Goal: Task Accomplishment & Management: Manage account settings

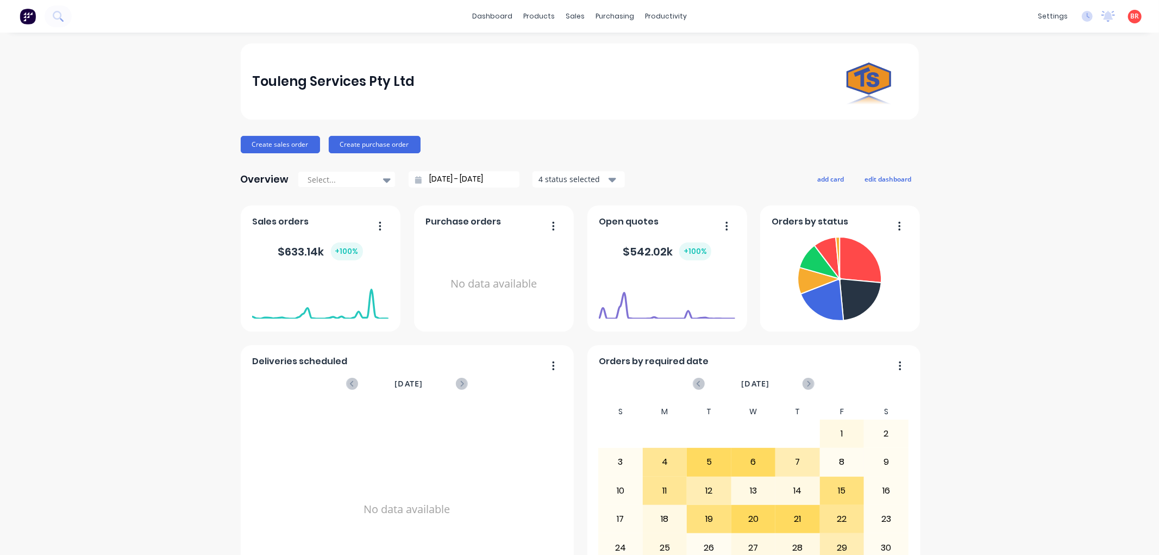
click at [58, 15] on icon at bounding box center [58, 16] width 10 height 10
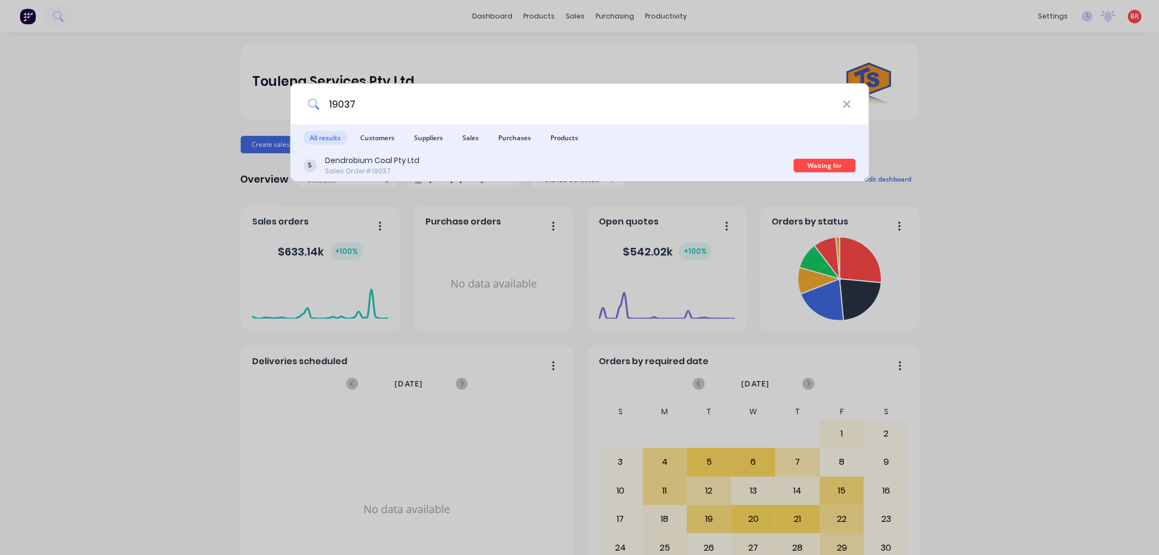
type input "19037"
click at [459, 170] on div "Dendrobium Coal Pty Ltd Sales Order #19037" at bounding box center [548, 165] width 491 height 21
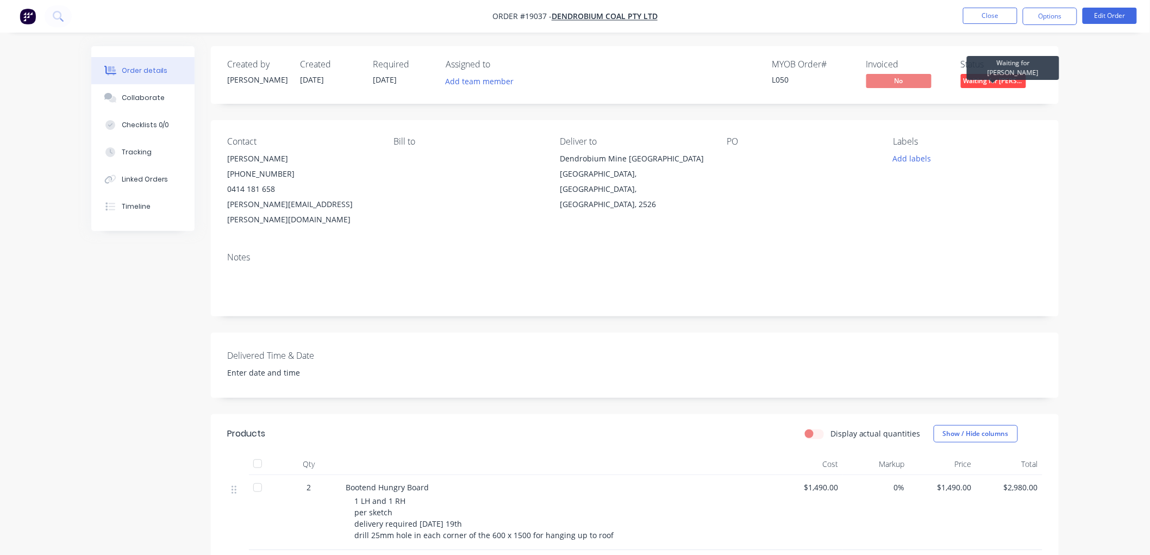
click at [1015, 79] on span "Waiting for [PERSON_NAME]" at bounding box center [993, 81] width 65 height 14
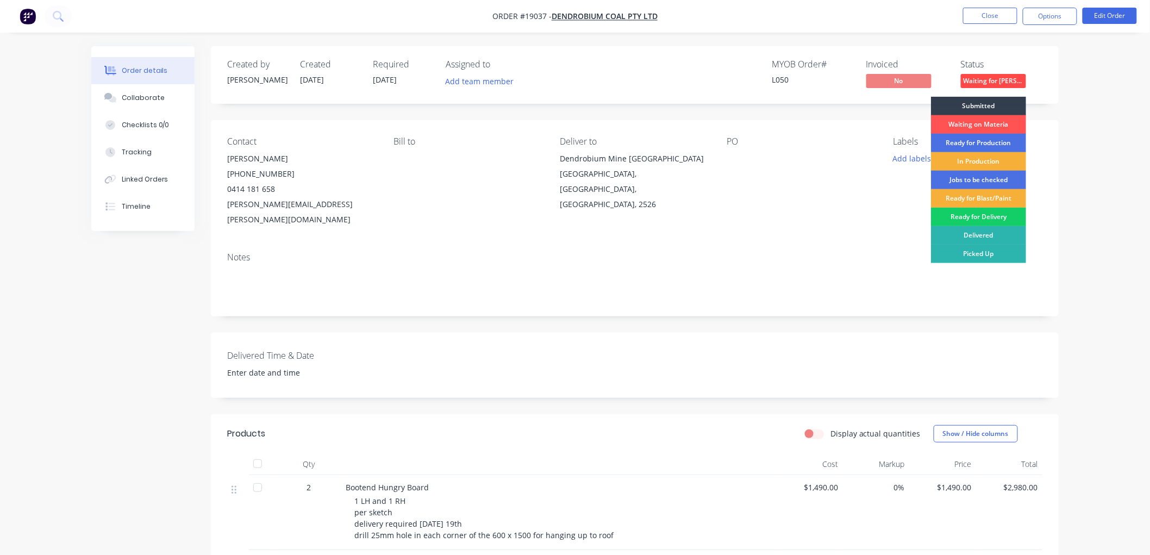
click at [989, 216] on div "Ready for Delivery" at bounding box center [978, 217] width 95 height 18
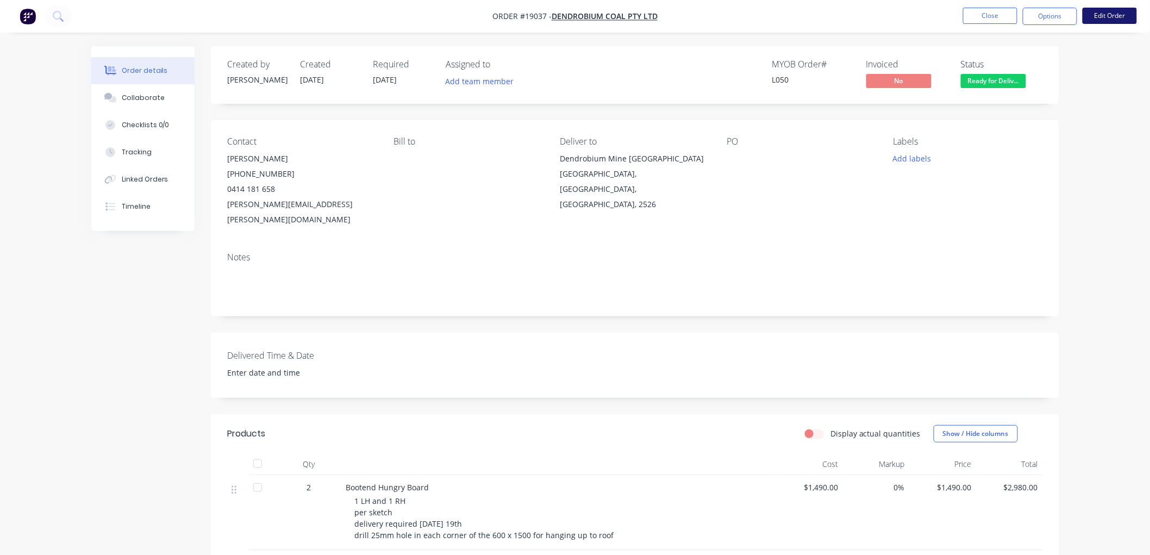
click at [1100, 23] on button "Edit Order" at bounding box center [1109, 16] width 54 height 16
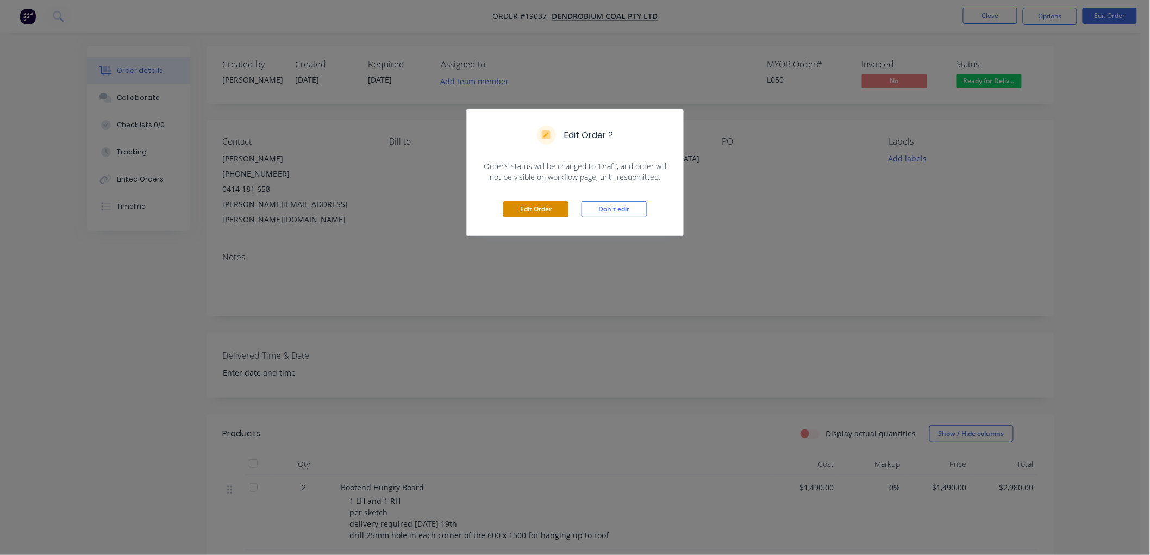
click at [553, 209] on button "Edit Order" at bounding box center [535, 209] width 65 height 16
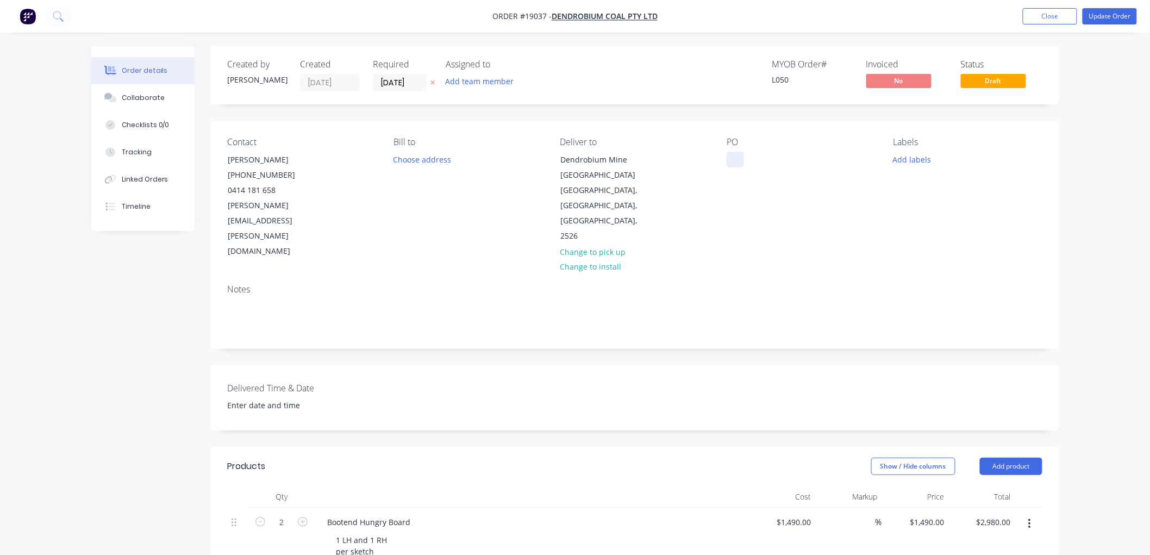
click at [735, 156] on div at bounding box center [734, 160] width 17 height 16
click at [1114, 17] on button "Update Order" at bounding box center [1109, 16] width 54 height 16
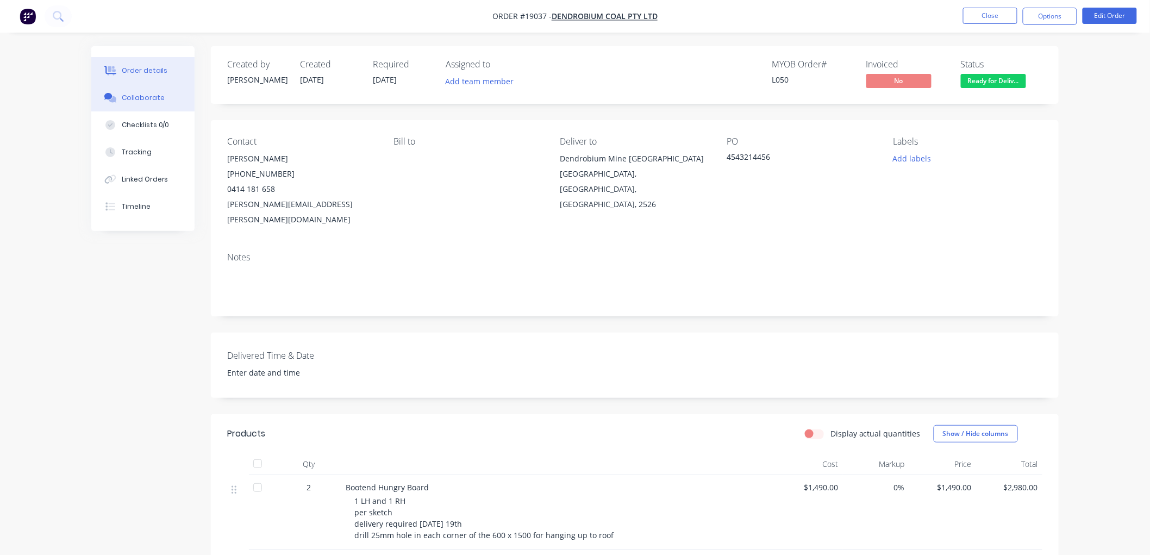
click at [140, 95] on div "Collaborate" at bounding box center [143, 98] width 43 height 10
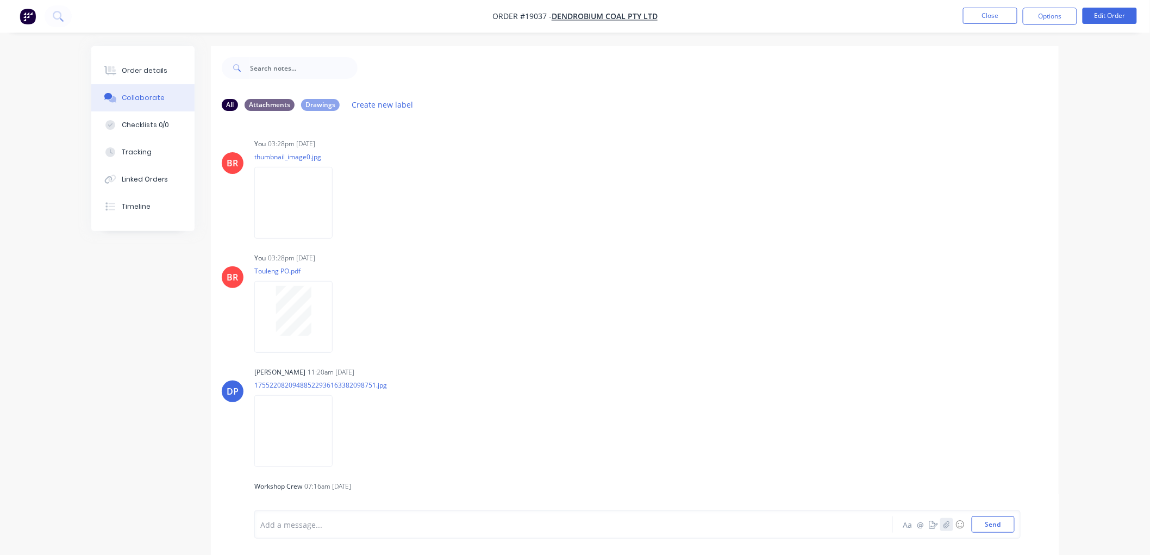
click at [945, 524] on icon "button" at bounding box center [946, 525] width 7 height 8
click at [1000, 524] on button "Send" at bounding box center [993, 524] width 43 height 16
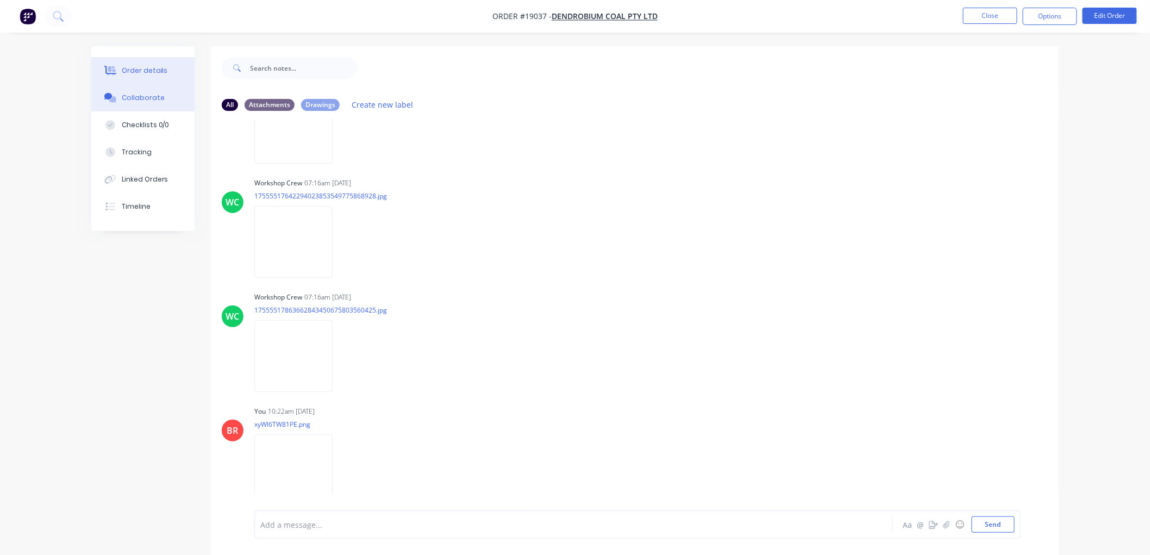
click at [149, 66] on div "Order details" at bounding box center [145, 71] width 46 height 10
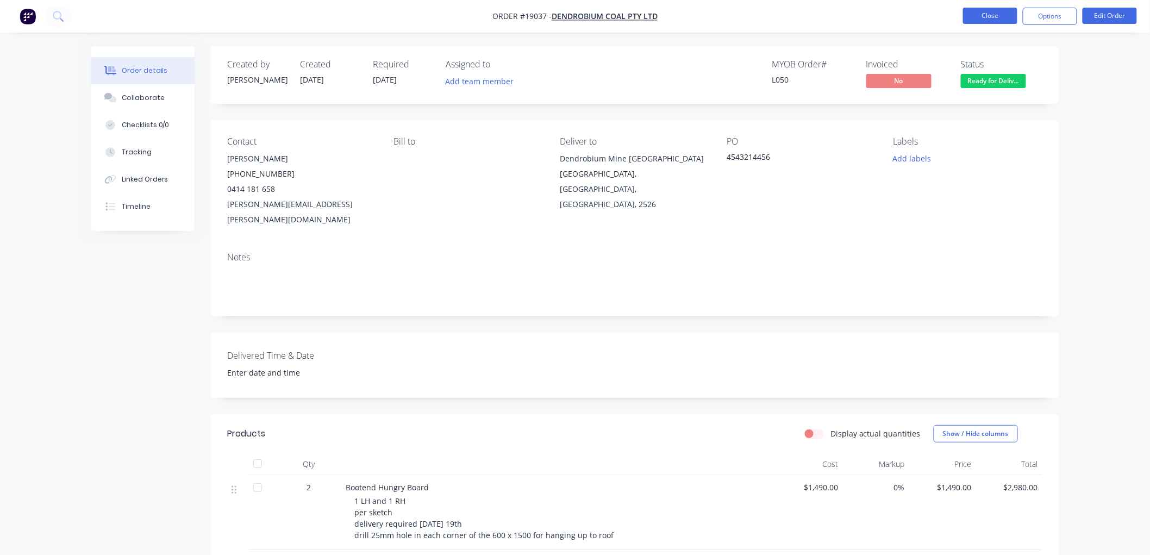
click at [997, 20] on button "Close" at bounding box center [990, 16] width 54 height 16
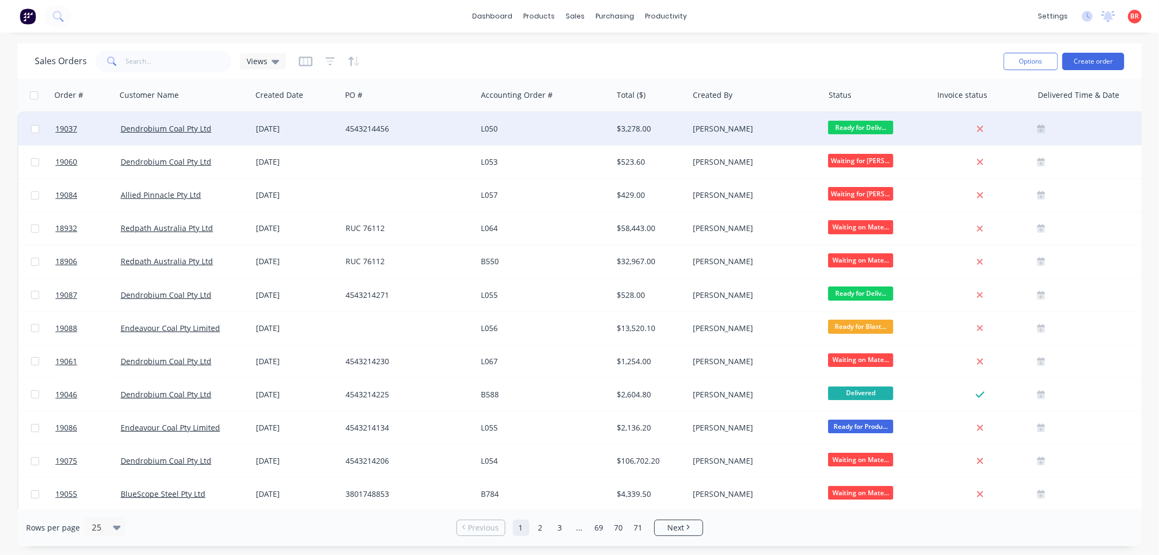
click at [604, 127] on div "L050" at bounding box center [544, 128] width 127 height 11
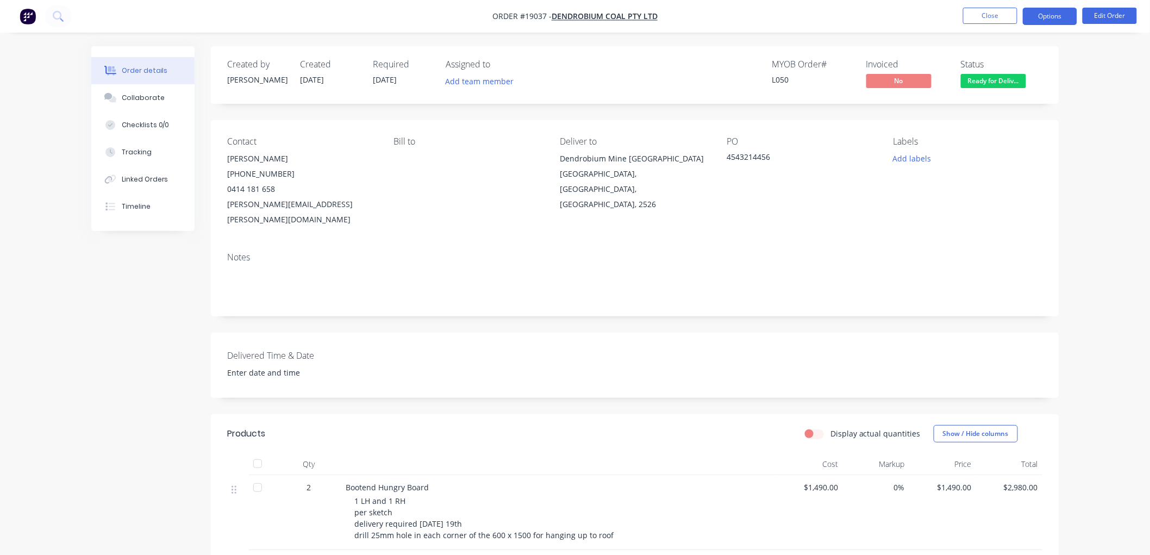
click at [1044, 22] on button "Options" at bounding box center [1050, 16] width 54 height 17
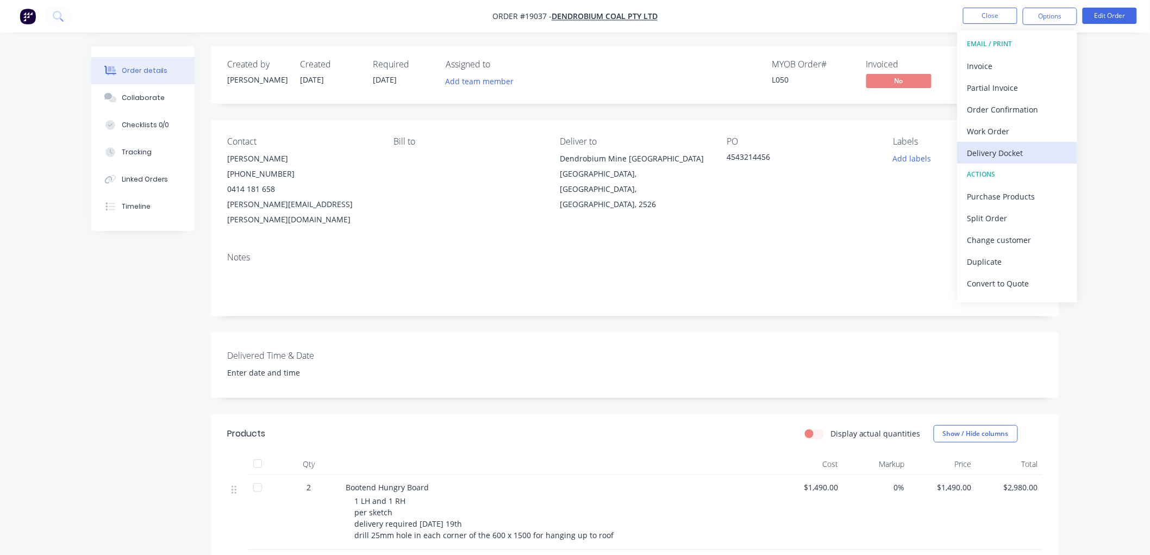
click at [989, 147] on div "Delivery Docket" at bounding box center [1017, 153] width 100 height 16
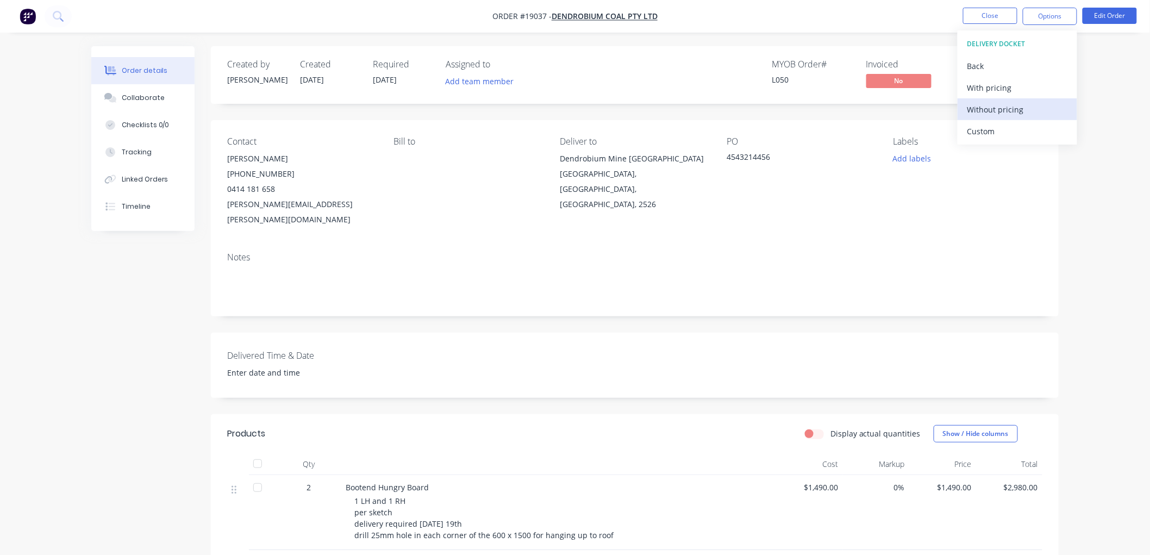
click at [982, 114] on div "Without pricing" at bounding box center [1017, 110] width 100 height 16
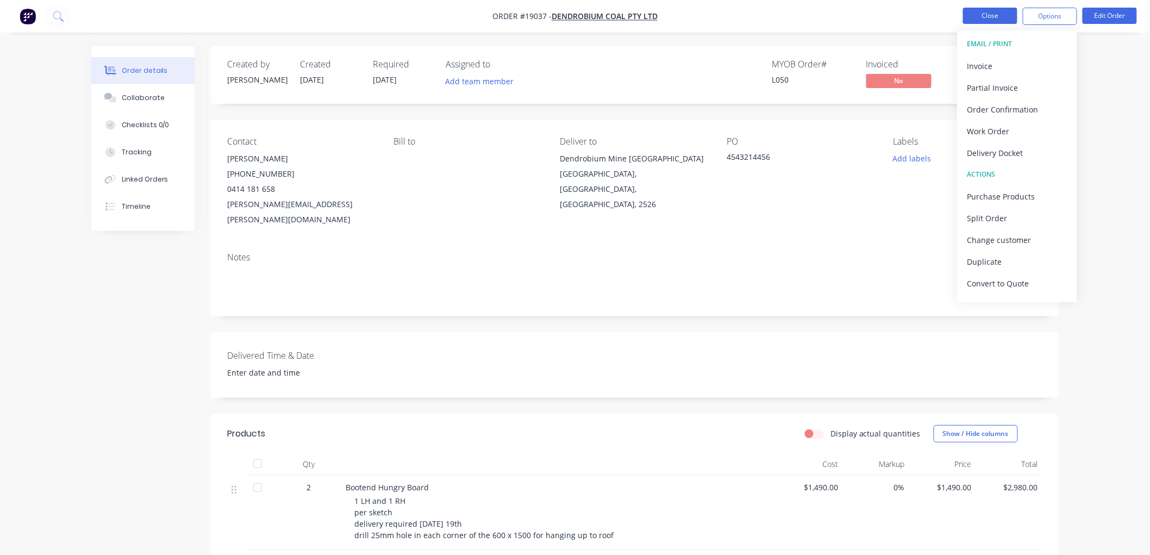
click at [979, 22] on button "Close" at bounding box center [990, 16] width 54 height 16
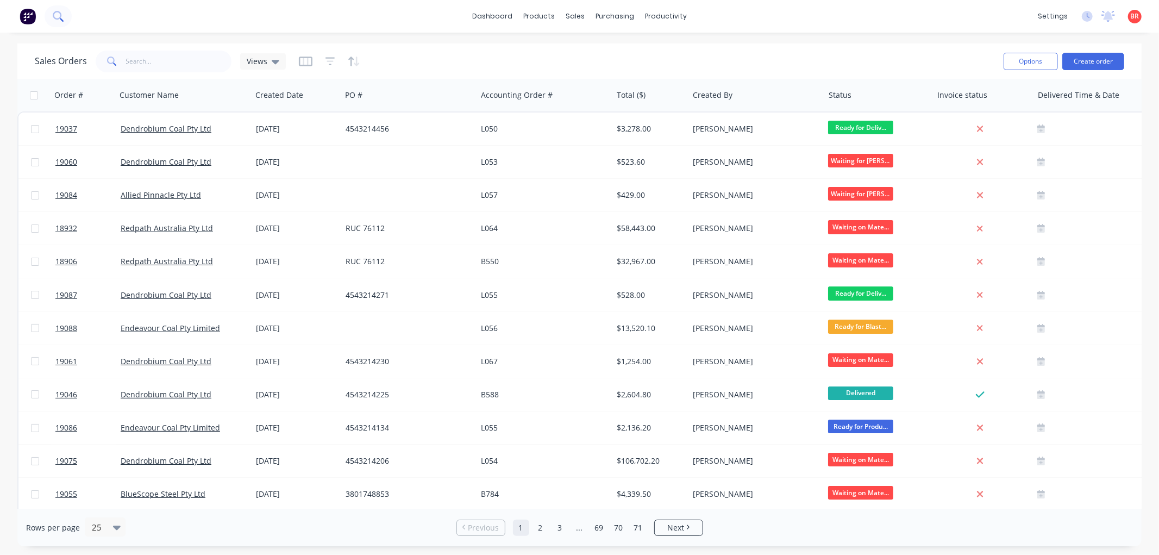
click at [63, 18] on button at bounding box center [58, 16] width 27 height 22
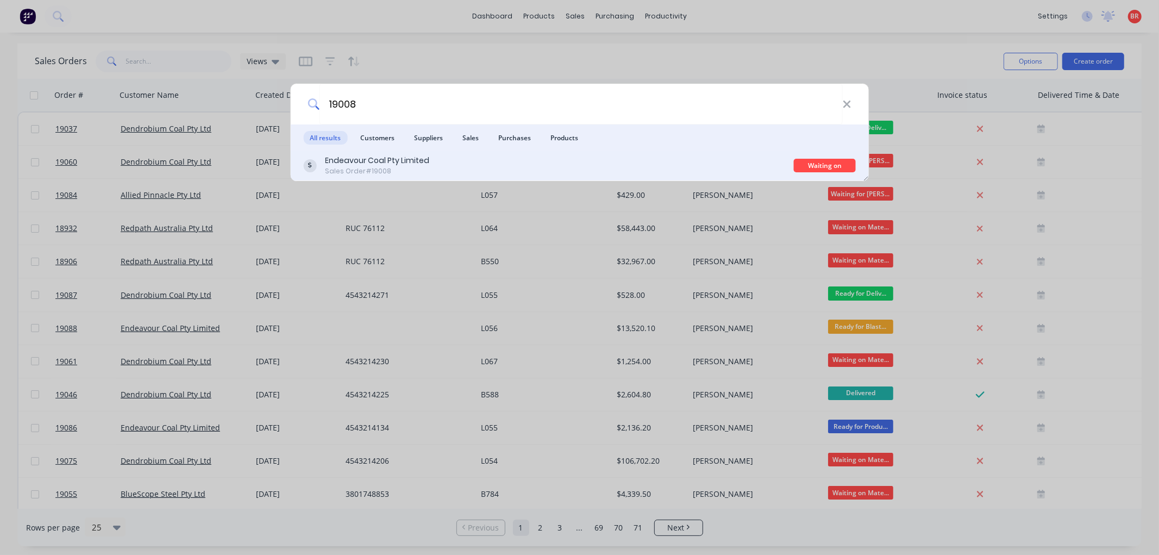
type input "19008"
click at [530, 174] on div "Endeavour Coal Pty Limited Sales Order #19008" at bounding box center [548, 165] width 491 height 21
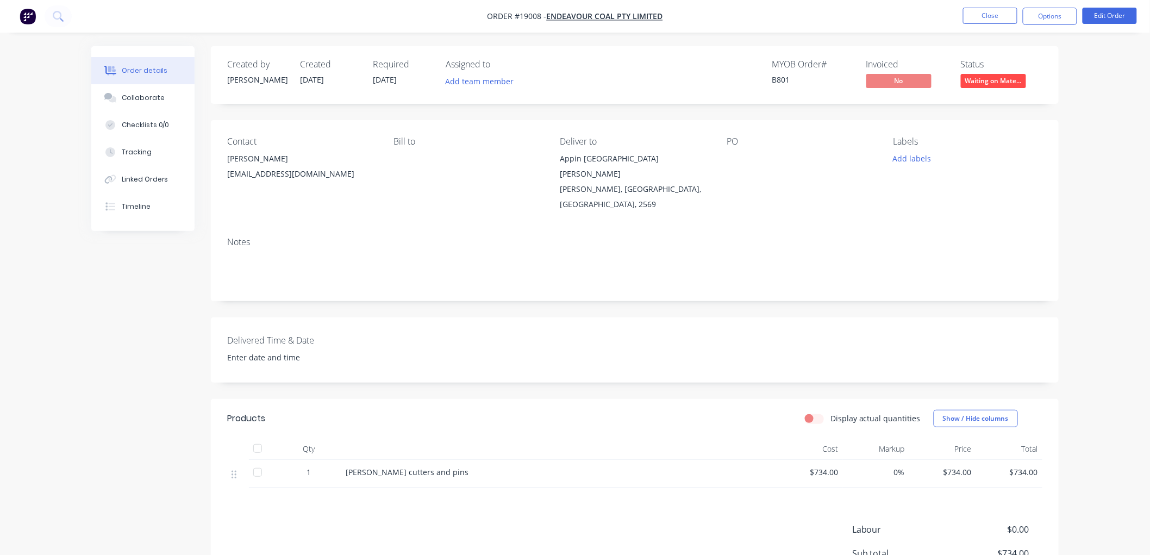
click at [1006, 83] on span "Waiting on Mate..." at bounding box center [993, 81] width 65 height 14
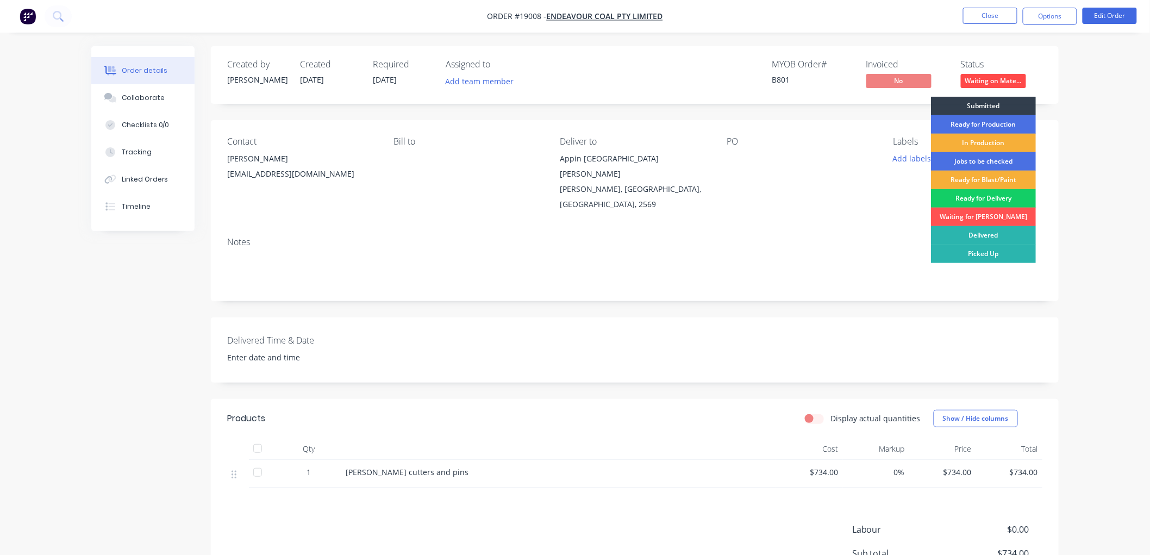
click at [982, 198] on div "Ready for Delivery" at bounding box center [983, 198] width 105 height 18
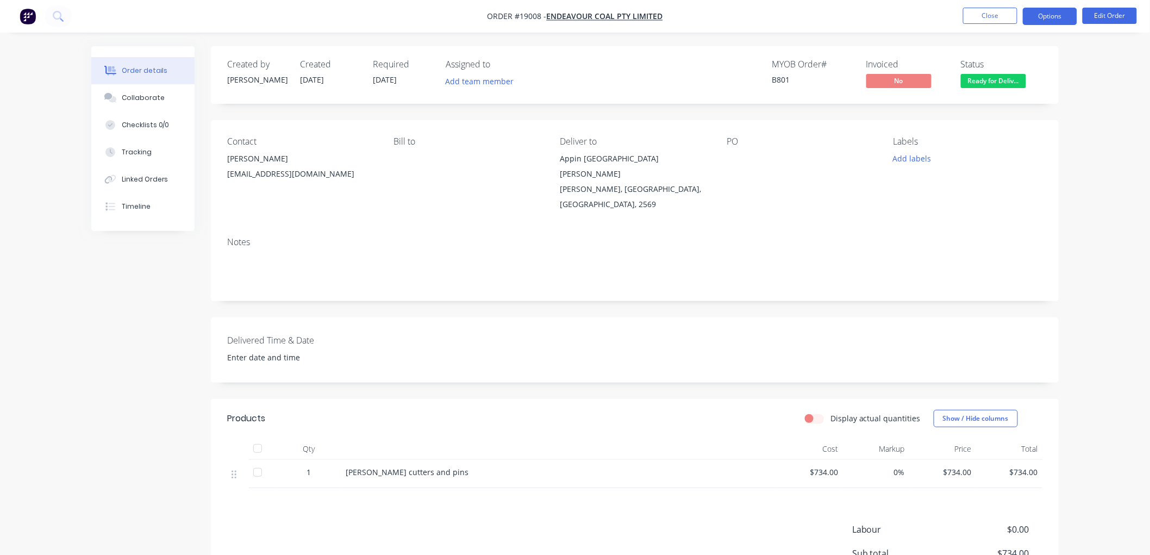
click at [1046, 18] on button "Options" at bounding box center [1050, 16] width 54 height 17
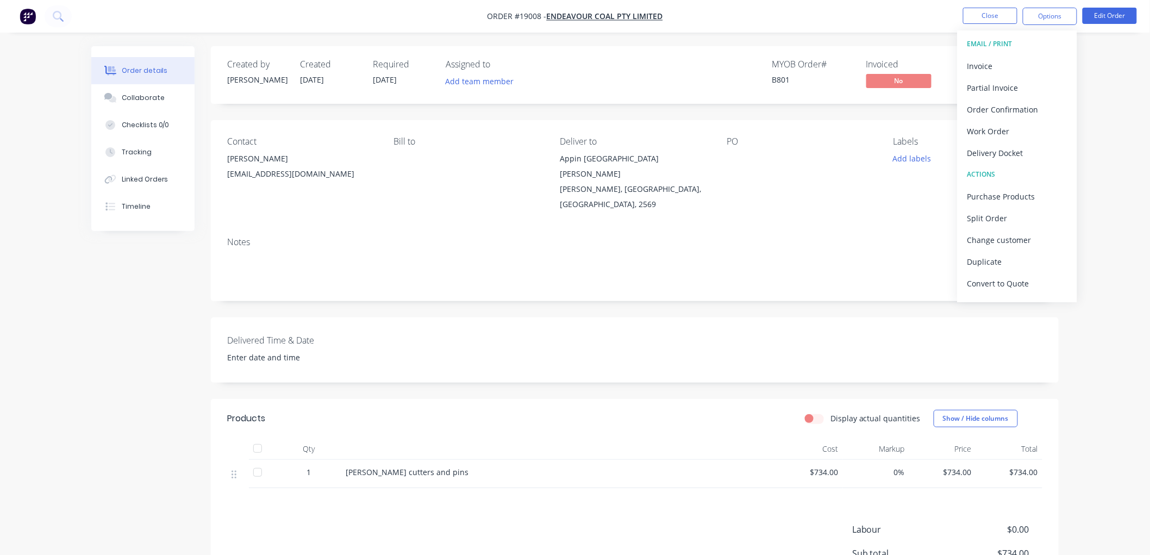
click at [1123, 128] on div "Order details Collaborate Checklists 0/0 Tracking Linked Orders Timeline Order …" at bounding box center [575, 340] width 1150 height 681
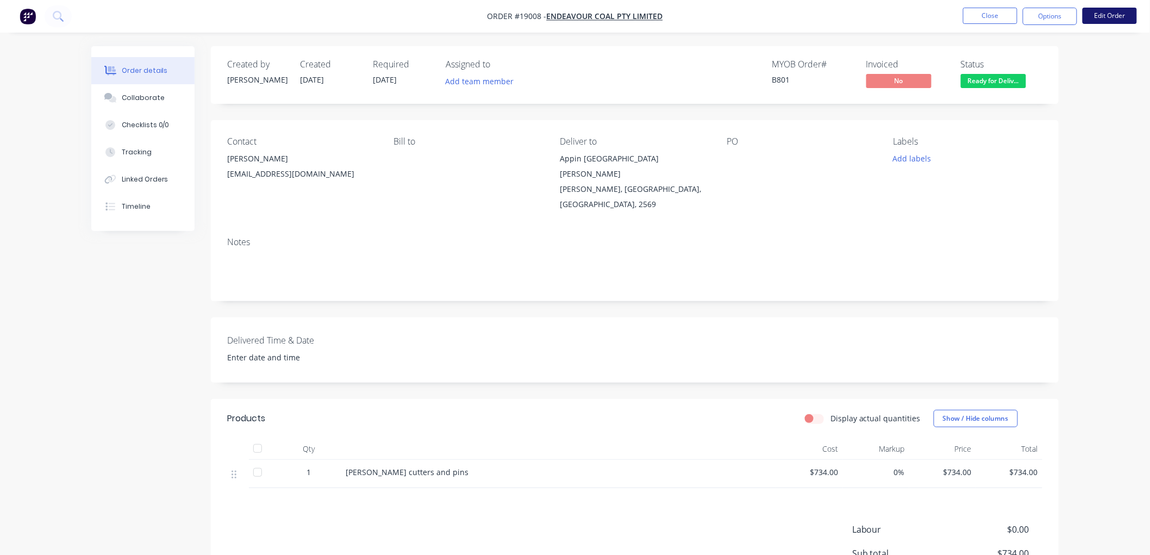
click at [1098, 14] on button "Edit Order" at bounding box center [1109, 16] width 54 height 16
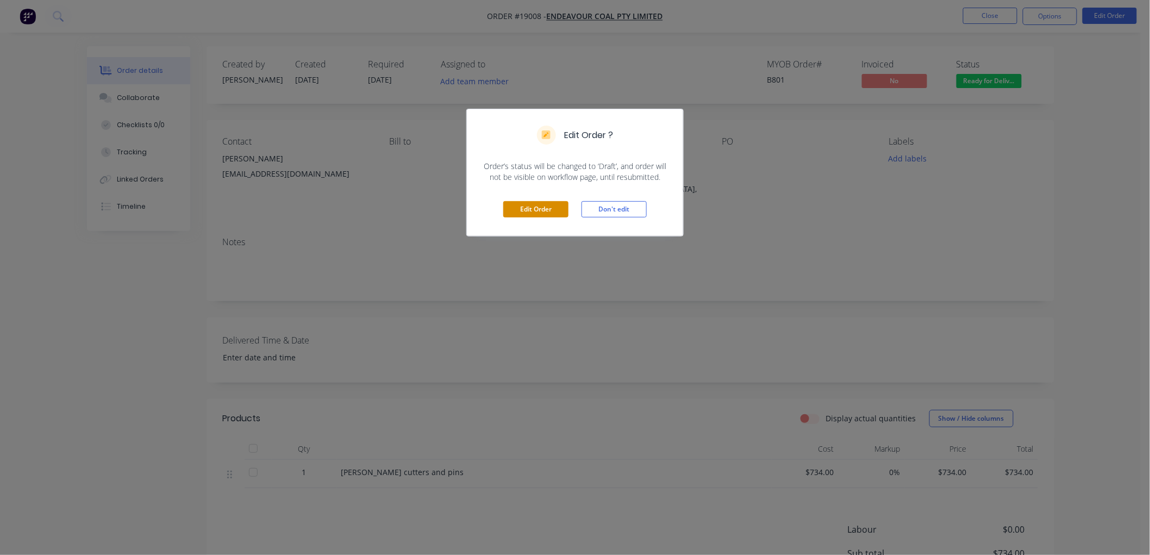
click at [542, 209] on button "Edit Order" at bounding box center [535, 209] width 65 height 16
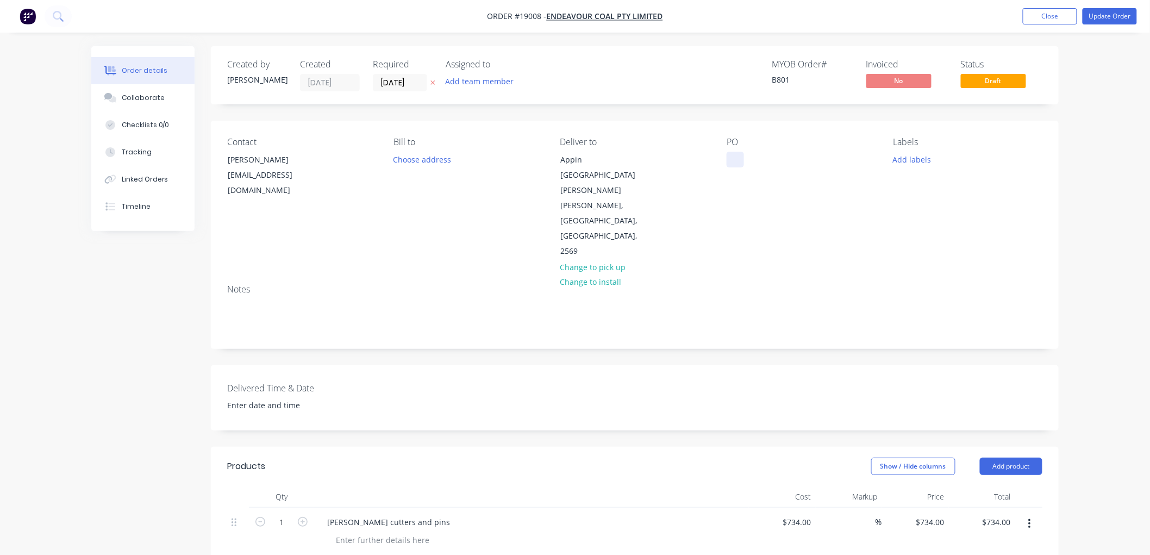
click at [738, 160] on div at bounding box center [734, 160] width 17 height 16
click at [1111, 21] on button "Update Order" at bounding box center [1109, 16] width 54 height 16
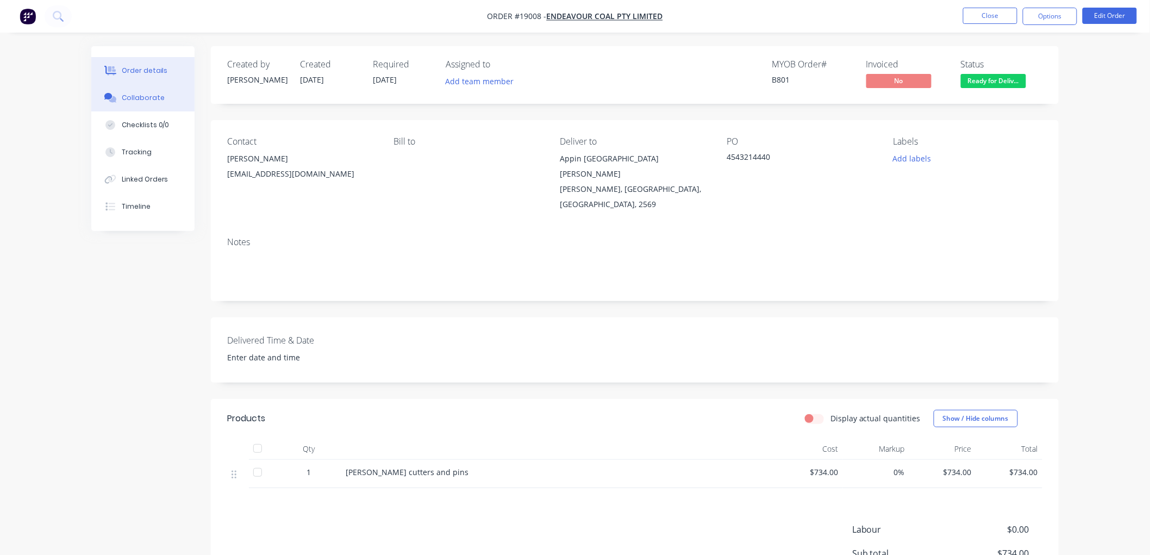
click at [147, 94] on div "Collaborate" at bounding box center [143, 98] width 43 height 10
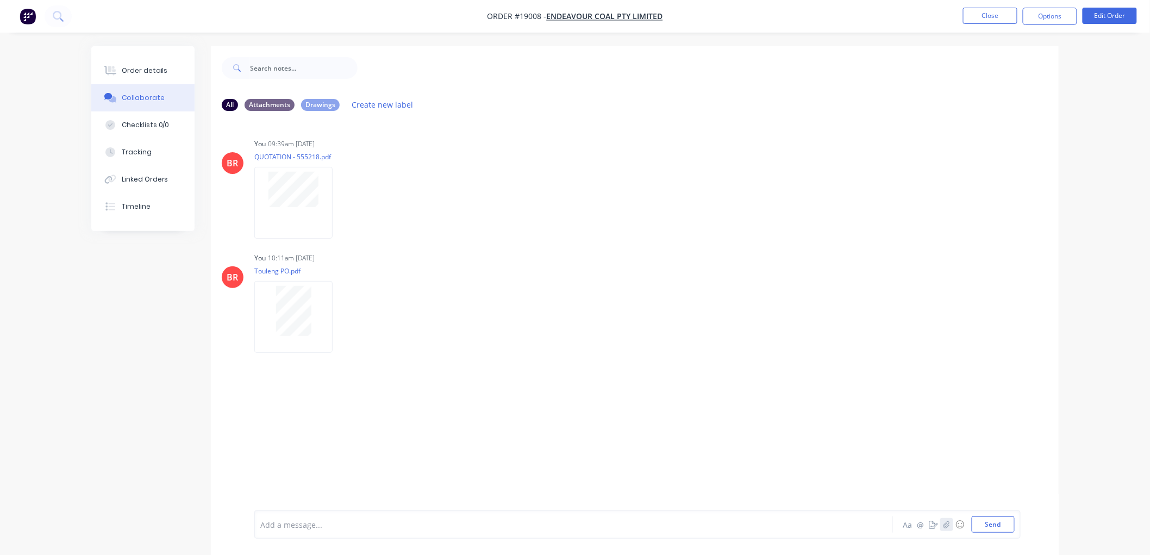
click at [944, 523] on icon "button" at bounding box center [946, 525] width 7 height 8
click at [978, 519] on button "Send" at bounding box center [993, 524] width 43 height 16
click at [155, 76] on button "Order details" at bounding box center [142, 70] width 103 height 27
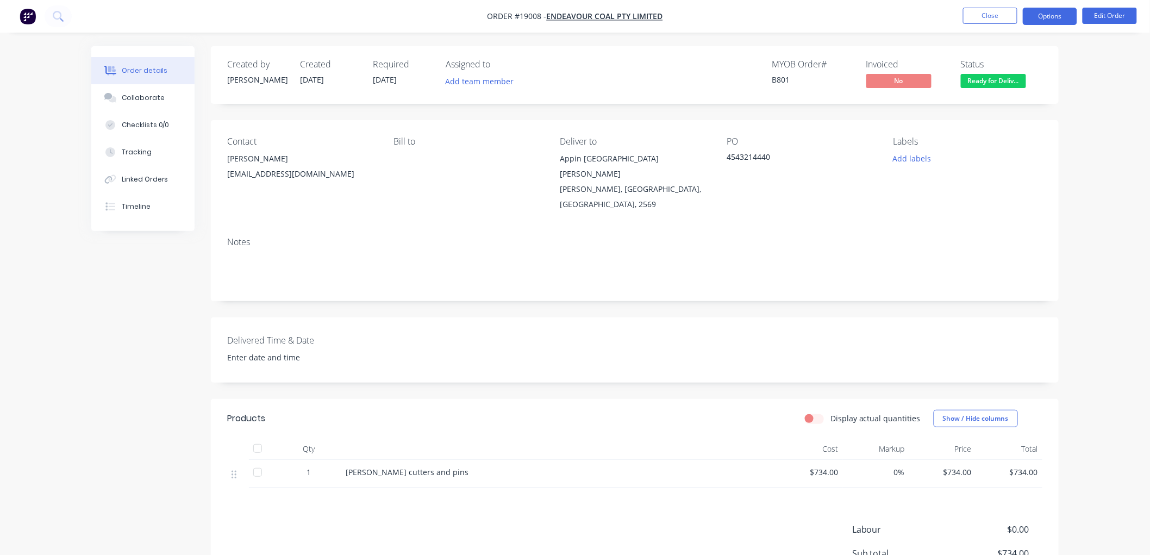
click at [1042, 22] on button "Options" at bounding box center [1050, 16] width 54 height 17
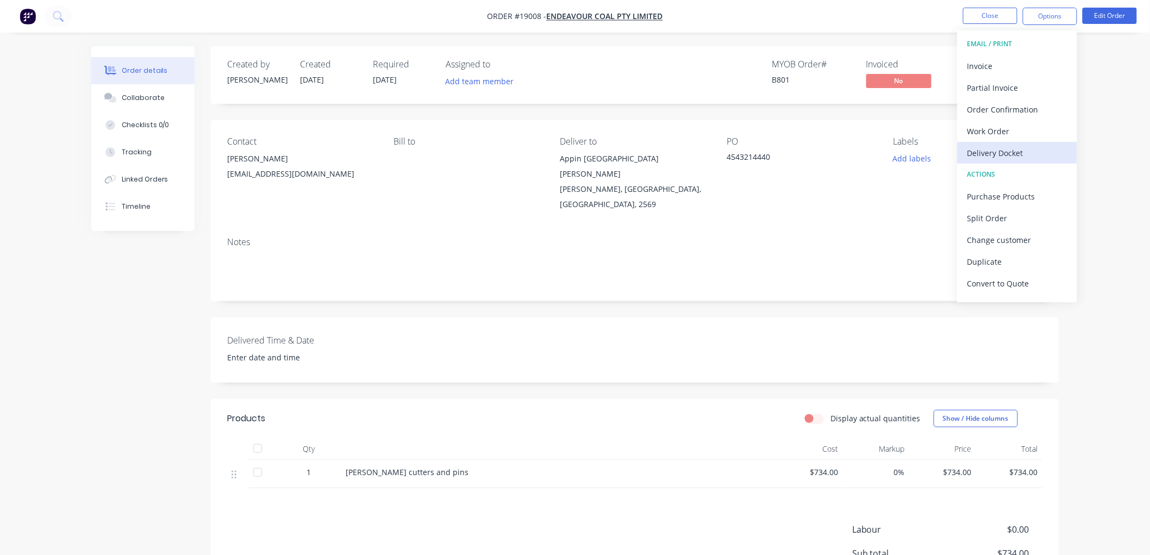
click at [1010, 156] on div "Delivery Docket" at bounding box center [1017, 153] width 100 height 16
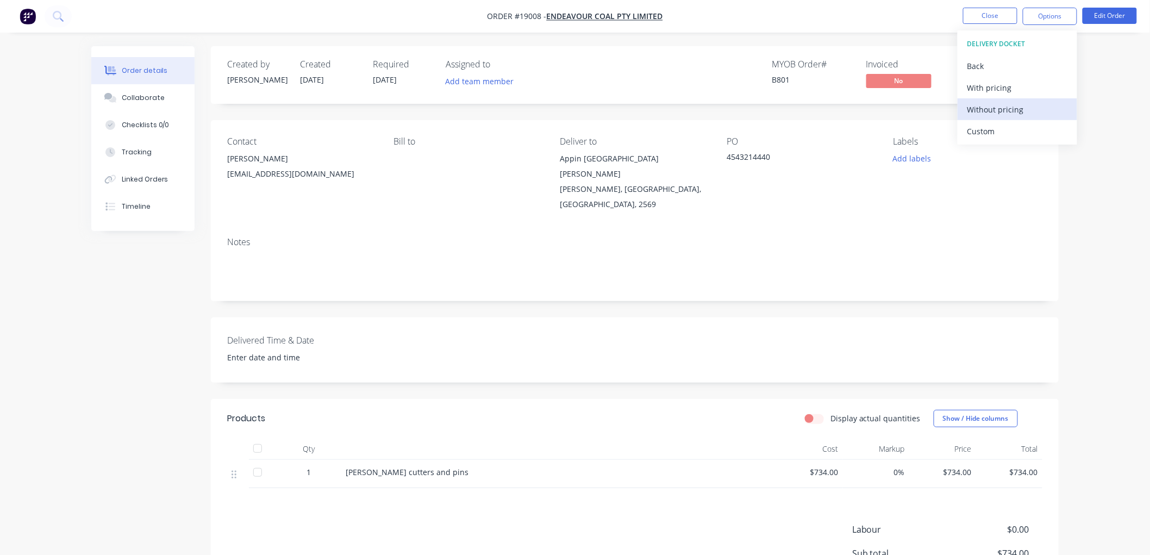
click at [995, 104] on div "Without pricing" at bounding box center [1017, 110] width 100 height 16
click at [1089, 98] on div "Order details Collaborate Checklists 0/0 Tracking Linked Orders Timeline Order …" at bounding box center [575, 340] width 1150 height 681
click at [975, 15] on button "Close" at bounding box center [990, 16] width 54 height 16
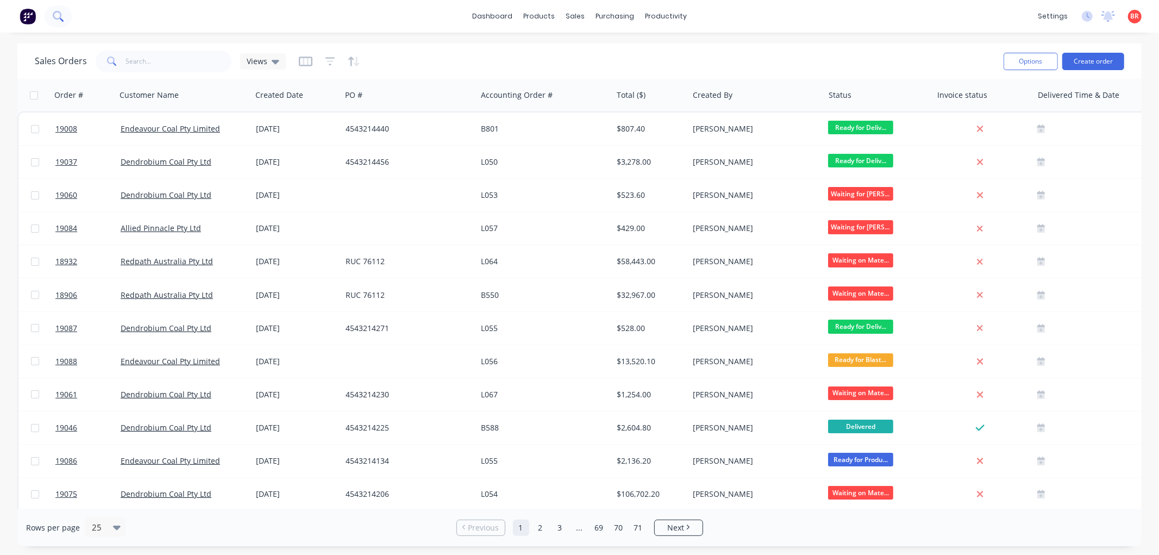
click at [55, 18] on icon at bounding box center [57, 15] width 9 height 9
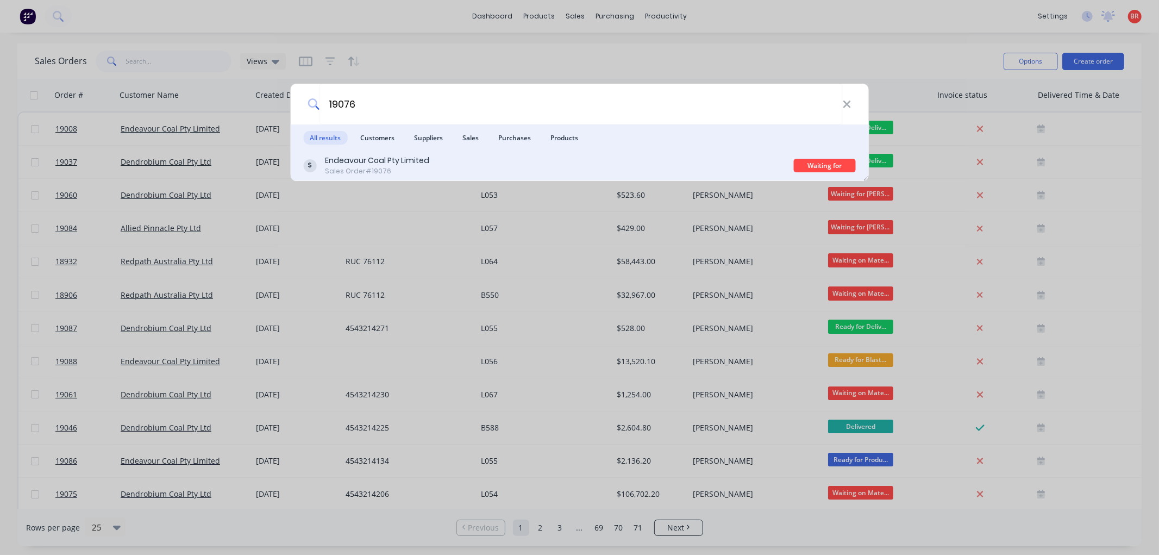
type input "19076"
click at [409, 161] on div "Endeavour Coal Pty Limited" at bounding box center [377, 160] width 104 height 11
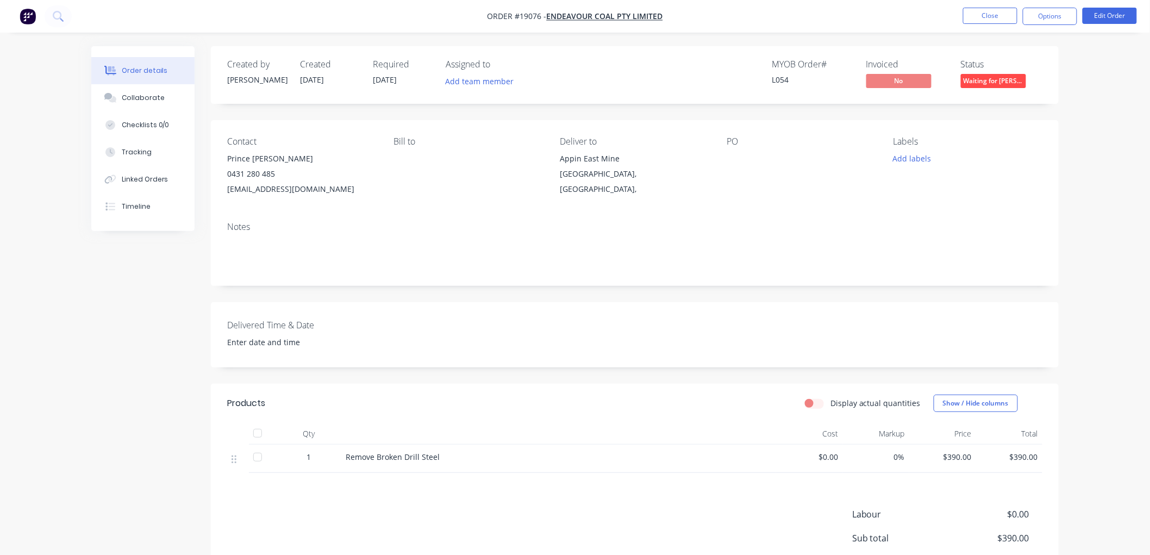
click at [995, 79] on span "Waiting for [PERSON_NAME]" at bounding box center [993, 81] width 65 height 14
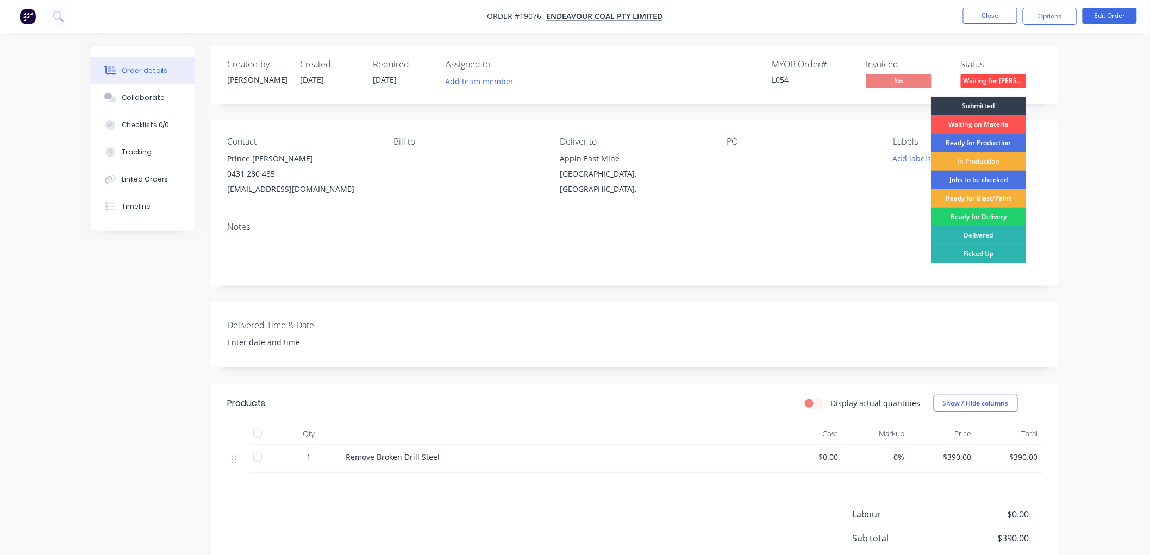
click at [984, 213] on div "Ready for Delivery" at bounding box center [978, 217] width 95 height 18
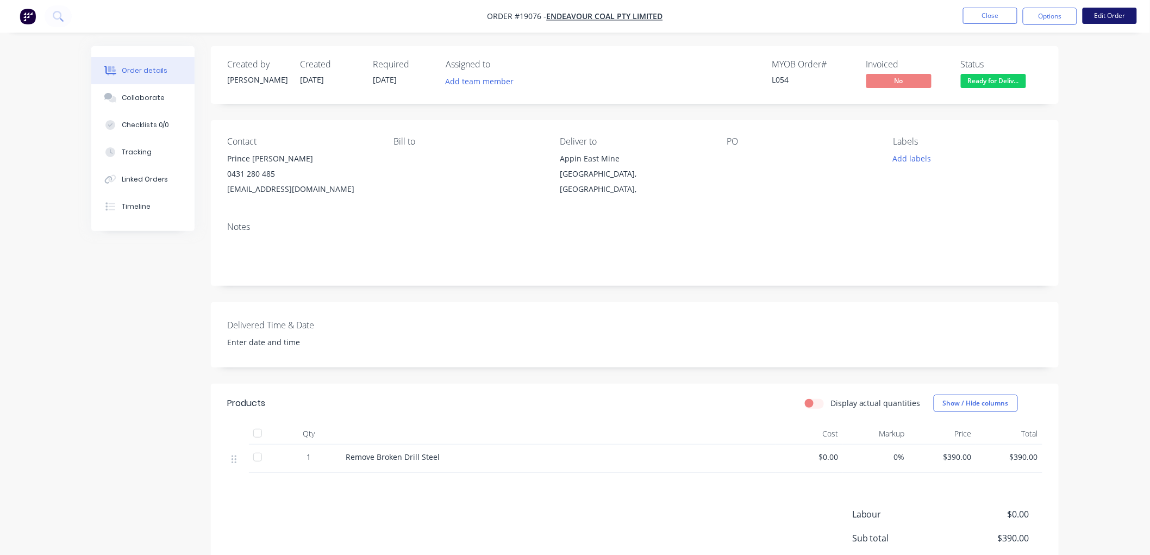
click at [1099, 16] on button "Edit Order" at bounding box center [1109, 16] width 54 height 16
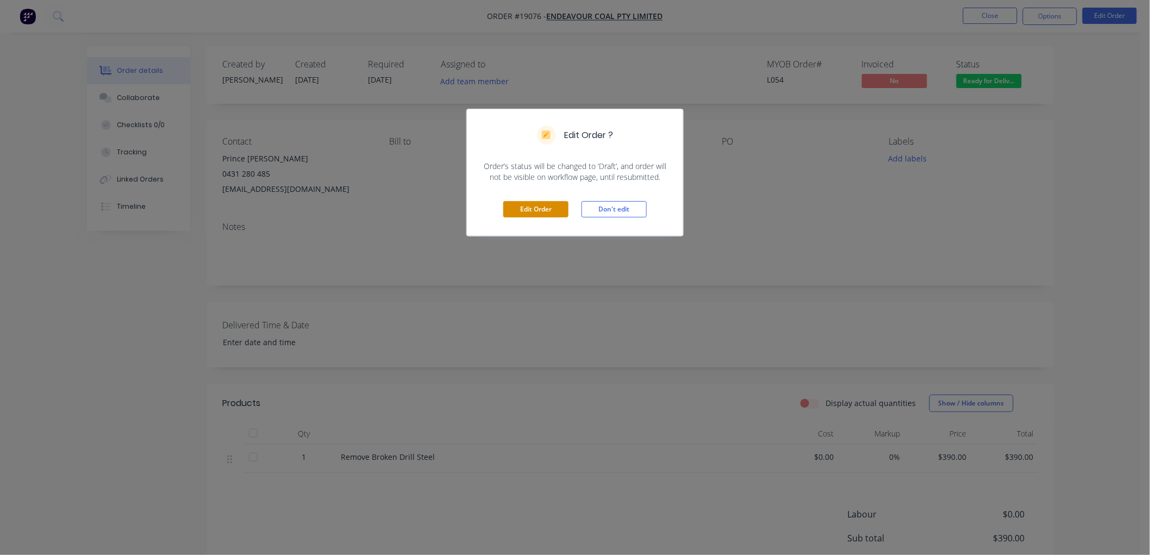
click at [552, 211] on button "Edit Order" at bounding box center [535, 209] width 65 height 16
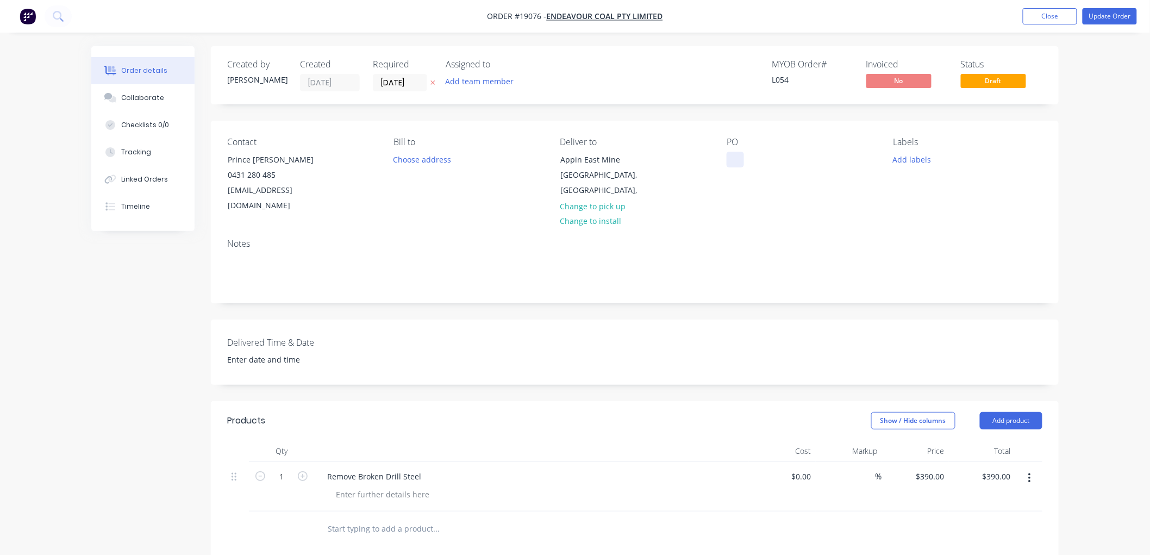
click at [730, 154] on div at bounding box center [734, 160] width 17 height 16
click at [1112, 15] on button "Update Order" at bounding box center [1109, 16] width 54 height 16
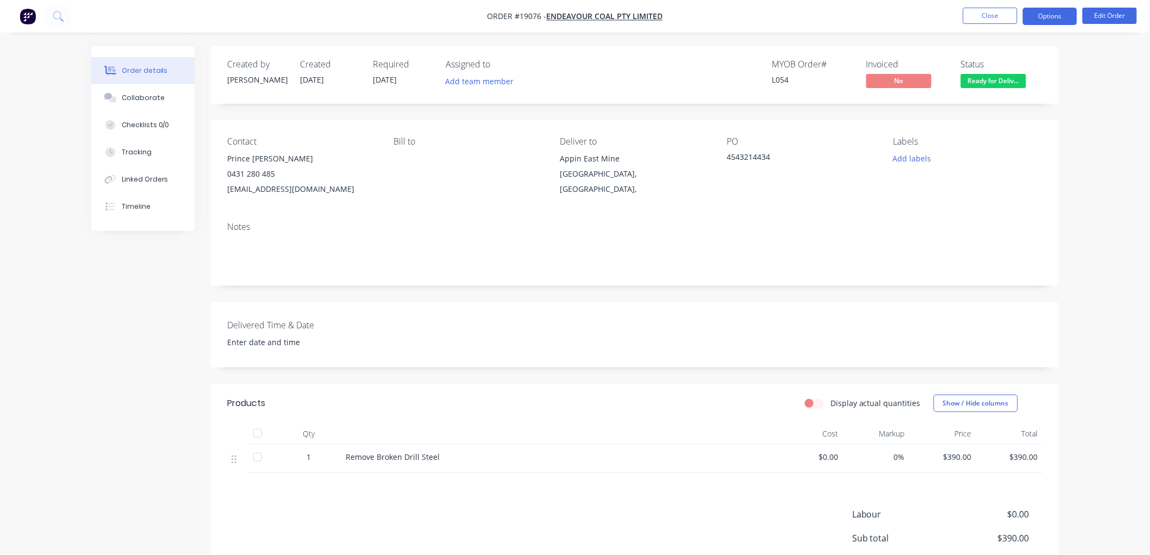
click at [1045, 14] on button "Options" at bounding box center [1050, 16] width 54 height 17
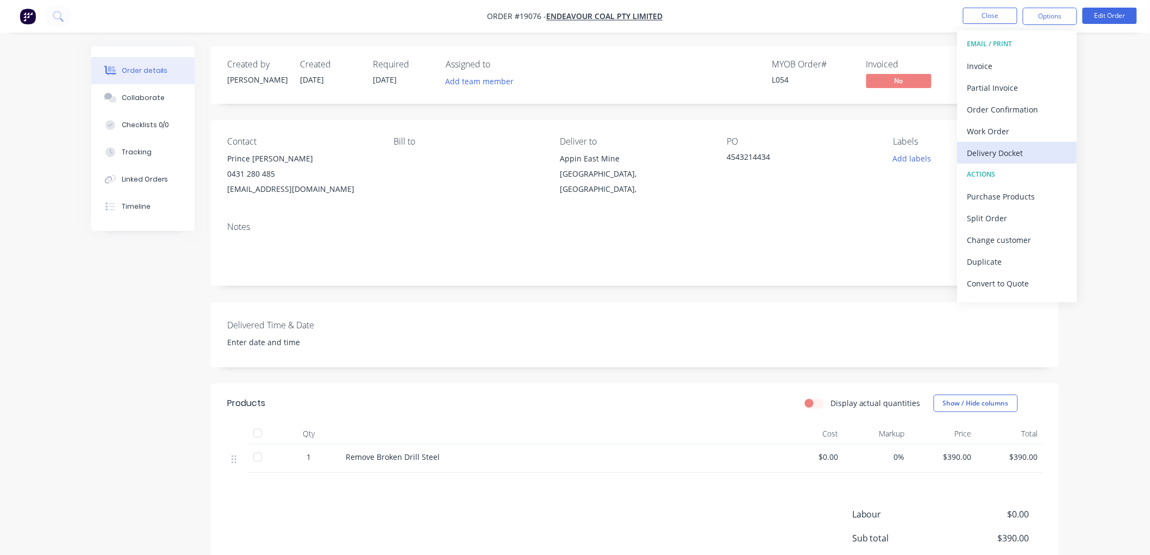
click at [1008, 143] on button "Delivery Docket" at bounding box center [1017, 153] width 120 height 22
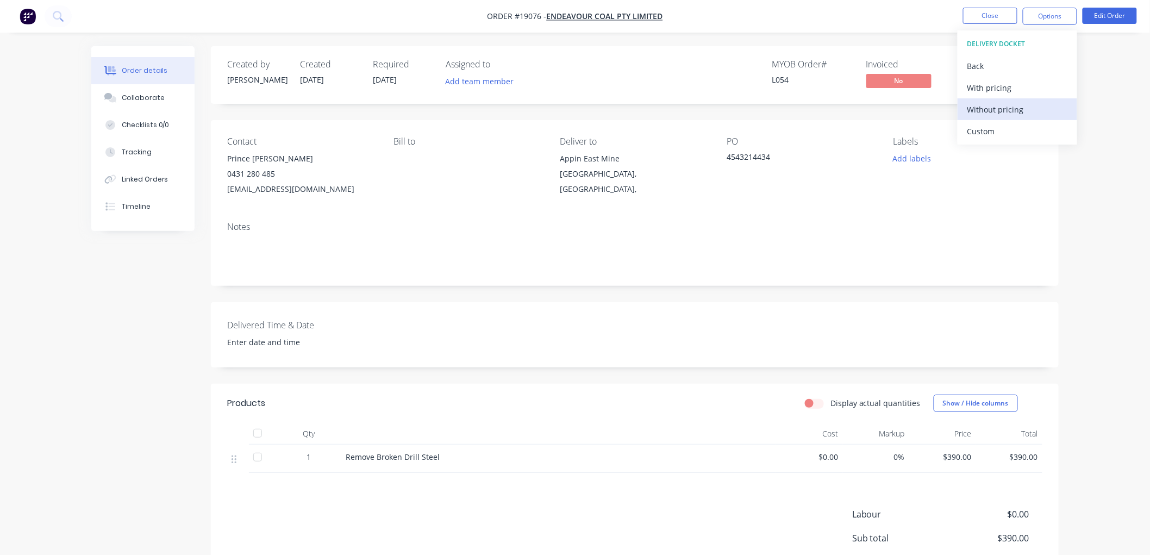
click at [996, 112] on div "Without pricing" at bounding box center [1017, 110] width 100 height 16
click at [1083, 173] on div "Order details Collaborate Checklists 0/0 Tracking Linked Orders Timeline Order …" at bounding box center [575, 333] width 1150 height 666
click at [142, 100] on div "Collaborate" at bounding box center [143, 98] width 43 height 10
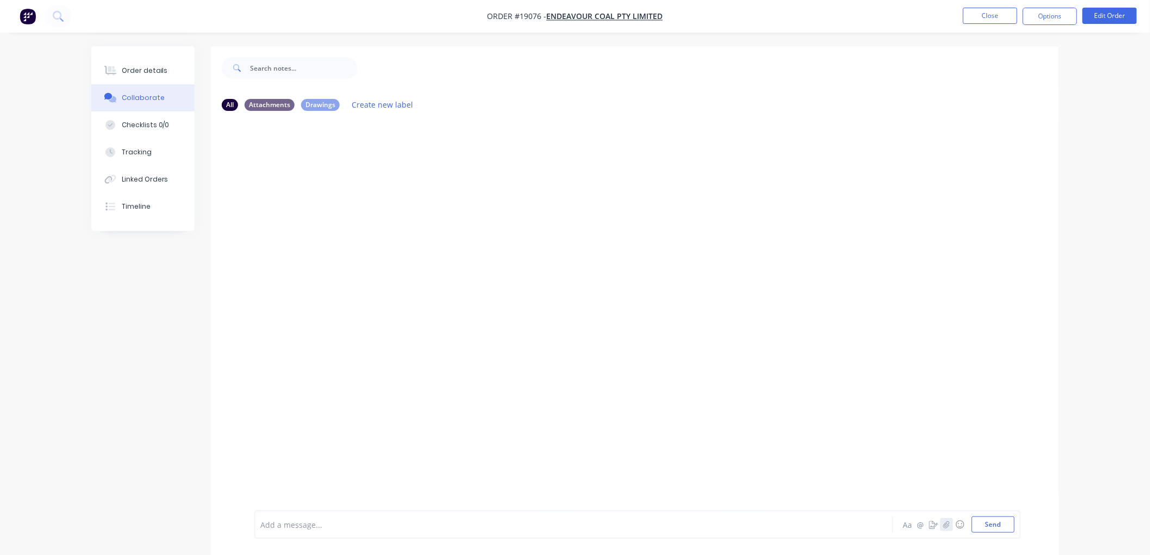
click at [941, 522] on button "button" at bounding box center [946, 524] width 13 height 13
click at [982, 524] on button "Send" at bounding box center [993, 524] width 43 height 16
click at [143, 72] on div "Order details" at bounding box center [145, 71] width 46 height 10
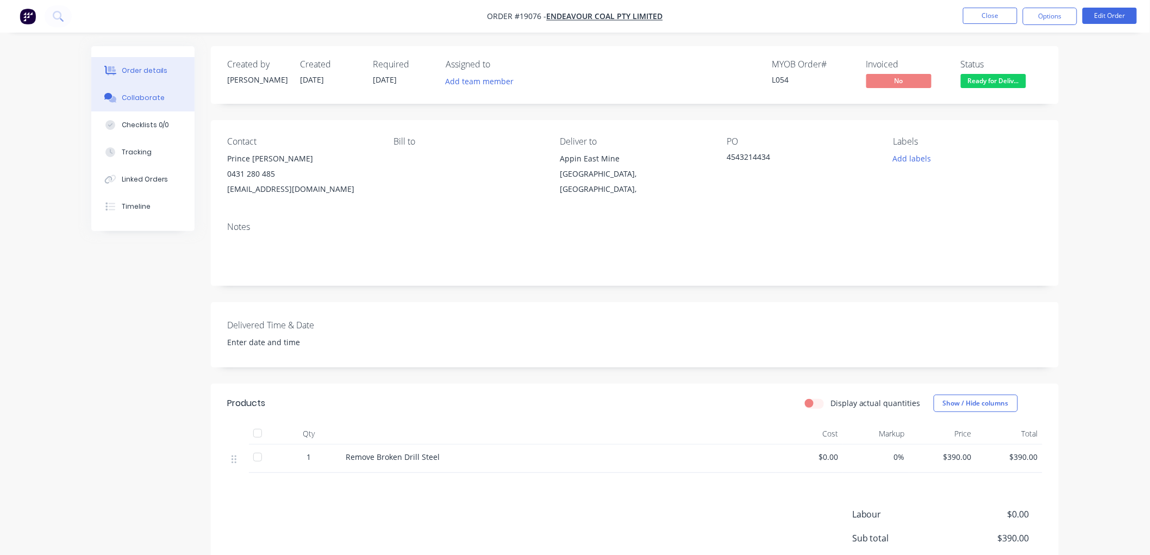
click at [153, 97] on div "Collaborate" at bounding box center [143, 98] width 43 height 10
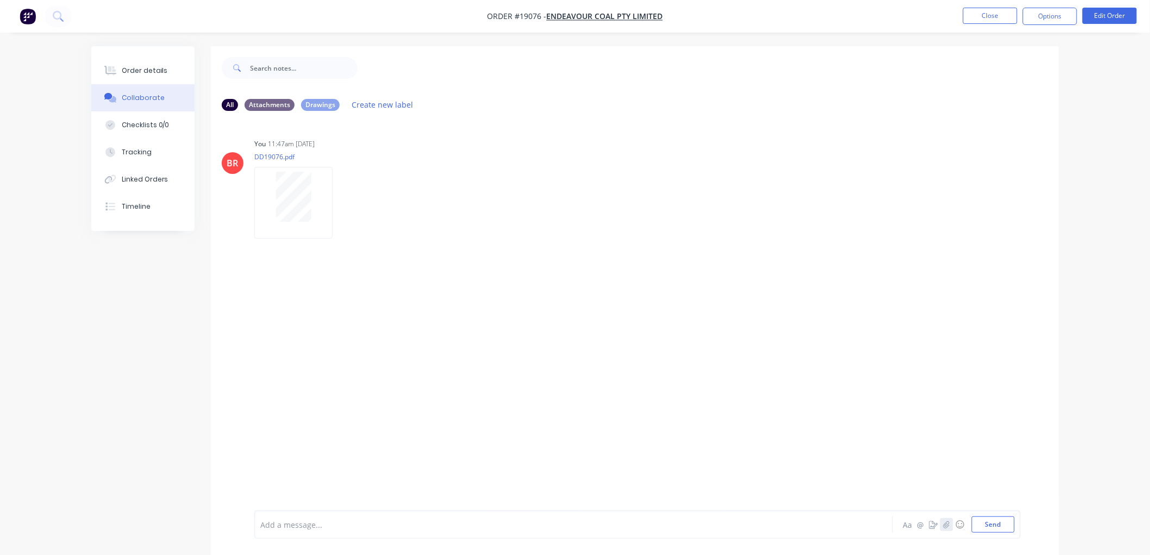
click at [942, 520] on button "button" at bounding box center [946, 524] width 13 height 13
click at [1005, 528] on button "Send" at bounding box center [993, 524] width 43 height 16
click at [343, 204] on icon "button" at bounding box center [341, 203] width 3 height 12
click at [380, 250] on button "Delete" at bounding box center [413, 256] width 122 height 24
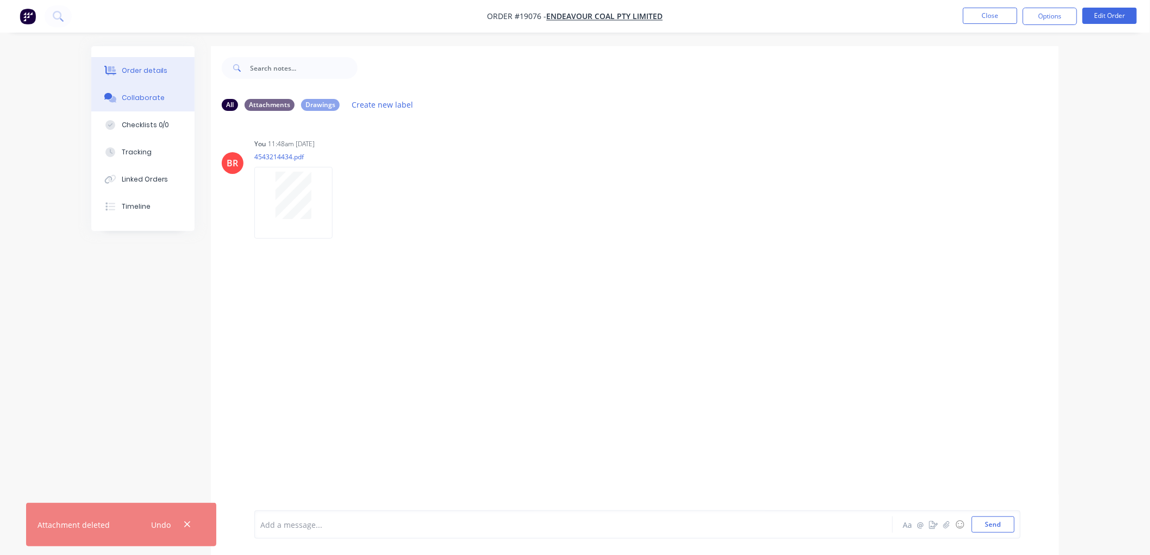
click at [146, 71] on div "Order details" at bounding box center [145, 71] width 46 height 10
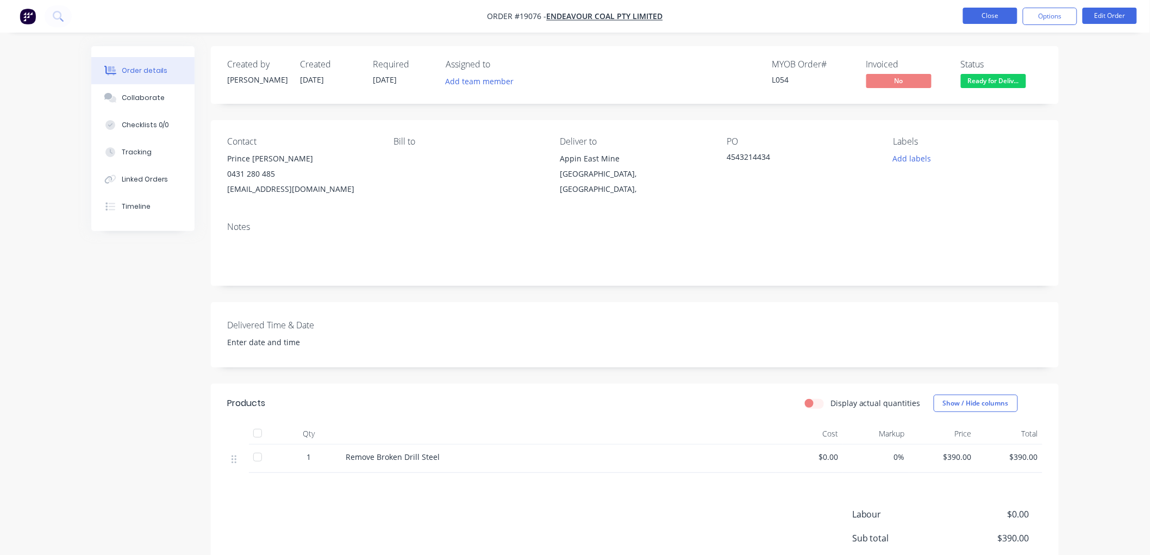
click at [990, 20] on button "Close" at bounding box center [990, 16] width 54 height 16
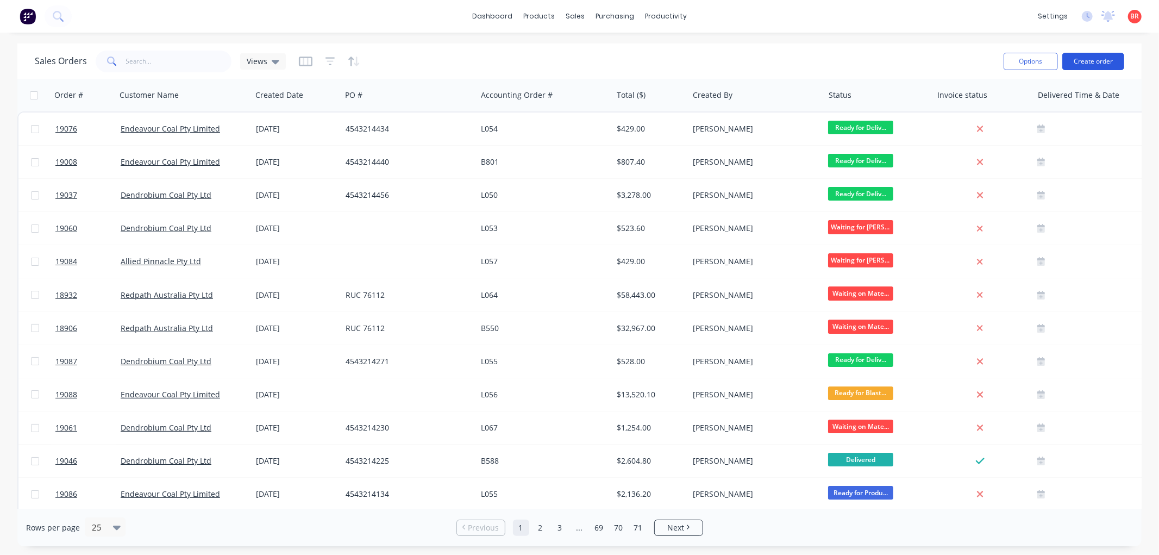
click at [1091, 65] on button "Create order" at bounding box center [1093, 61] width 62 height 17
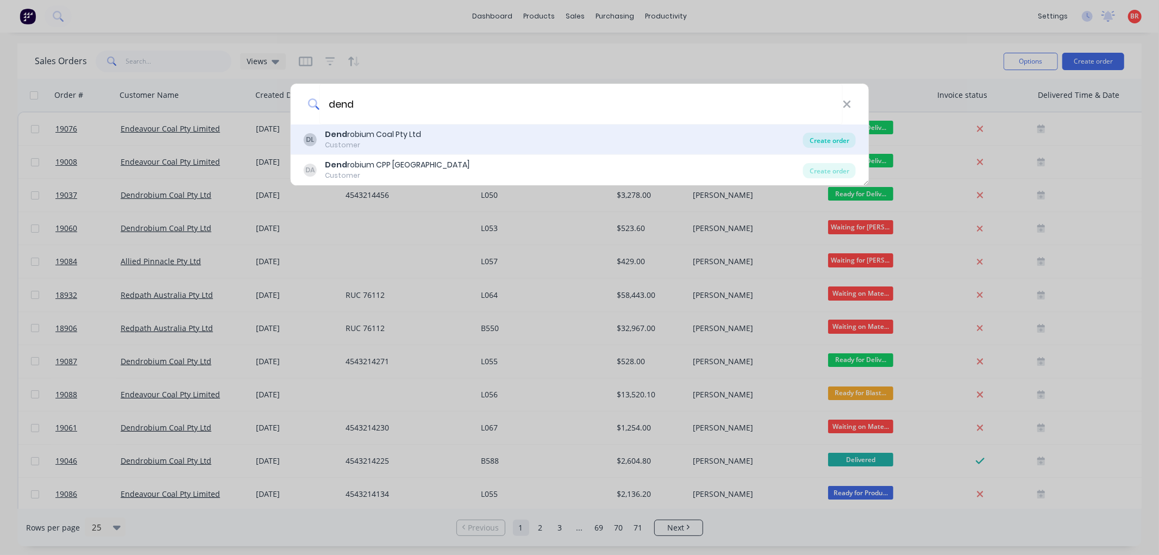
type input "dend"
click at [834, 141] on div "Create order" at bounding box center [829, 140] width 53 height 15
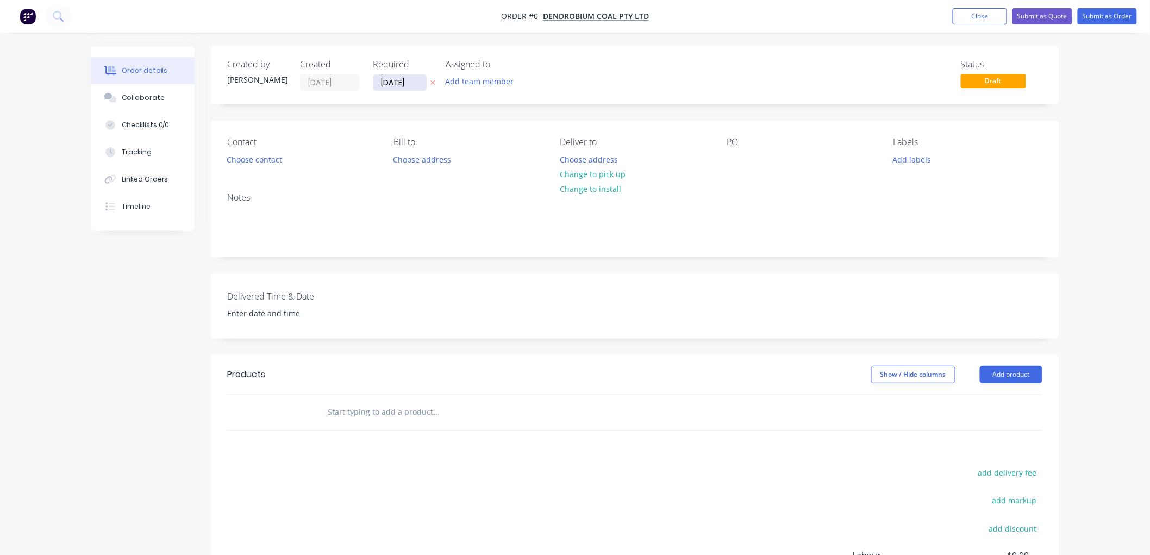
click at [404, 80] on input "[DATE]" at bounding box center [399, 82] width 53 height 16
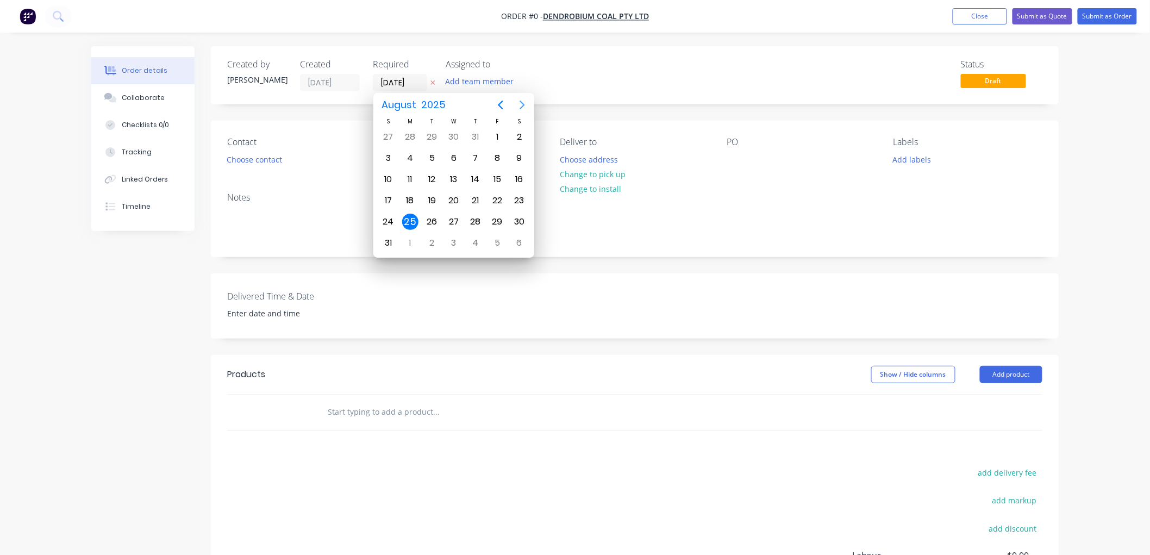
click at [524, 104] on icon "Next page" at bounding box center [522, 105] width 5 height 9
click at [476, 196] on div "25" at bounding box center [475, 200] width 16 height 16
type input "[DATE]"
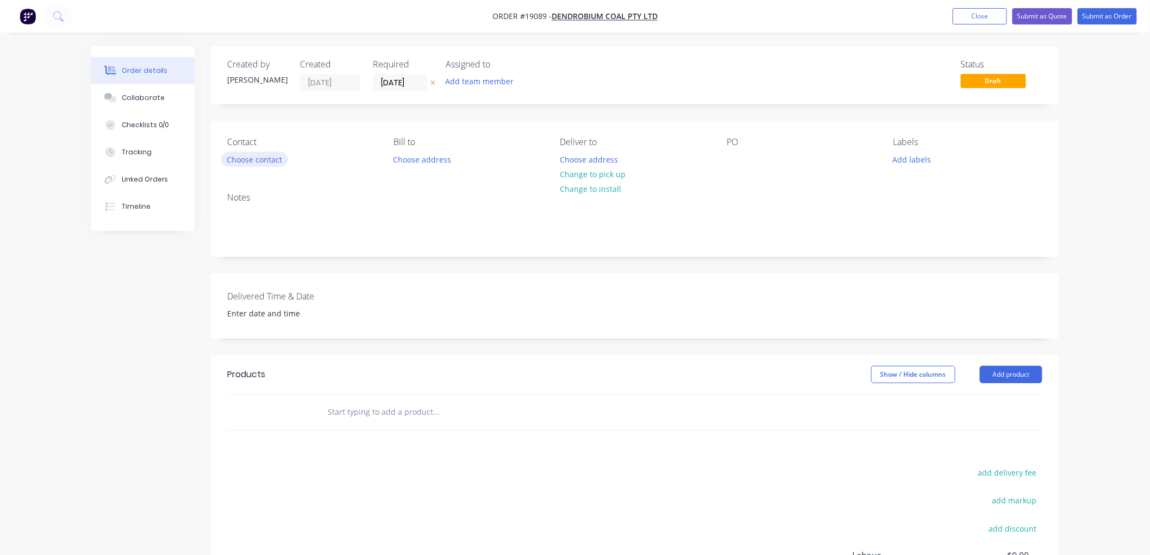
click at [242, 163] on button "Choose contact" at bounding box center [254, 159] width 67 height 15
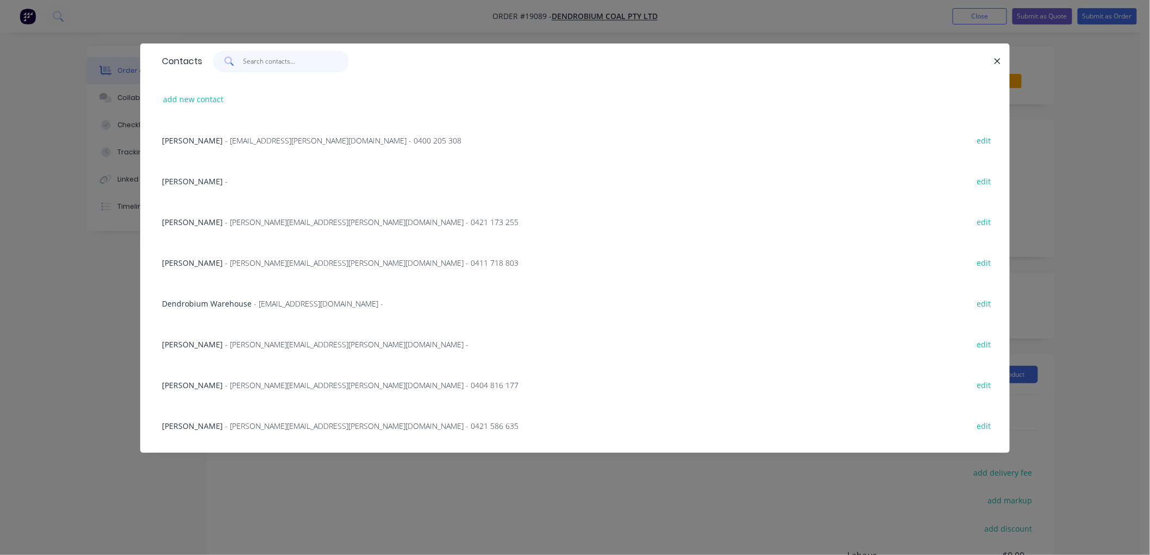
click at [279, 60] on input "text" at bounding box center [296, 62] width 106 height 22
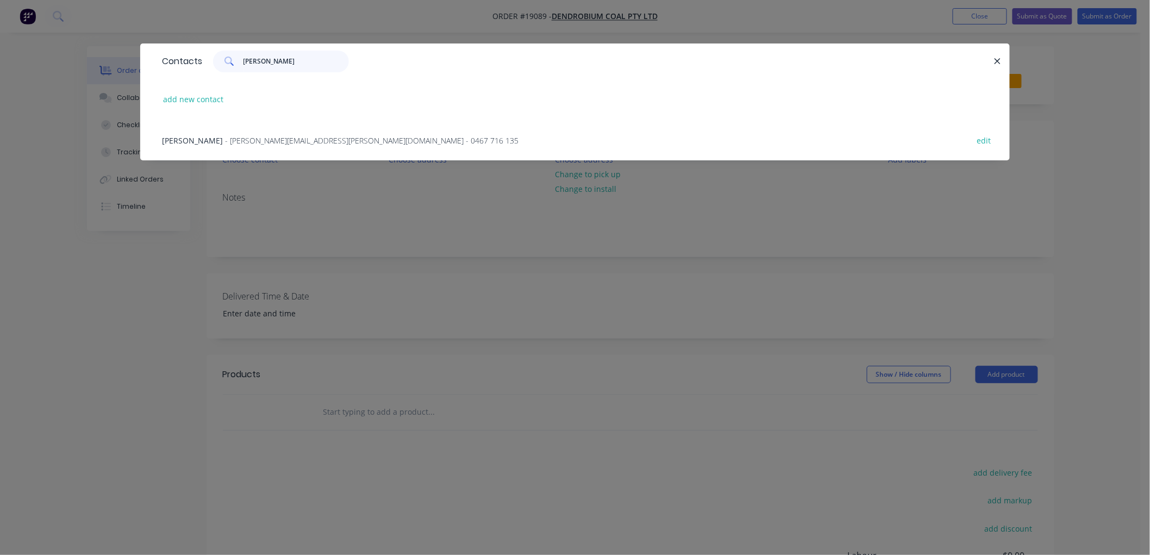
type input "[PERSON_NAME]"
click at [272, 133] on div "Todd de Leeuw - [EMAIL_ADDRESS][PERSON_NAME][DOMAIN_NAME] - 0467 716 135 edit" at bounding box center [574, 140] width 837 height 41
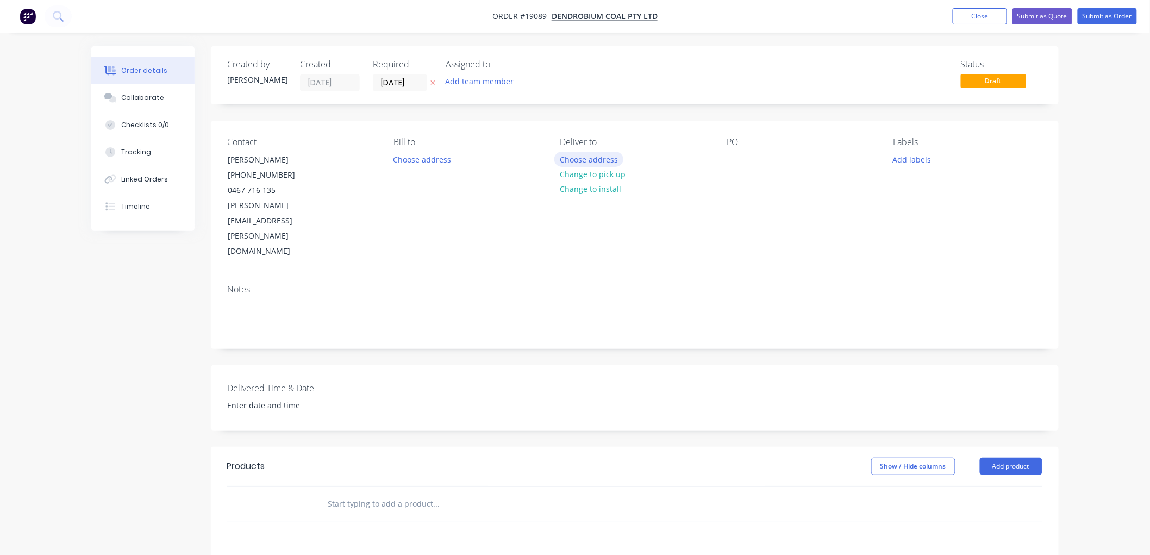
click at [578, 165] on button "Choose address" at bounding box center [589, 159] width 70 height 15
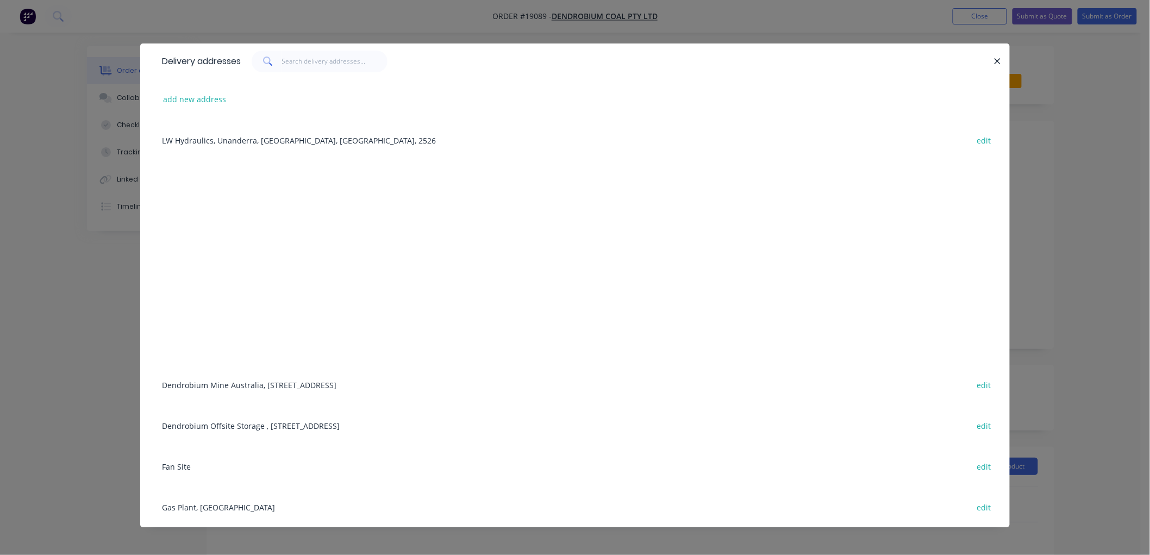
click at [261, 383] on div "Dendrobium Mine [GEOGRAPHIC_DATA], [STREET_ADDRESS] edit" at bounding box center [574, 384] width 837 height 41
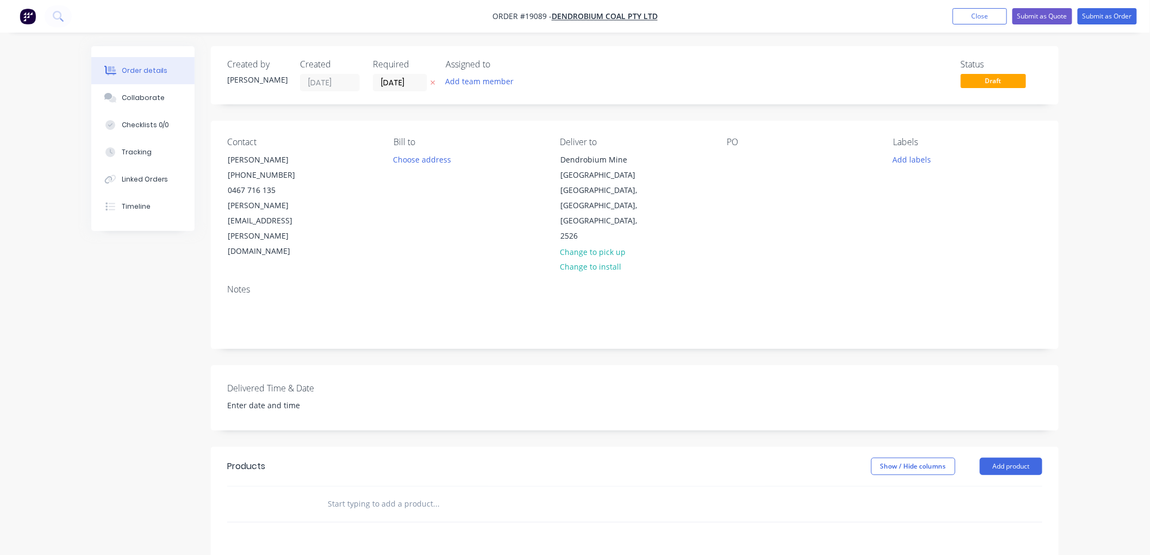
click at [334, 493] on input "text" at bounding box center [435, 504] width 217 height 22
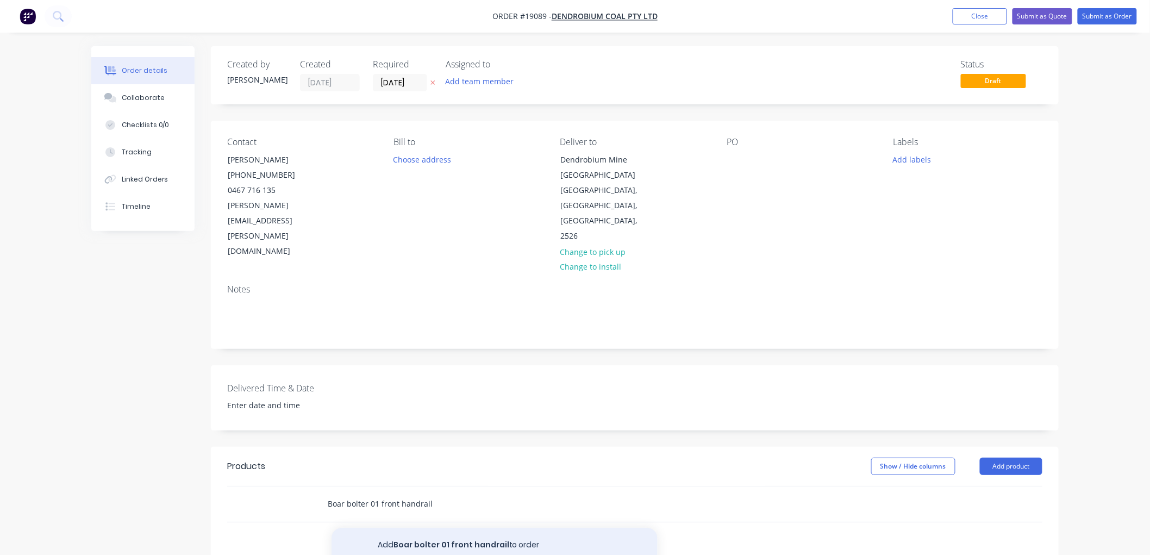
type input "Boar bolter 01 front handrail"
click at [452, 528] on button "Add Boar bolter 01 front handrail to order" at bounding box center [494, 545] width 326 height 35
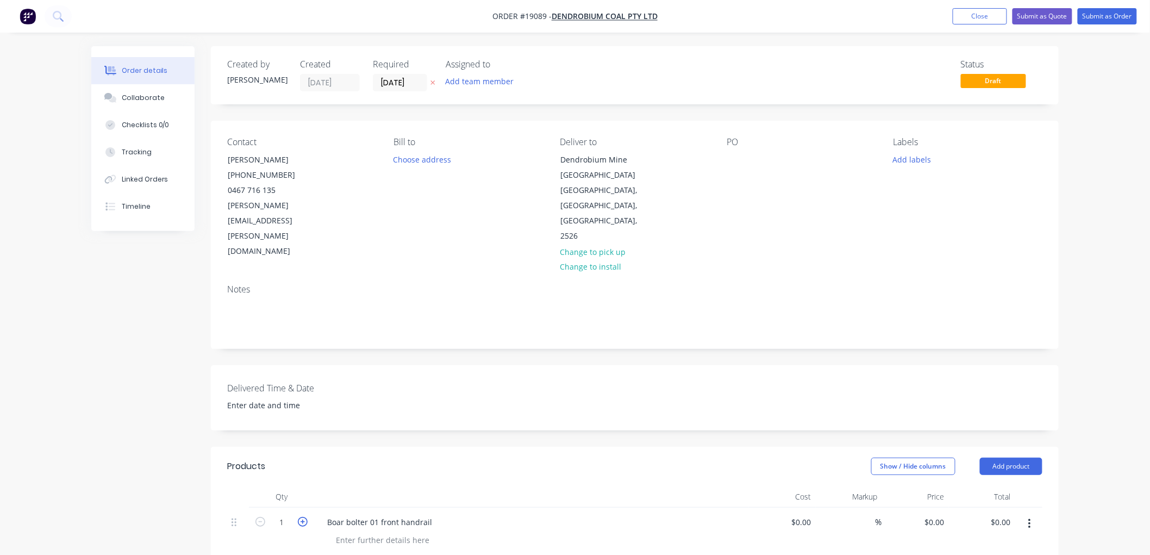
click at [299, 517] on icon "button" at bounding box center [303, 522] width 10 height 10
type input "2"
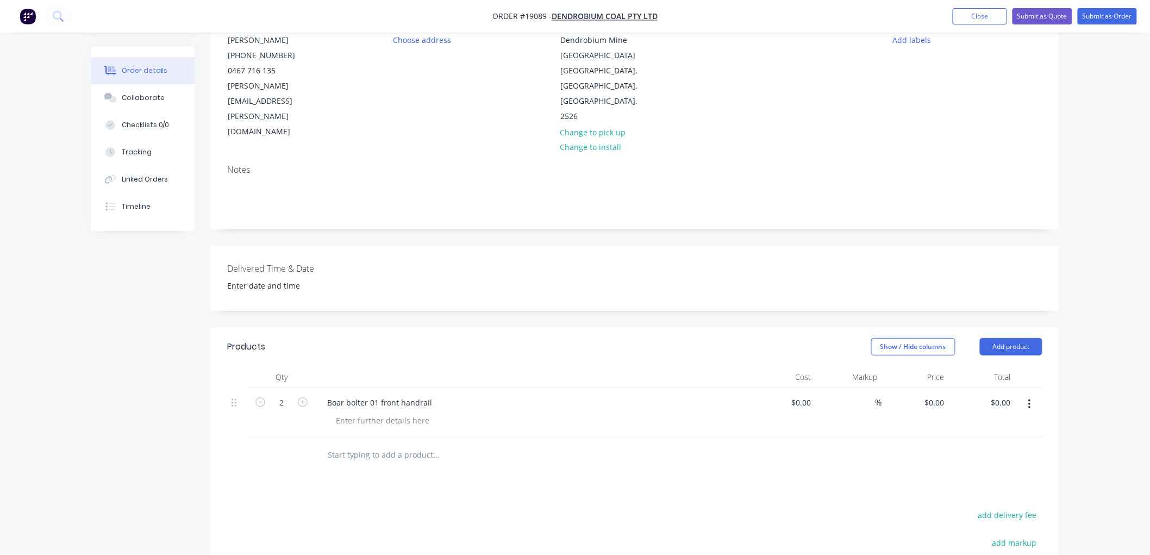
scroll to position [121, 0]
drag, startPoint x: 398, startPoint y: 387, endPoint x: 383, endPoint y: 392, distance: 16.0
click at [398, 411] on div at bounding box center [382, 419] width 111 height 16
click at [1093, 15] on button "Submit as Order" at bounding box center [1107, 16] width 59 height 16
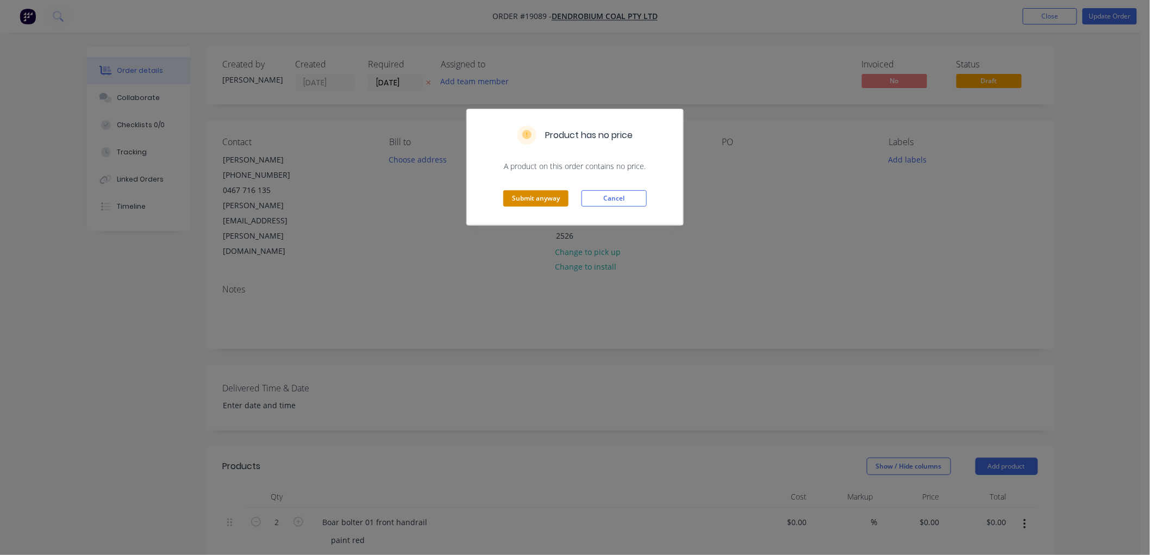
click at [535, 196] on button "Submit anyway" at bounding box center [535, 198] width 65 height 16
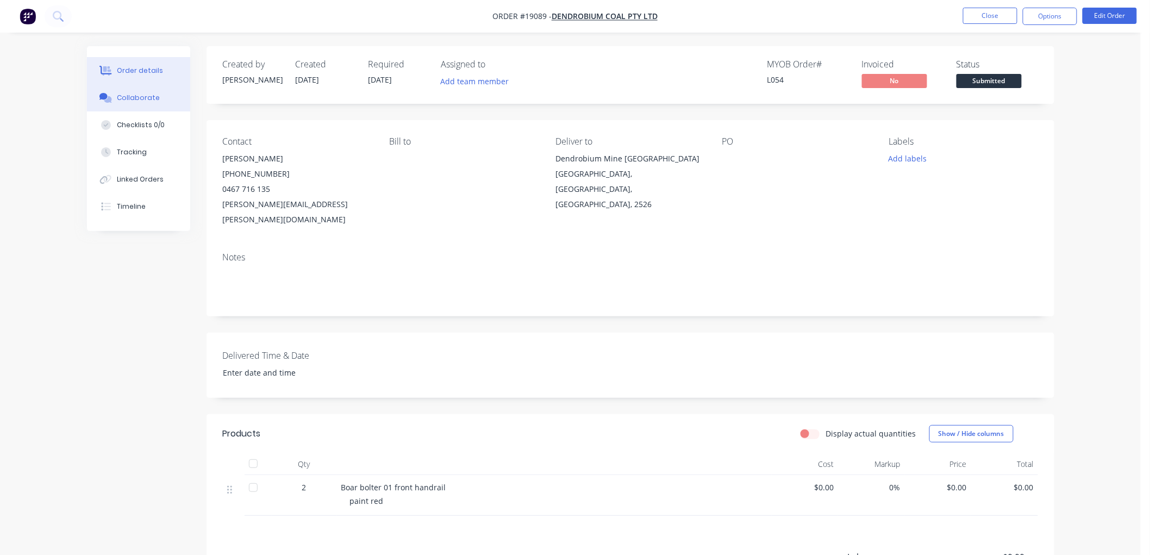
click at [130, 99] on div "Collaborate" at bounding box center [138, 98] width 43 height 10
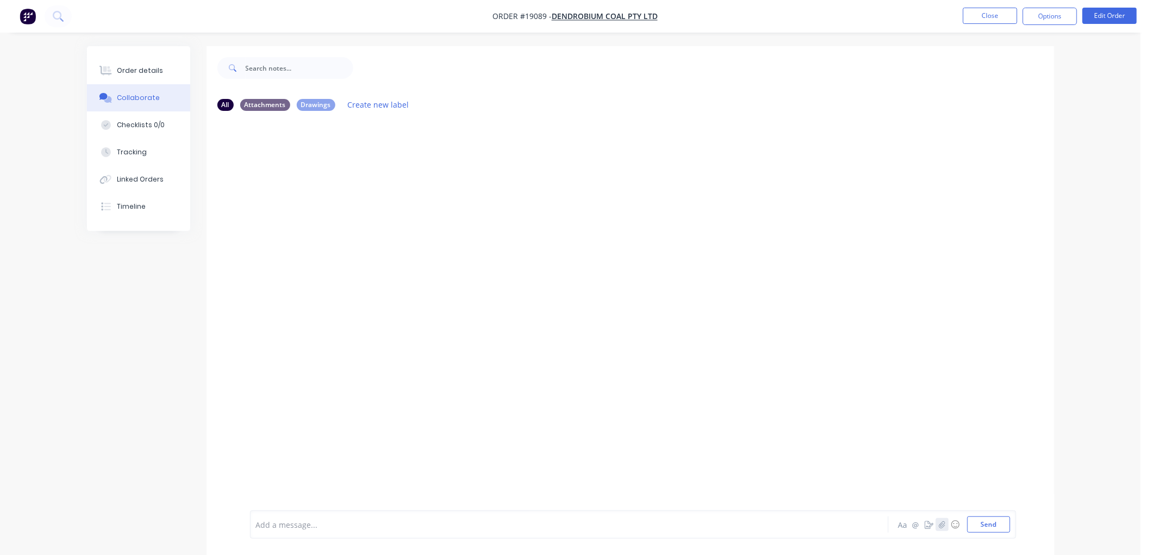
click at [942, 522] on icon "button" at bounding box center [941, 525] width 7 height 8
click at [979, 520] on button "Send" at bounding box center [988, 524] width 43 height 16
click at [148, 68] on div "Order details" at bounding box center [140, 71] width 46 height 10
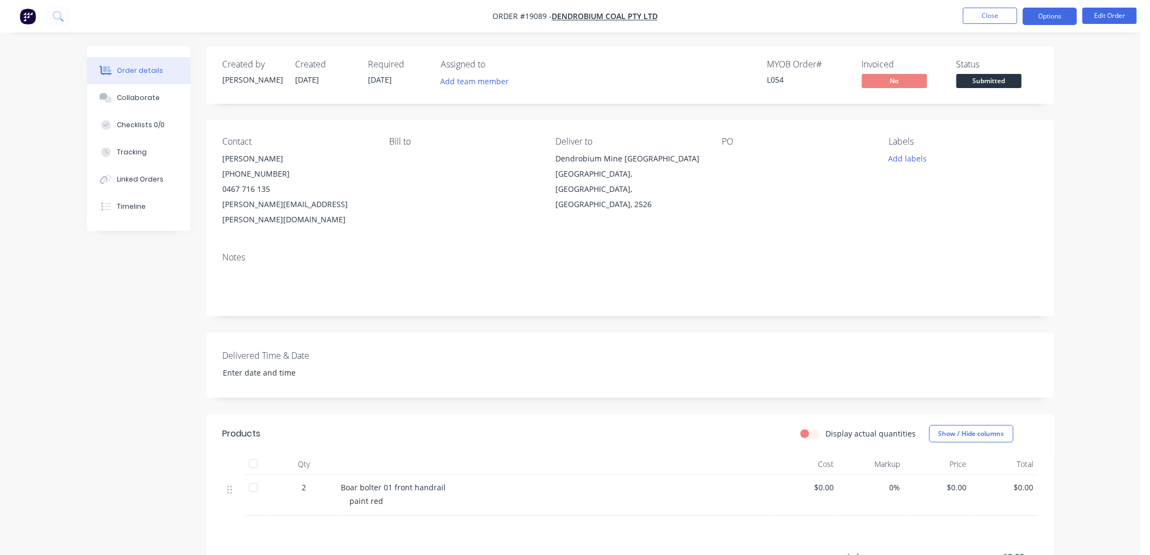
click at [1041, 19] on button "Options" at bounding box center [1050, 16] width 54 height 17
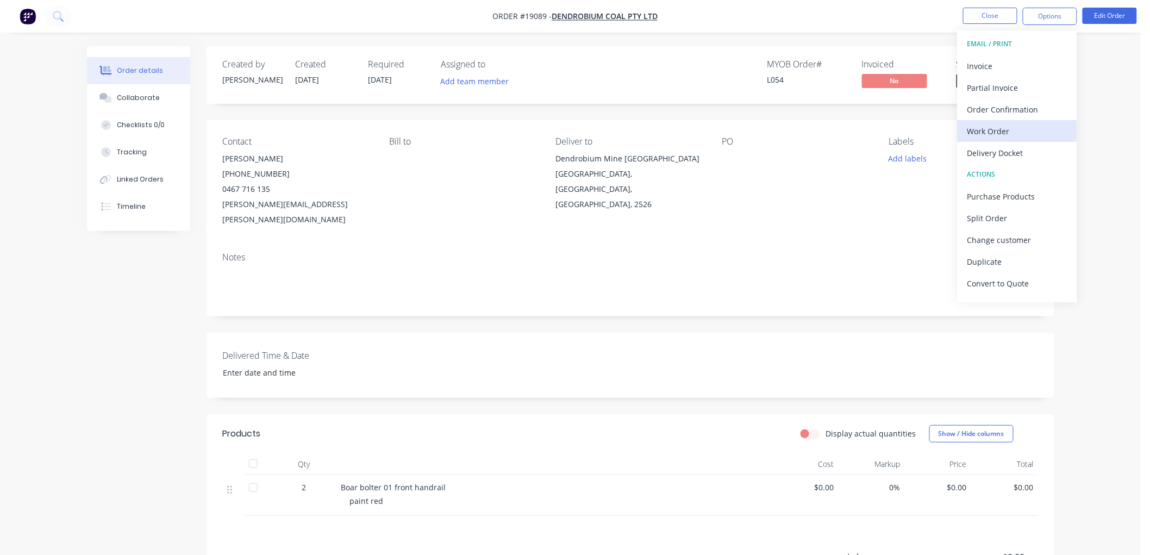
click at [1001, 127] on div "Work Order" at bounding box center [1017, 131] width 100 height 16
click at [984, 132] on div "Custom" at bounding box center [1017, 131] width 100 height 16
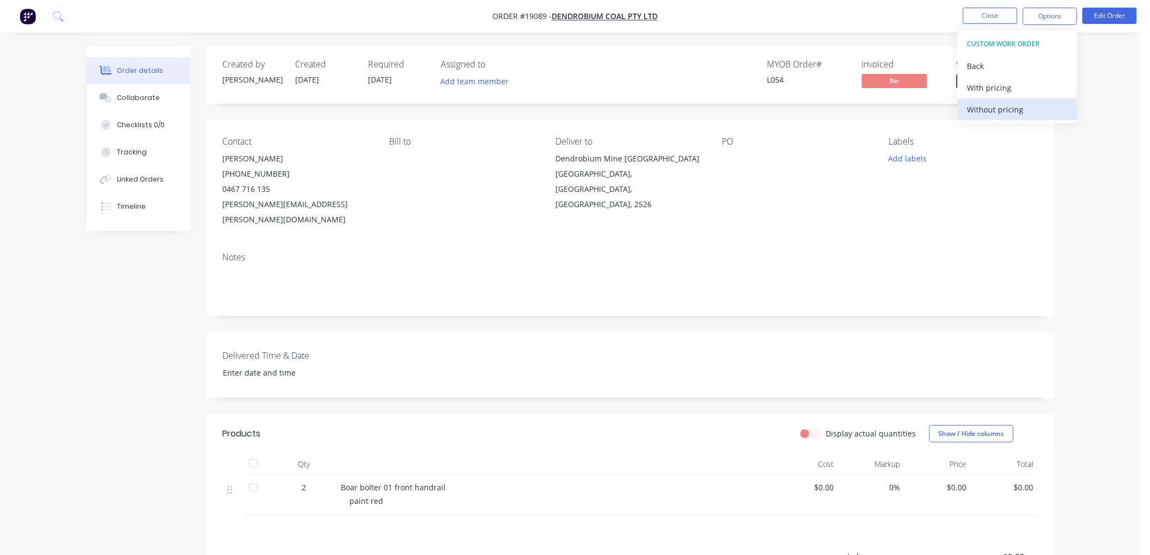
click at [991, 108] on div "Without pricing" at bounding box center [1017, 110] width 100 height 16
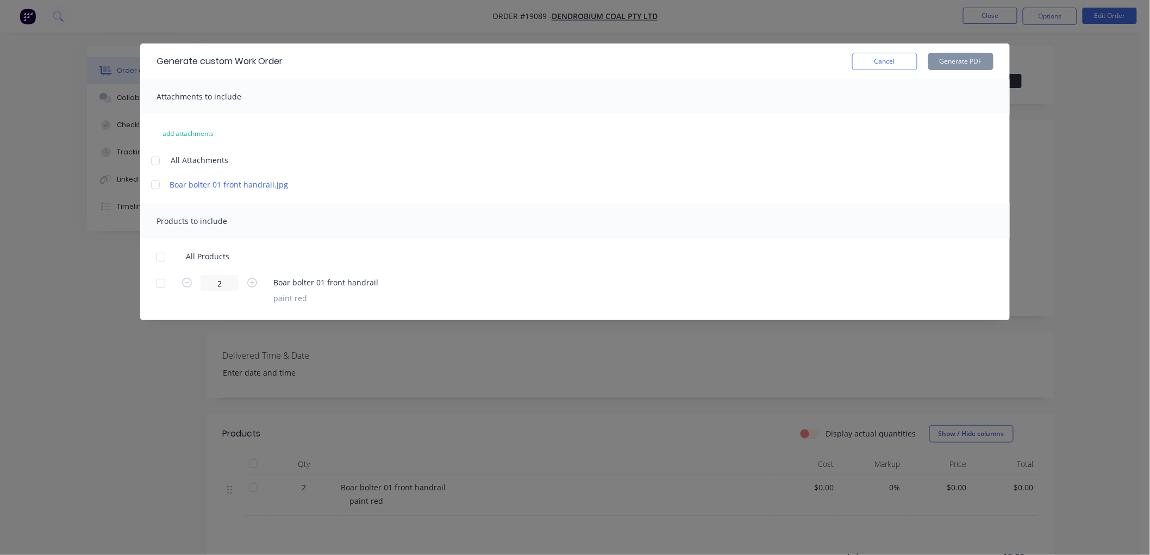
click at [148, 160] on div at bounding box center [156, 161] width 22 height 22
click at [160, 252] on div at bounding box center [161, 257] width 22 height 22
click at [955, 64] on button "Generate PDF" at bounding box center [960, 61] width 65 height 17
click at [879, 65] on button "Cancel" at bounding box center [884, 61] width 65 height 17
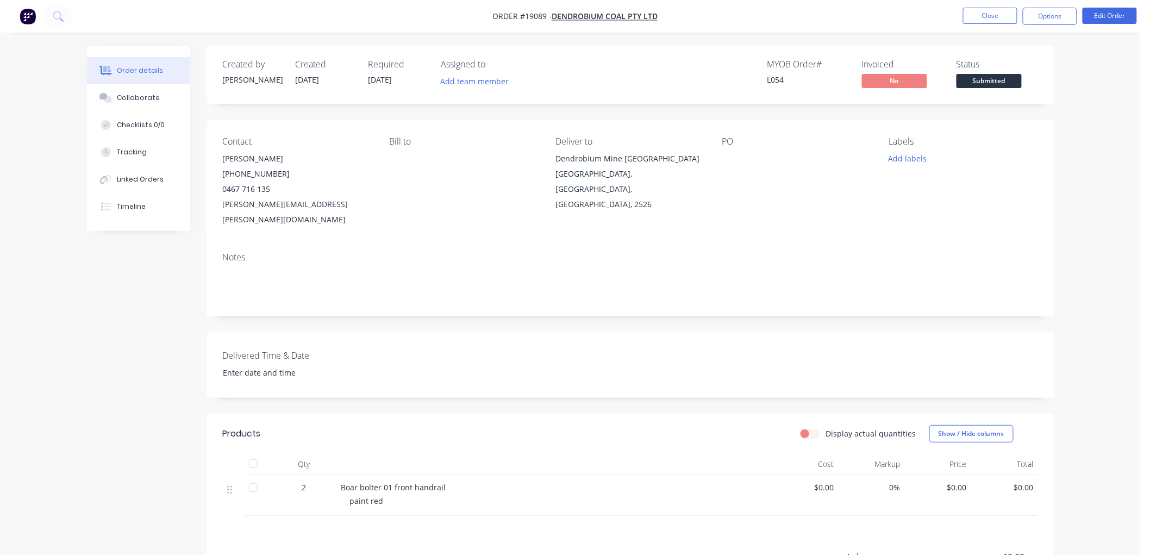
click at [1004, 82] on span "Submitted" at bounding box center [988, 81] width 65 height 14
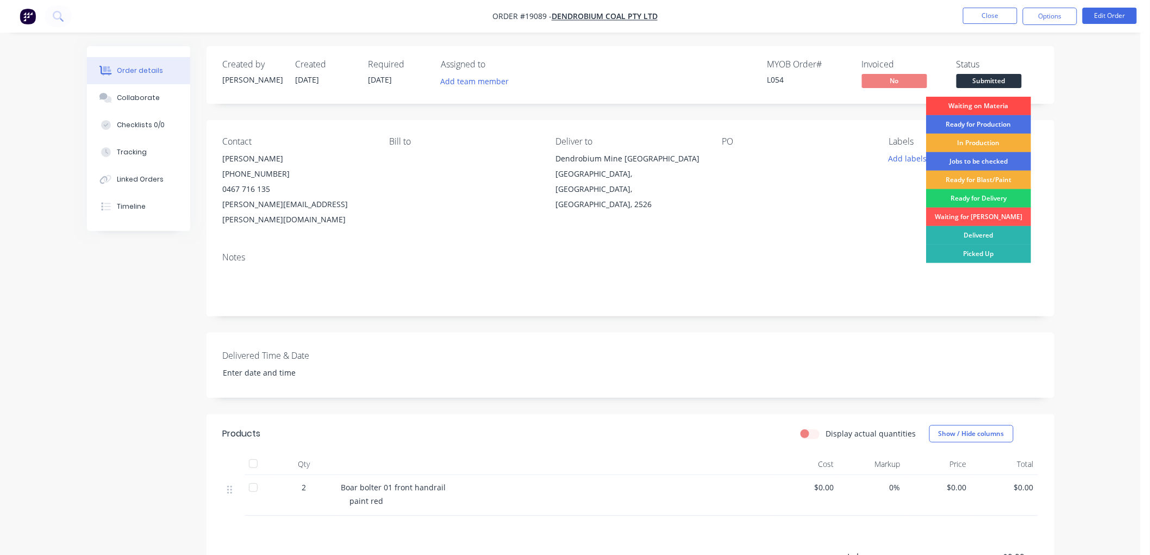
click at [973, 106] on div "Waiting on Materia" at bounding box center [978, 106] width 105 height 18
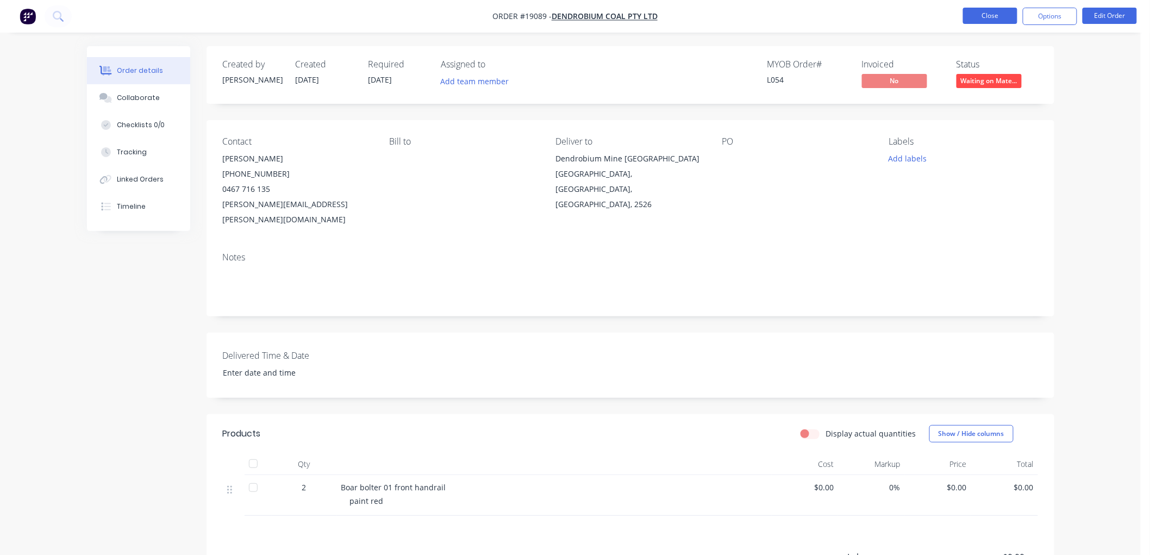
click at [982, 19] on button "Close" at bounding box center [990, 16] width 54 height 16
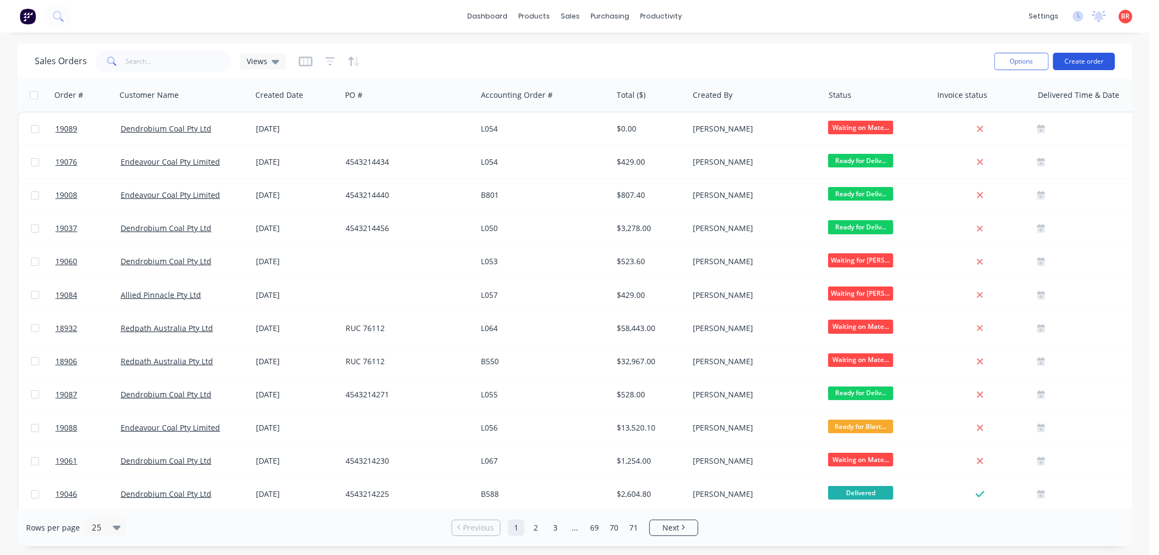
click at [1068, 65] on button "Create order" at bounding box center [1084, 61] width 62 height 17
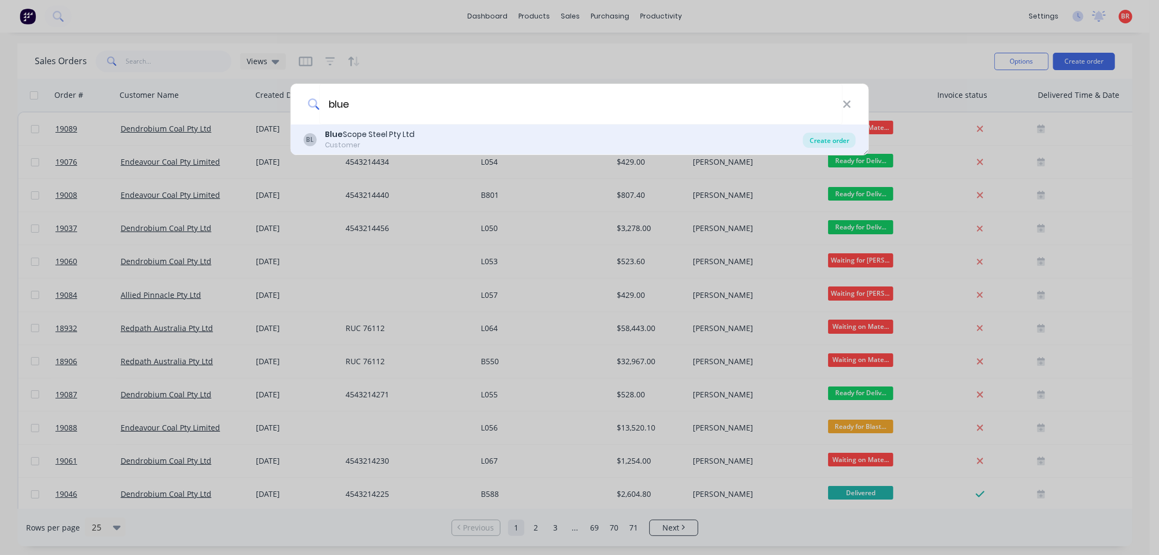
type input "blue"
click at [837, 139] on div "Create order" at bounding box center [829, 140] width 53 height 15
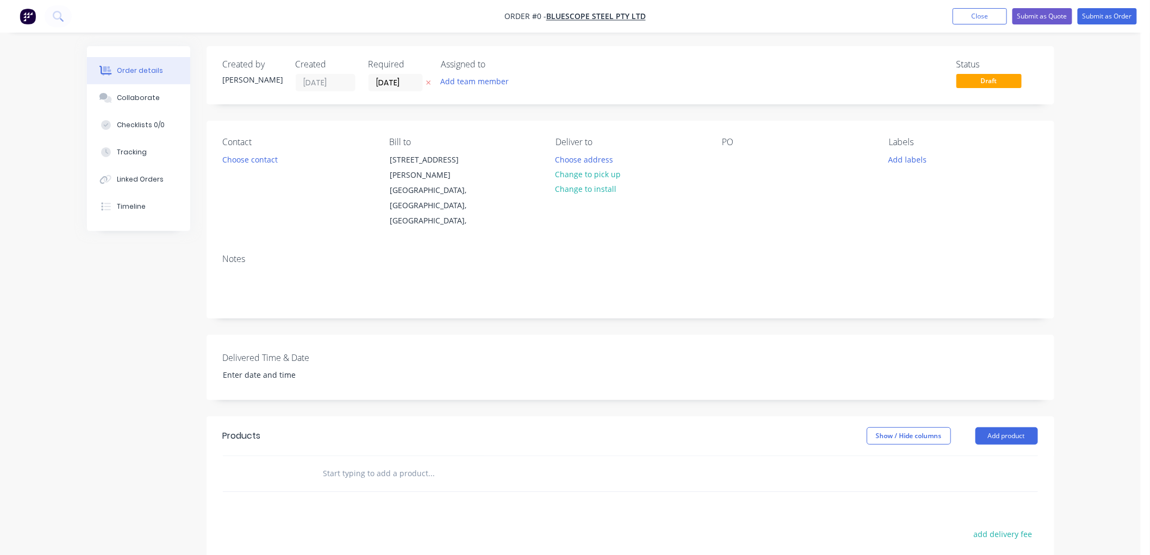
click at [389, 72] on div "Required [DATE]" at bounding box center [398, 75] width 60 height 32
click at [399, 85] on input "[DATE]" at bounding box center [395, 82] width 53 height 16
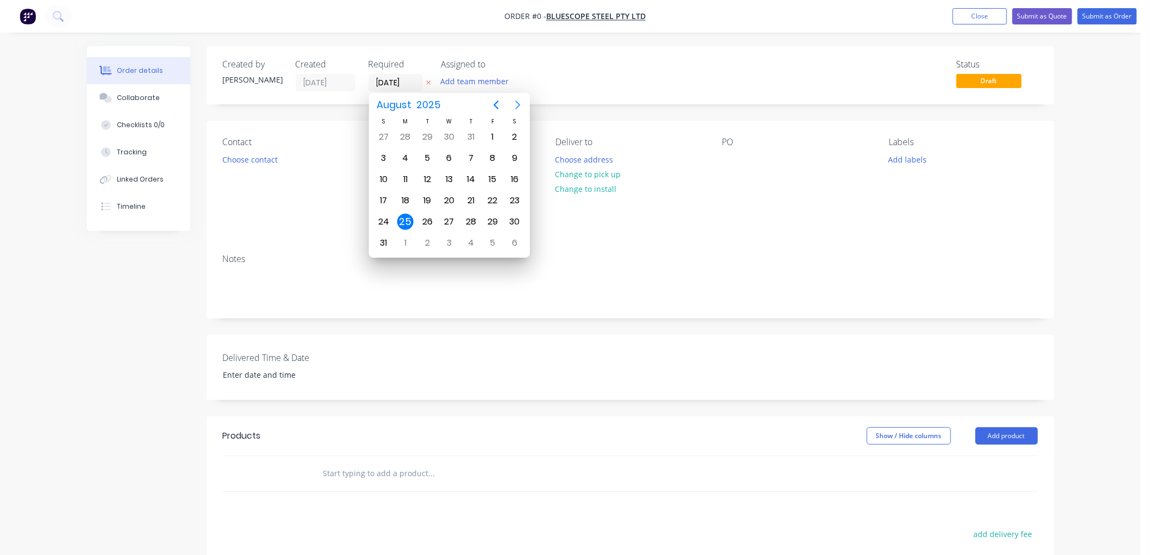
click at [517, 102] on icon "Next page" at bounding box center [517, 105] width 5 height 9
click at [470, 194] on div "25" at bounding box center [471, 200] width 16 height 16
type input "[DATE]"
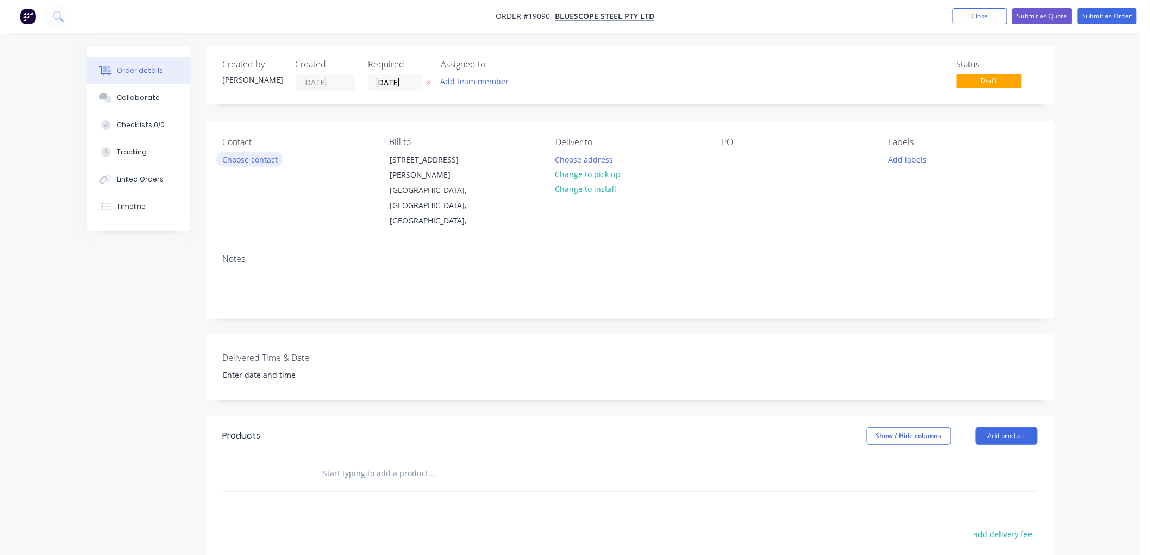
click at [259, 159] on button "Choose contact" at bounding box center [249, 159] width 67 height 15
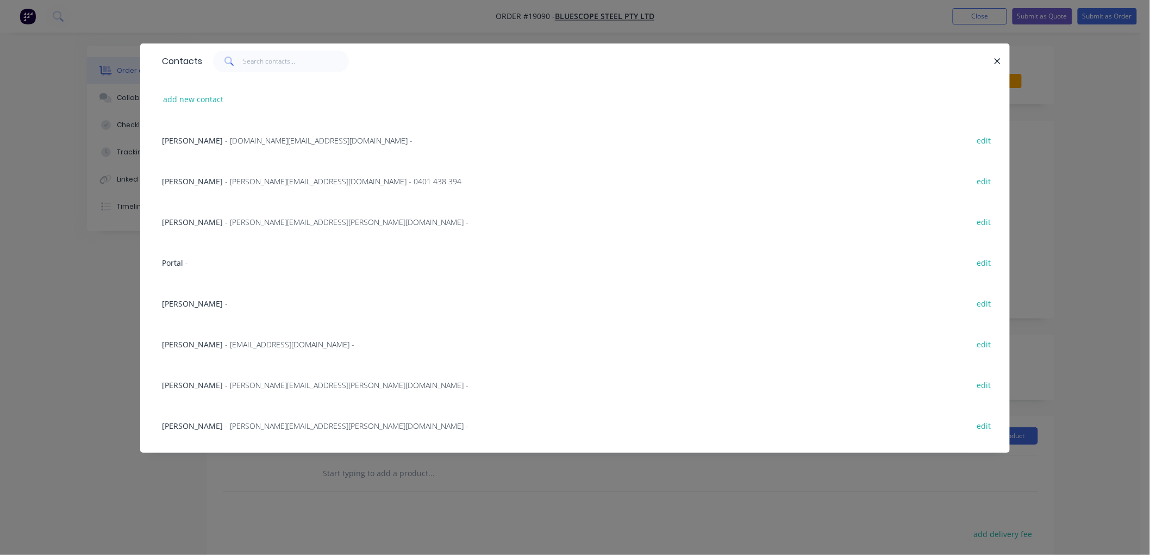
click at [231, 344] on span "- [EMAIL_ADDRESS][DOMAIN_NAME] -" at bounding box center [289, 344] width 129 height 10
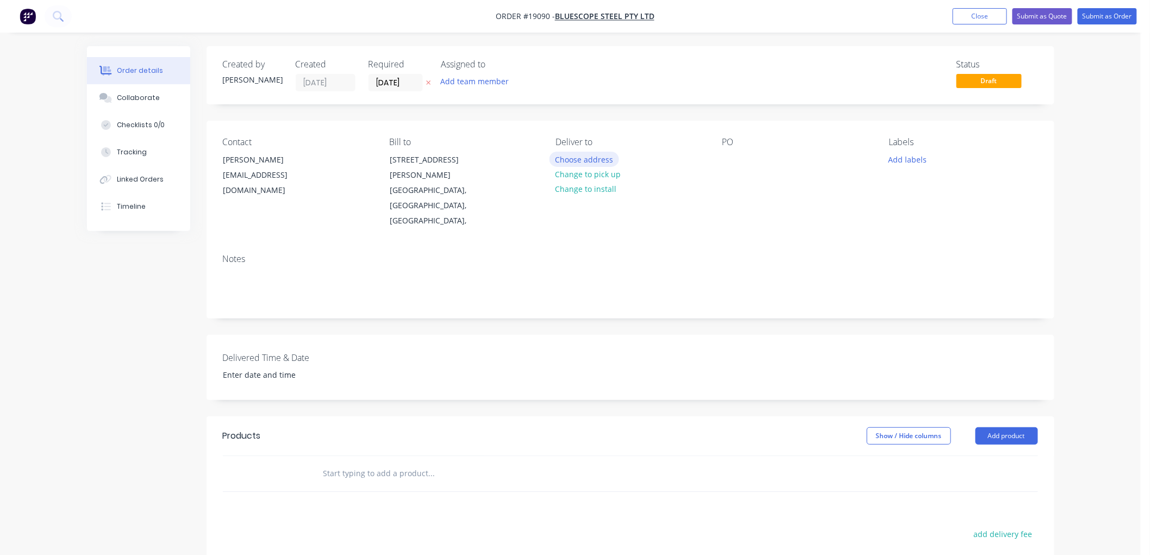
click at [584, 156] on button "Choose address" at bounding box center [584, 159] width 70 height 15
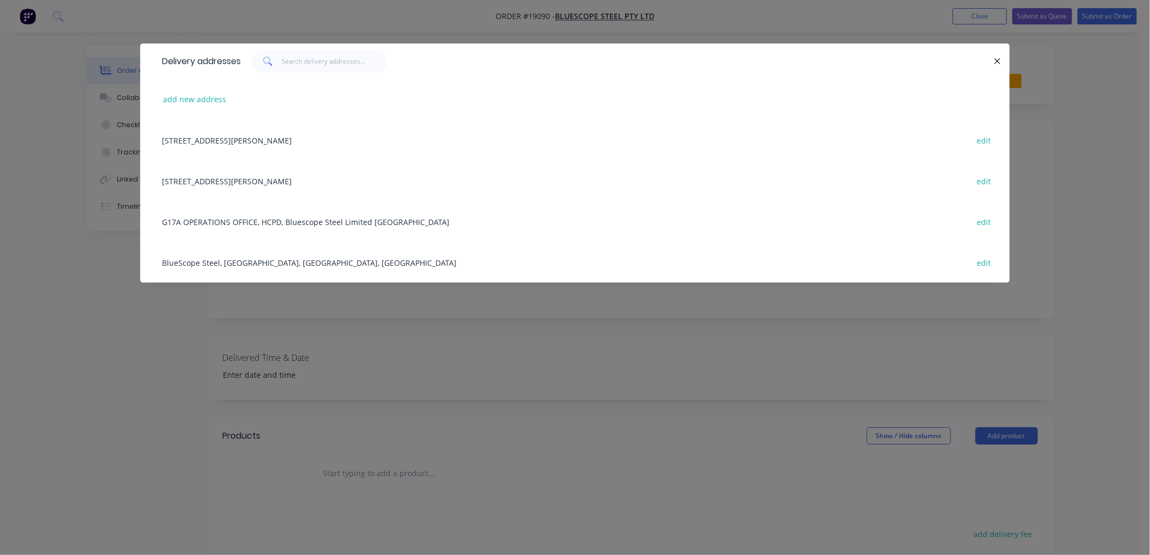
click at [265, 261] on div "BlueScope Steel, [GEOGRAPHIC_DATA], [GEOGRAPHIC_DATA], [GEOGRAPHIC_DATA] edit" at bounding box center [574, 262] width 837 height 41
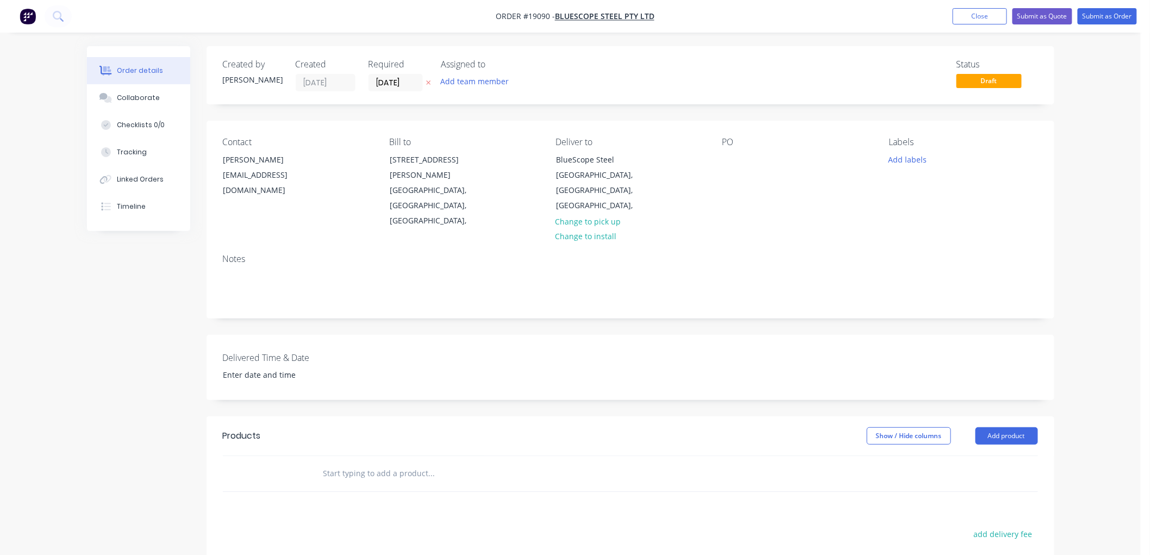
click at [350, 462] on input "text" at bounding box center [431, 473] width 217 height 22
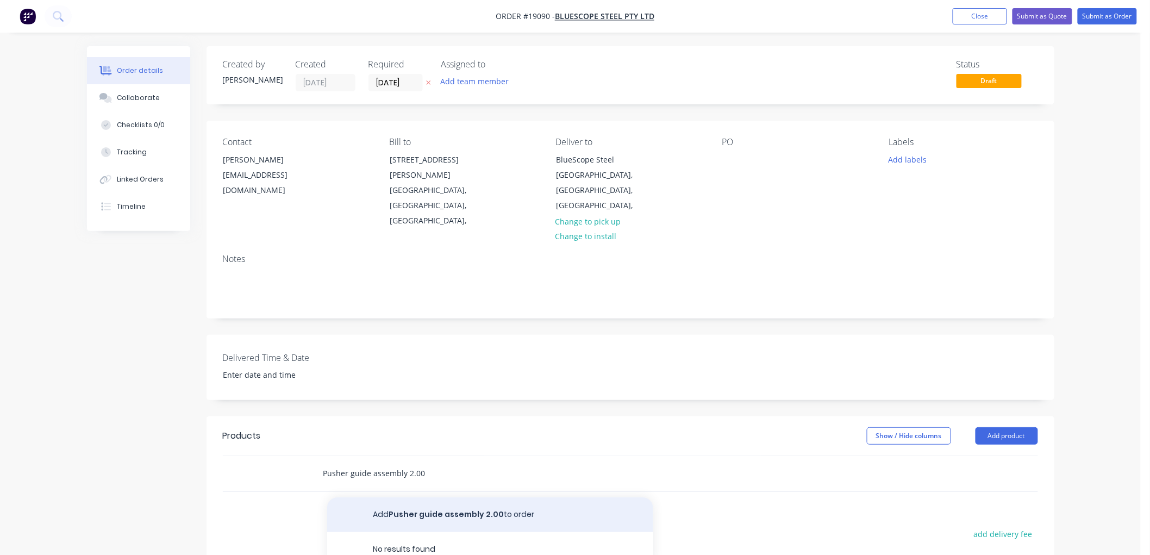
type input "Pusher guide assembly 2.00"
click at [421, 497] on button "Add Pusher guide assembly 2.00 to order" at bounding box center [490, 514] width 326 height 35
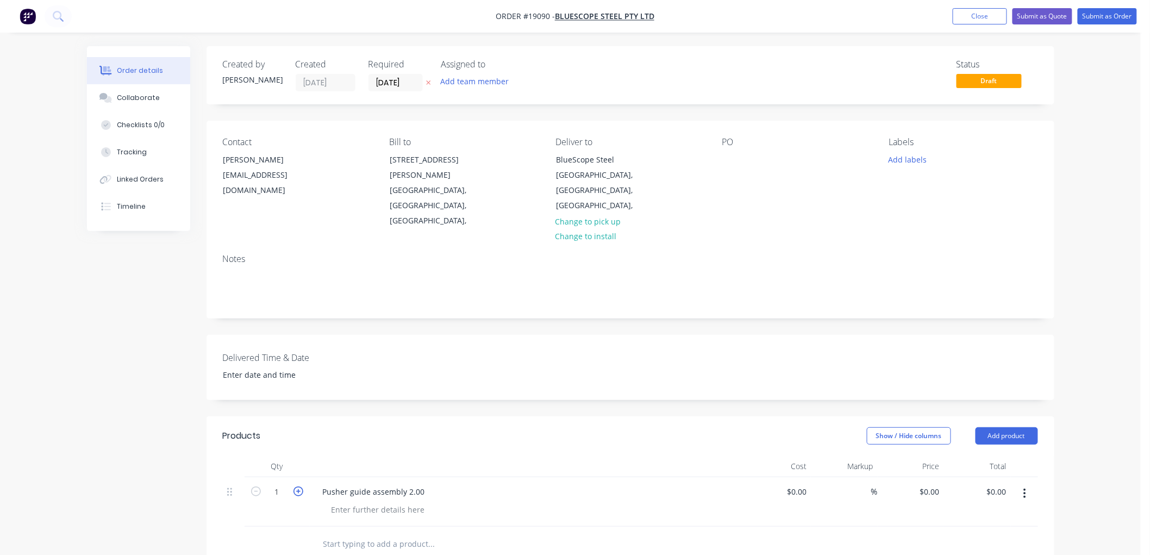
click at [299, 486] on icon "button" at bounding box center [298, 491] width 10 height 10
type input "2"
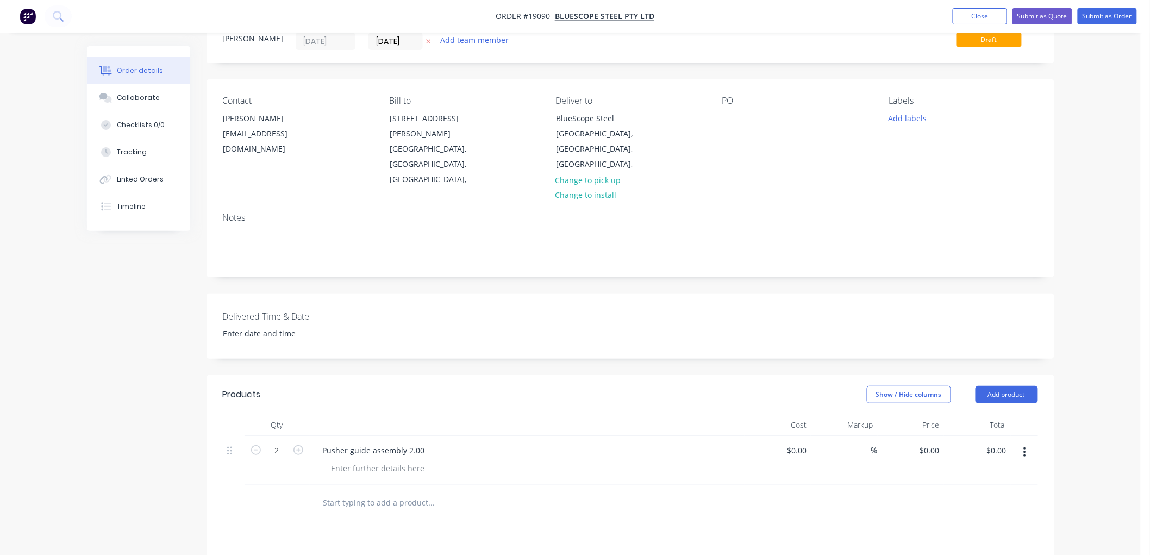
scroll to position [121, 0]
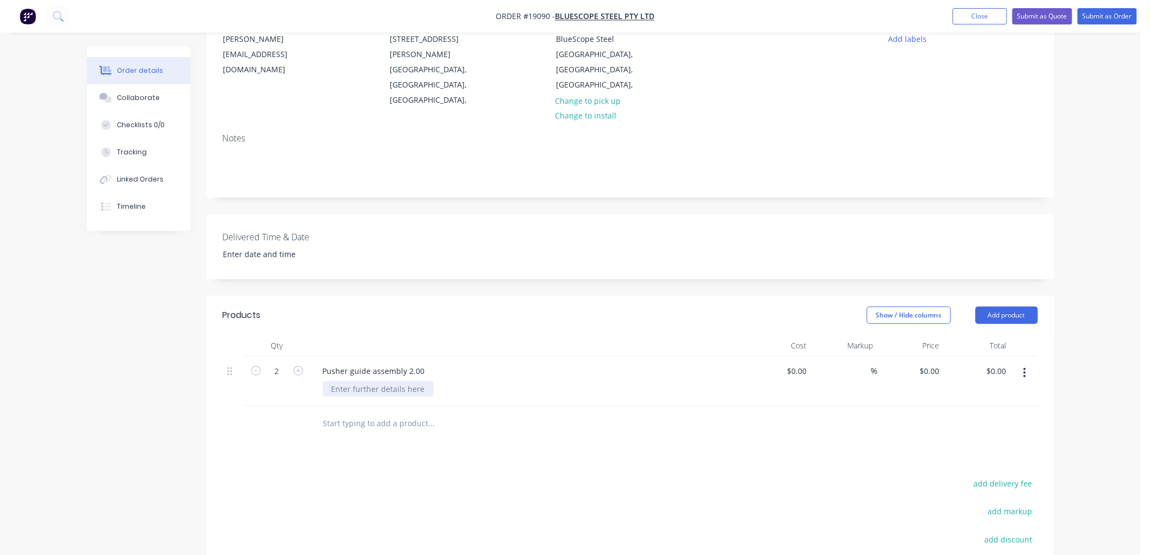
click at [376, 381] on div at bounding box center [378, 389] width 111 height 16
click at [344, 412] on input "text" at bounding box center [431, 423] width 217 height 22
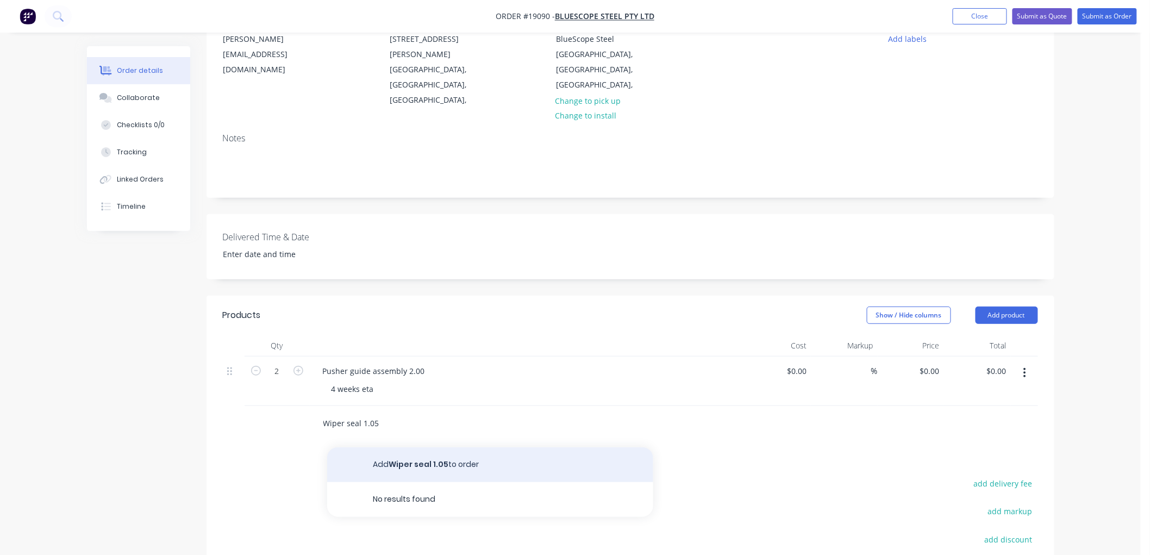
type input "Wiper seal 1.05"
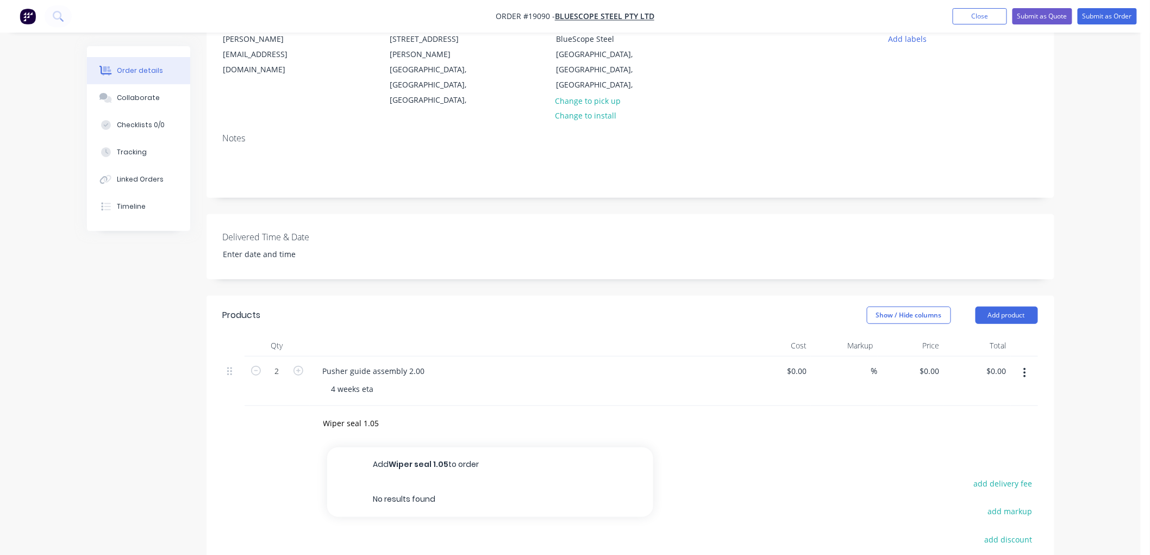
drag, startPoint x: 405, startPoint y: 431, endPoint x: 398, endPoint y: 429, distance: 7.2
click at [405, 447] on button "Add Wiper seal 1.05 to order" at bounding box center [490, 464] width 326 height 35
click at [295, 415] on icon "button" at bounding box center [298, 420] width 10 height 10
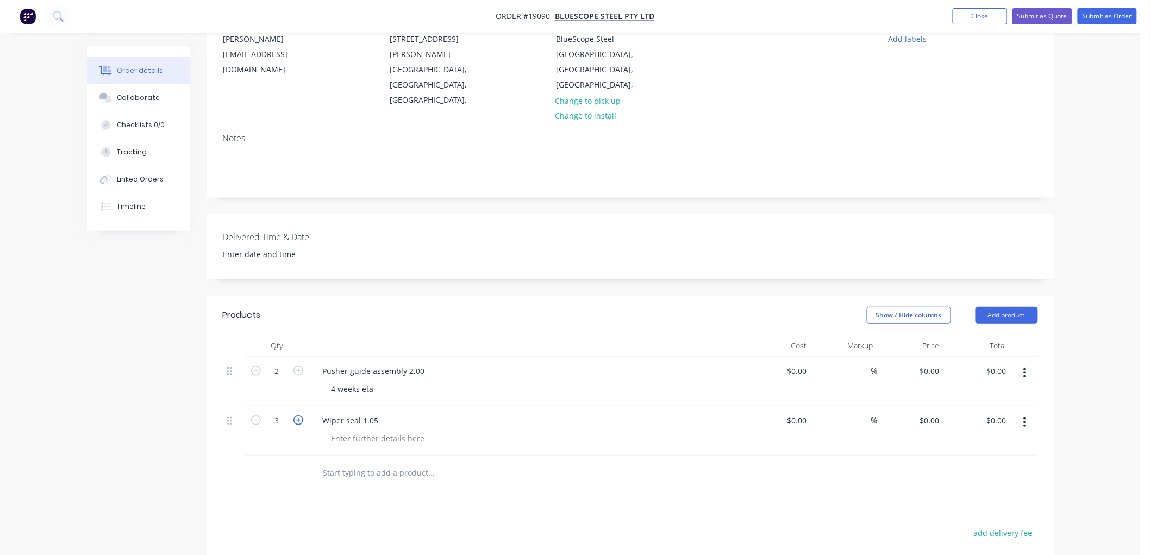
type input "4"
click at [375, 462] on input "text" at bounding box center [431, 473] width 217 height 22
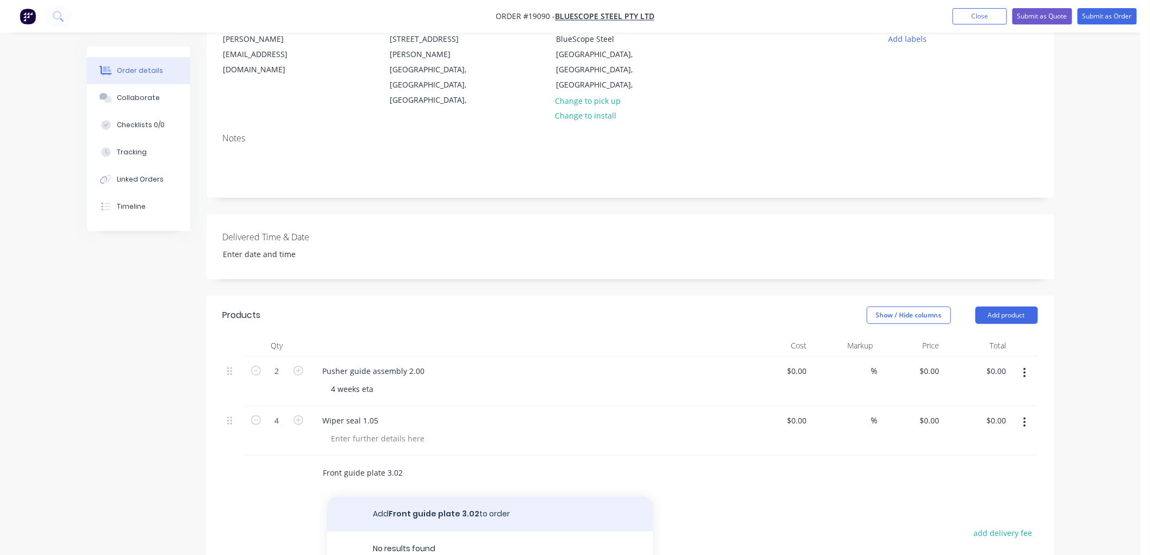
type input "Front guide plate 3.02"
click at [406, 497] on button "Add Front guide plate 3.02 to order" at bounding box center [490, 514] width 326 height 35
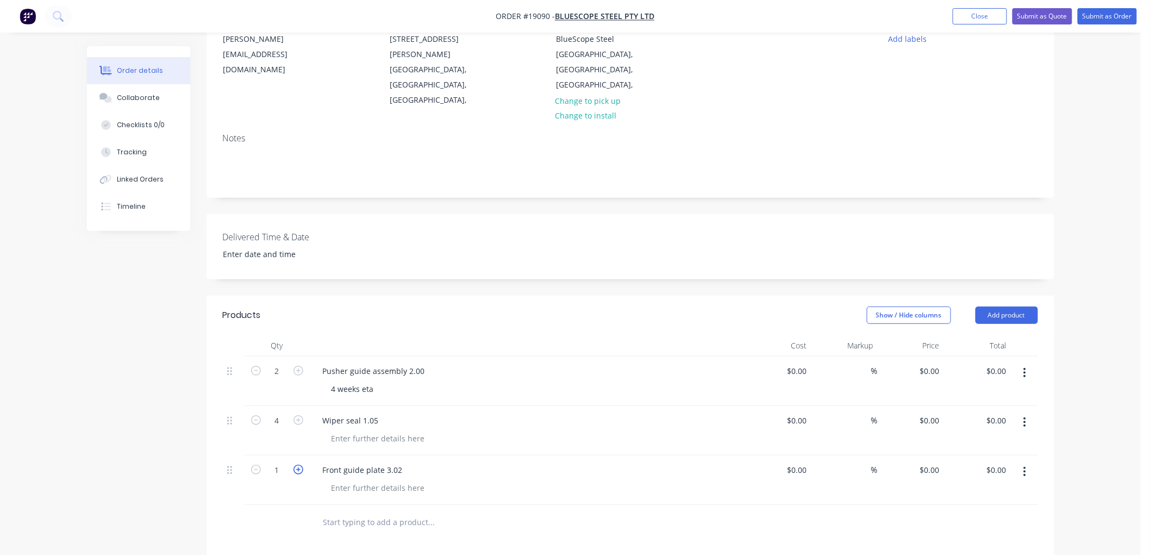
click at [297, 465] on icon "button" at bounding box center [298, 470] width 10 height 10
click at [256, 465] on icon "button" at bounding box center [256, 470] width 10 height 10
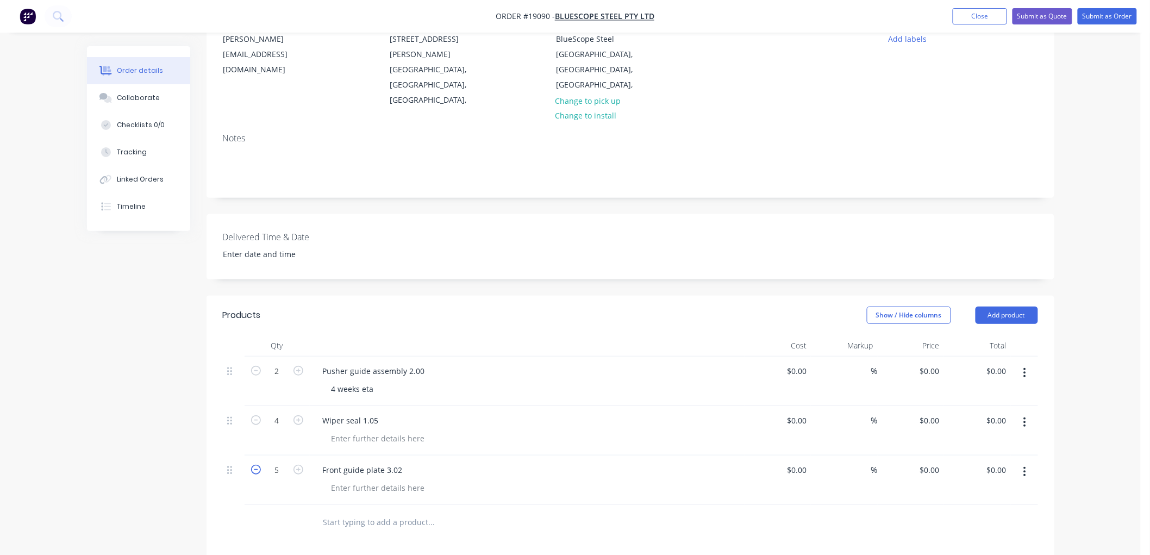
type input "4"
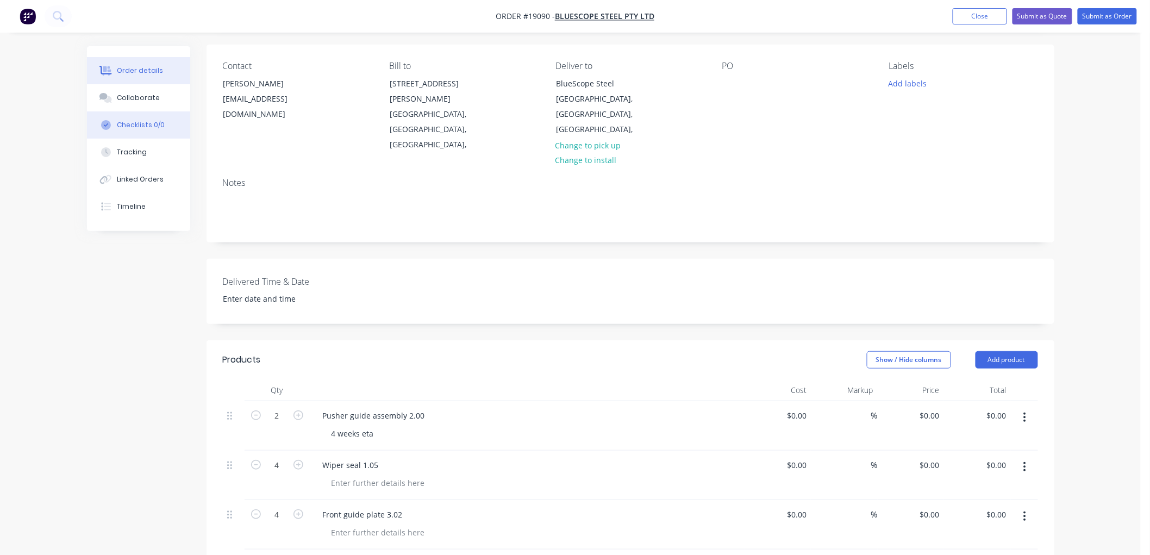
scroll to position [0, 0]
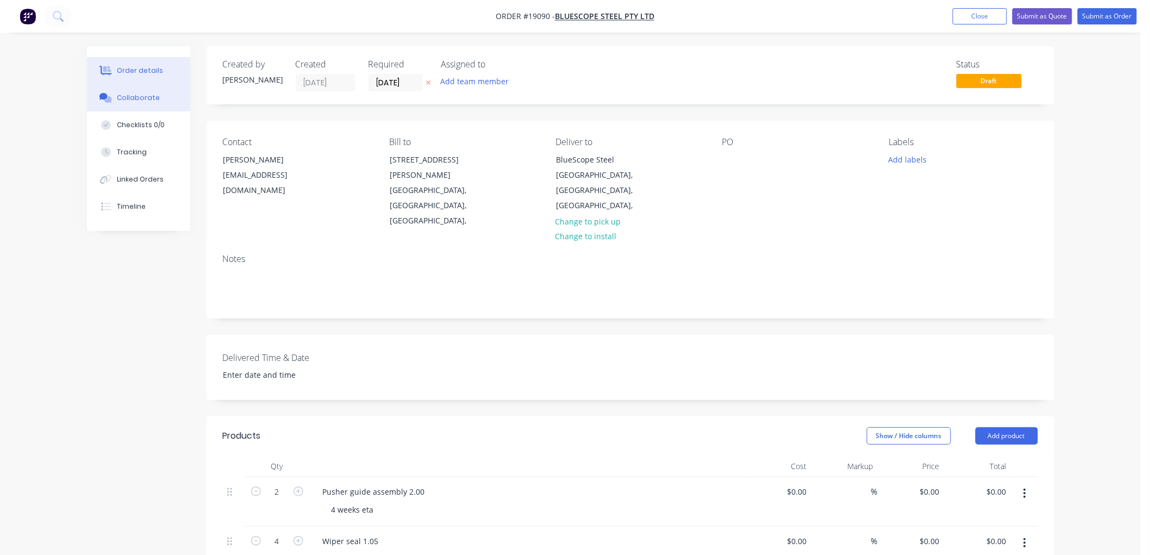
click at [142, 101] on div "Collaborate" at bounding box center [138, 98] width 43 height 10
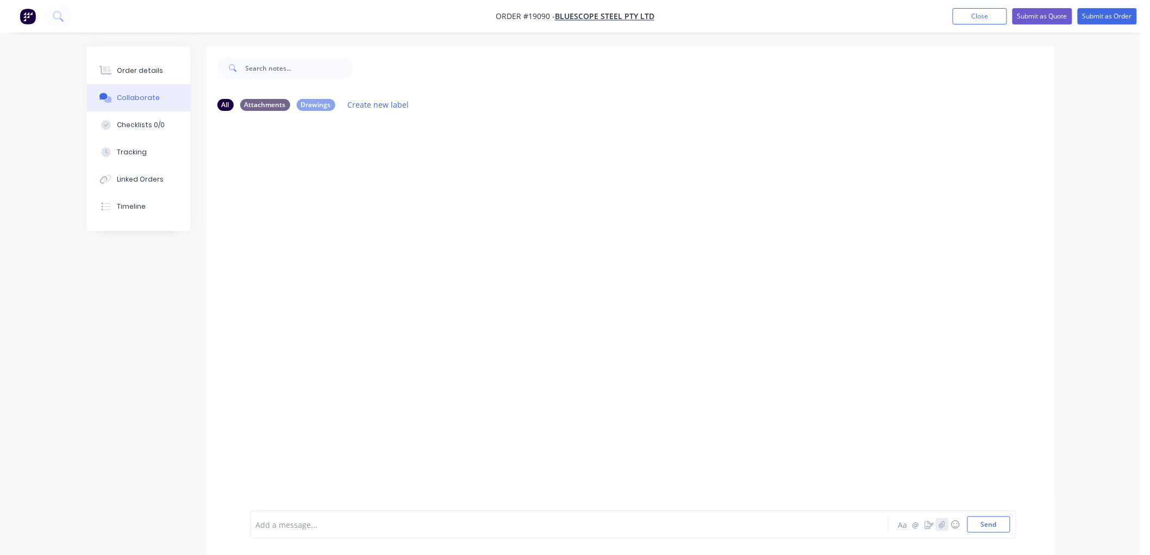
click at [946, 523] on button "button" at bounding box center [942, 524] width 13 height 13
click at [977, 518] on button "Send" at bounding box center [988, 524] width 43 height 16
click at [941, 524] on icon "button" at bounding box center [941, 525] width 7 height 8
click at [976, 526] on button "Send" at bounding box center [988, 524] width 43 height 16
click at [149, 75] on div "Order details" at bounding box center [140, 71] width 46 height 10
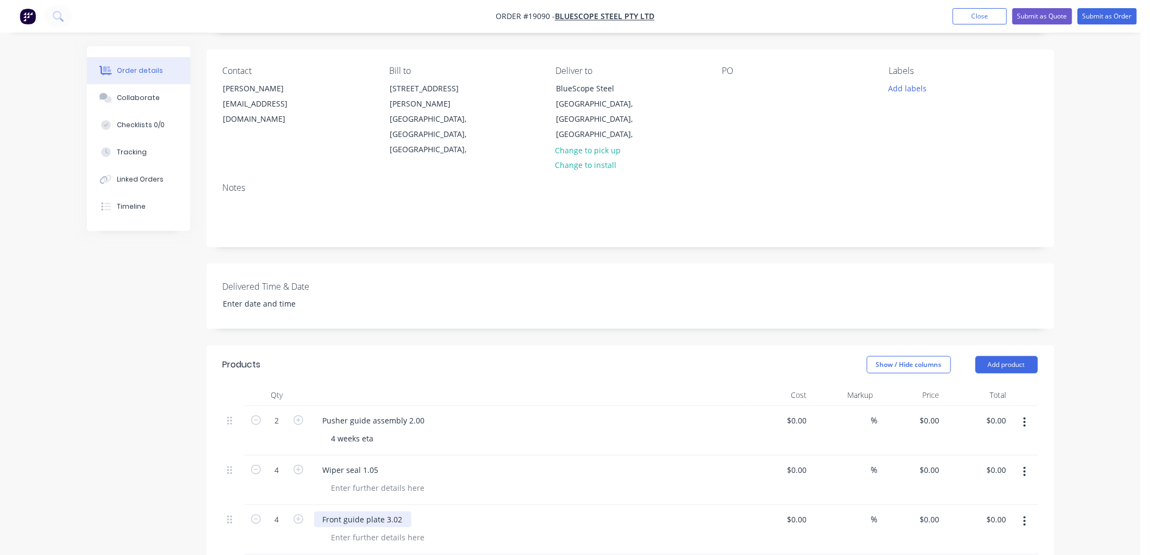
scroll to position [181, 0]
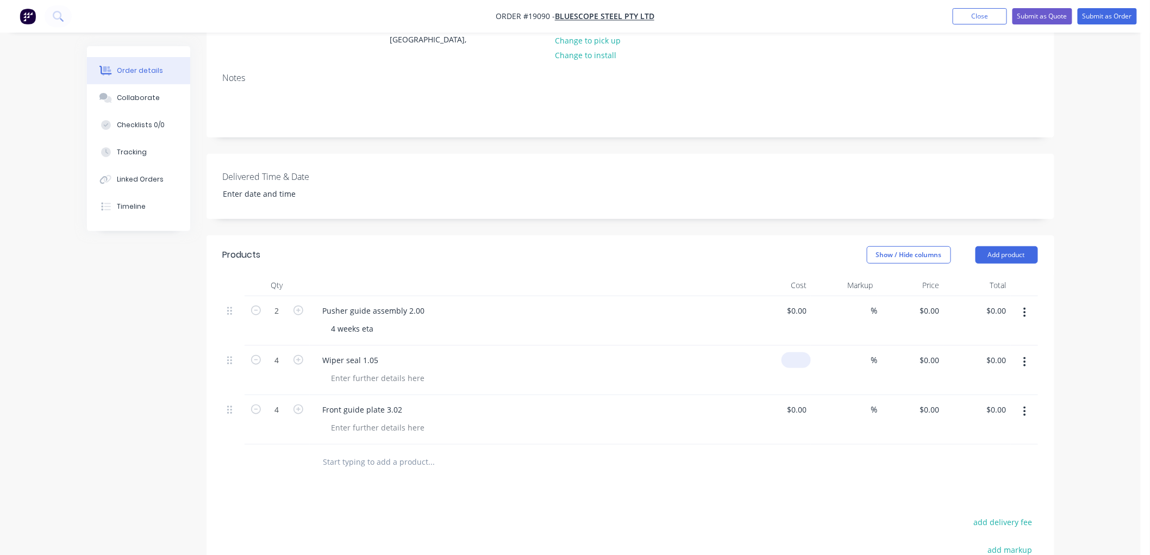
drag, startPoint x: 803, startPoint y: 329, endPoint x: 810, endPoint y: 328, distance: 6.6
click at [804, 352] on input at bounding box center [798, 360] width 25 height 16
type input "$36.00"
type input "$144.00"
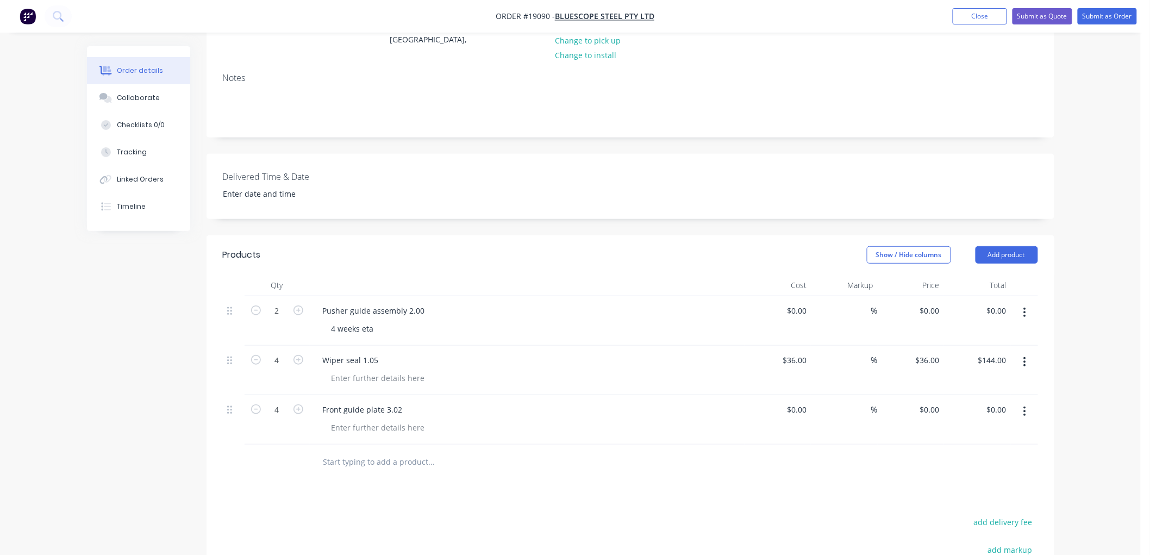
click at [1087, 263] on div "Order details Collaborate Checklists 0/0 Tracking Linked Orders Timeline Order …" at bounding box center [570, 288] width 1141 height 938
click at [800, 303] on input at bounding box center [804, 311] width 12 height 16
type input "$7,978.00"
type input "$15,956.00"
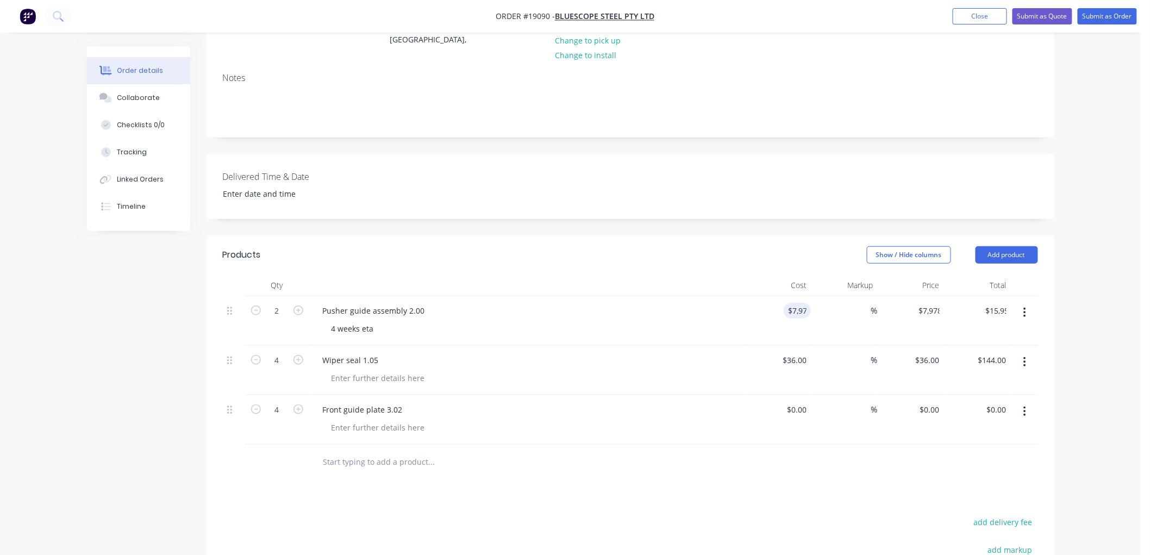
click at [1083, 236] on div "Order details Collaborate Checklists 0/0 Tracking Linked Orders Timeline Order …" at bounding box center [570, 288] width 1141 height 938
click at [791, 303] on input "7978" at bounding box center [791, 311] width 40 height 16
type input "$3,988.00"
type input "$7,976.00"
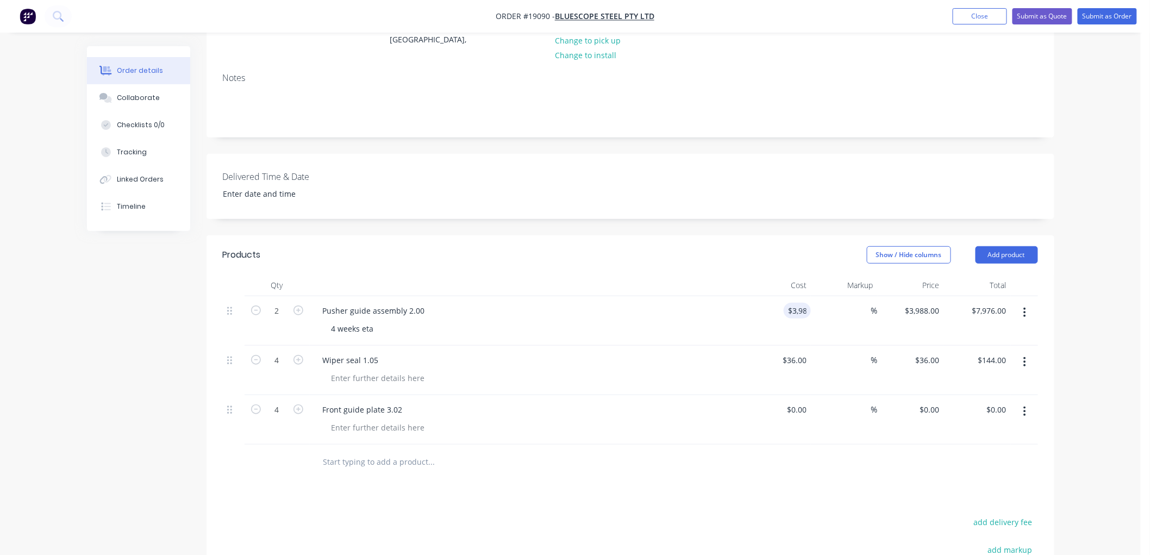
click at [1093, 190] on div "Order details Collaborate Checklists 0/0 Tracking Linked Orders Timeline Order …" at bounding box center [570, 288] width 1141 height 938
click at [797, 402] on div "$0.00" at bounding box center [795, 410] width 29 height 16
click at [796, 402] on div "$0.00 $0.00" at bounding box center [795, 410] width 29 height 16
type input "$1,539.00"
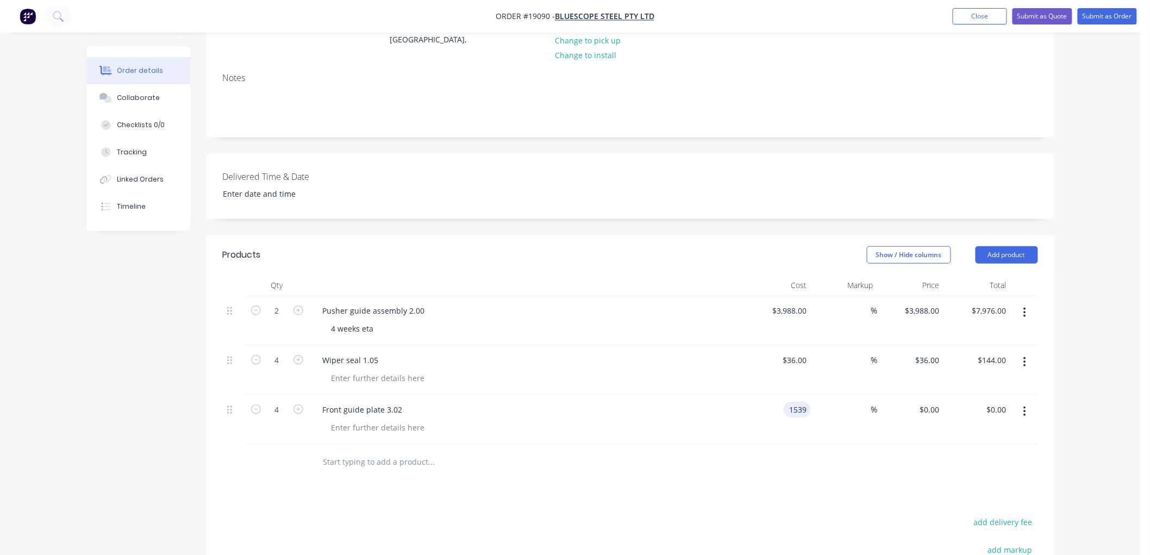
type input "$6,156.00"
click at [1105, 290] on div "Order details Collaborate Checklists 0/0 Tracking Linked Orders Timeline Order …" at bounding box center [570, 288] width 1141 height 938
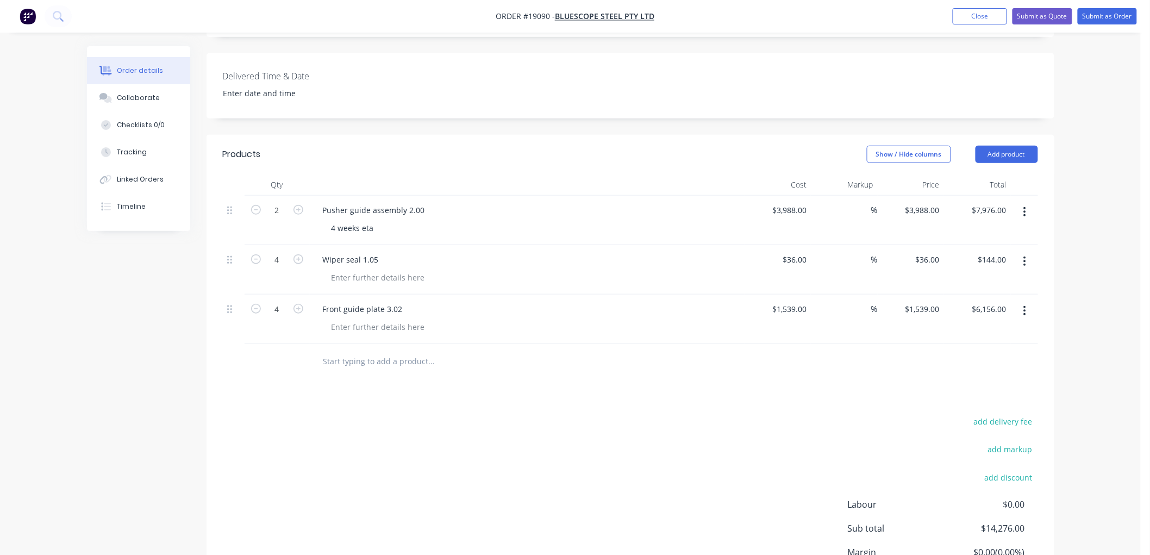
scroll to position [292, 0]
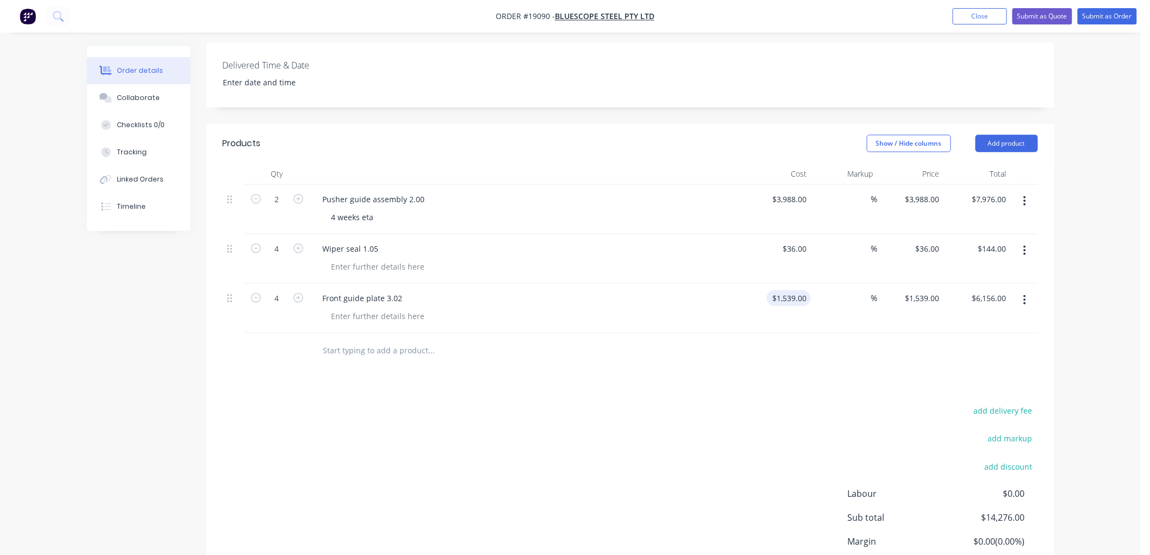
click at [795, 290] on input "$1,539.00" at bounding box center [791, 298] width 40 height 16
type input "$294.00"
type input "$1,176.00"
drag, startPoint x: 1099, startPoint y: 214, endPoint x: 1090, endPoint y: 211, distance: 9.6
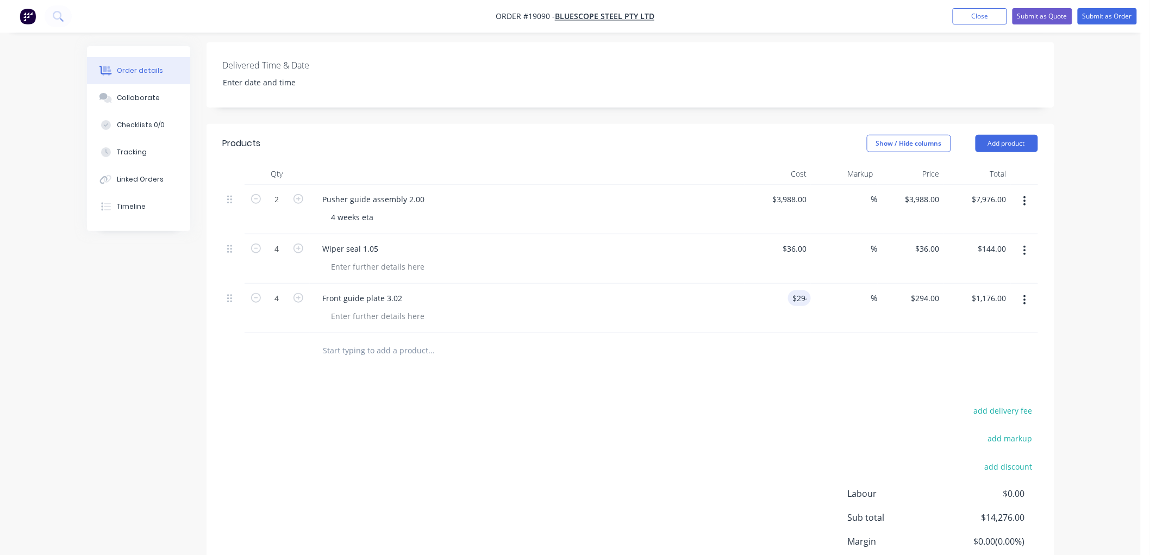
click at [1099, 213] on div "Order details Collaborate Checklists 0/0 Tracking Linked Orders Timeline Order …" at bounding box center [570, 177] width 1141 height 938
click at [785, 191] on div "3988 $3,988.00" at bounding box center [789, 199] width 44 height 16
click at [1083, 167] on div "Order details Collaborate Checklists 0/0 Tracking Linked Orders Timeline Order …" at bounding box center [570, 177] width 1141 height 938
type input "$5,929.00"
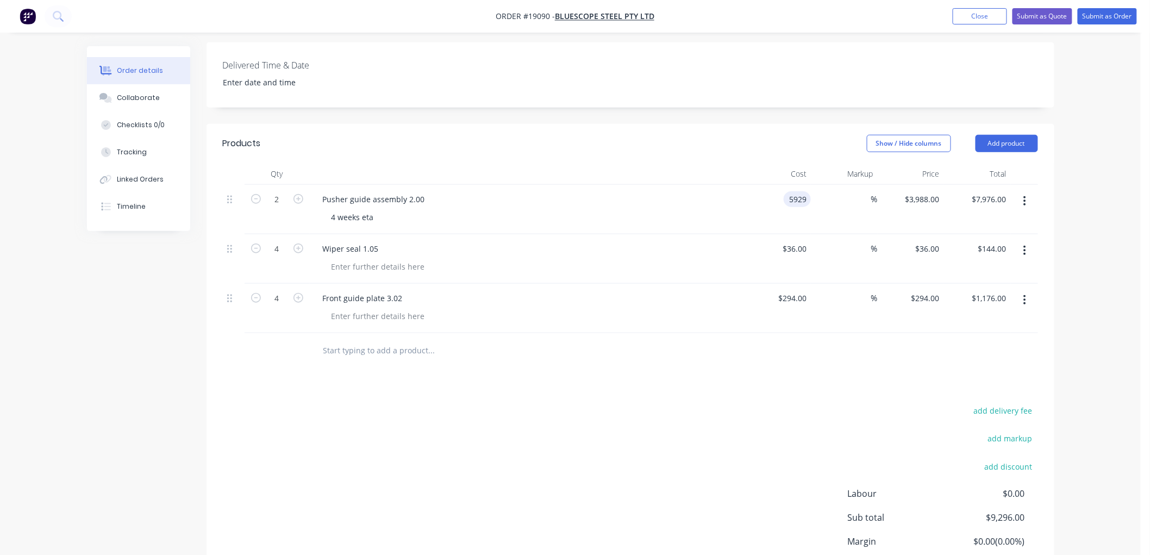
type input "$11,858.00"
click at [367, 259] on div at bounding box center [378, 267] width 111 height 16
click at [373, 308] on div at bounding box center [378, 316] width 111 height 16
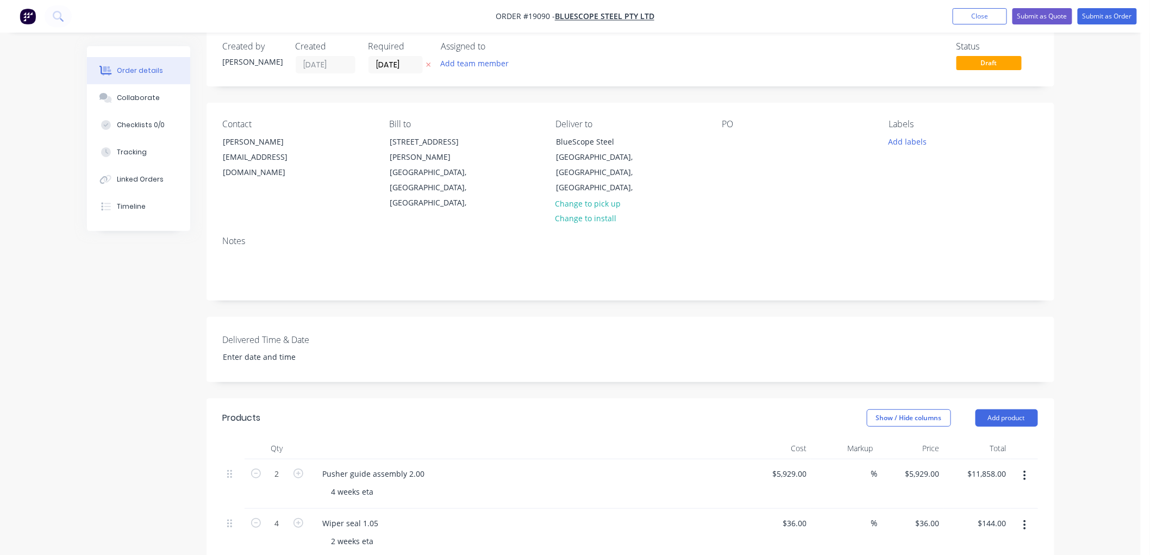
scroll to position [0, 0]
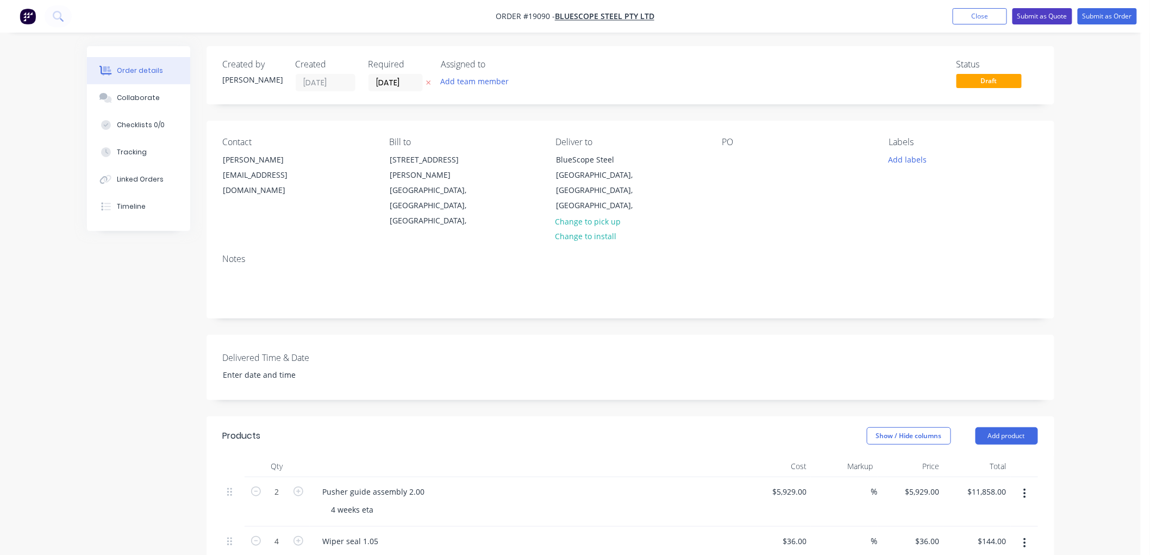
click at [1038, 18] on button "Submit as Quote" at bounding box center [1042, 16] width 60 height 16
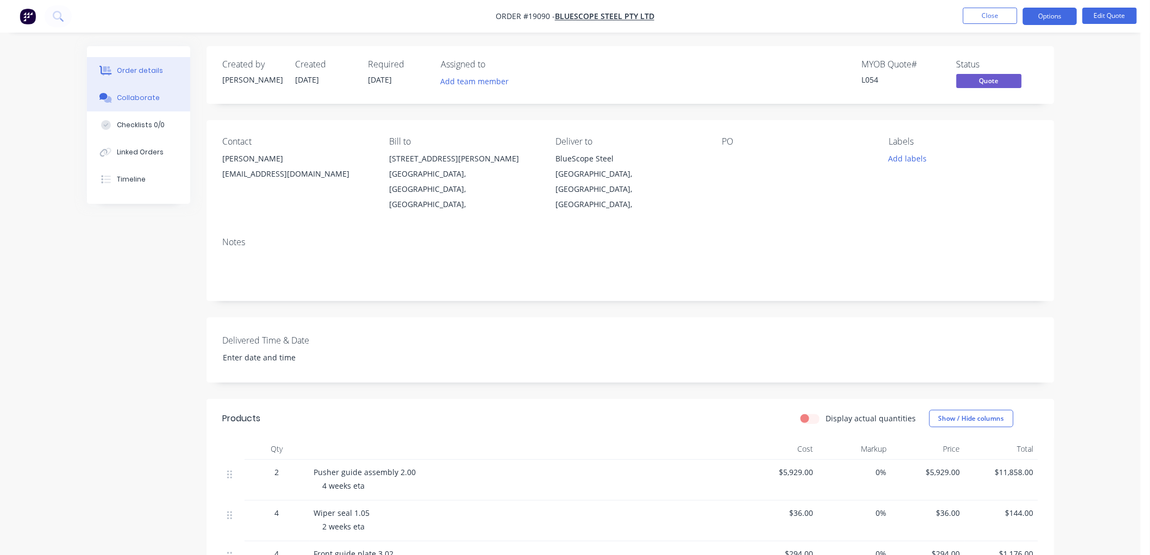
click at [134, 95] on div "Collaborate" at bounding box center [138, 98] width 43 height 10
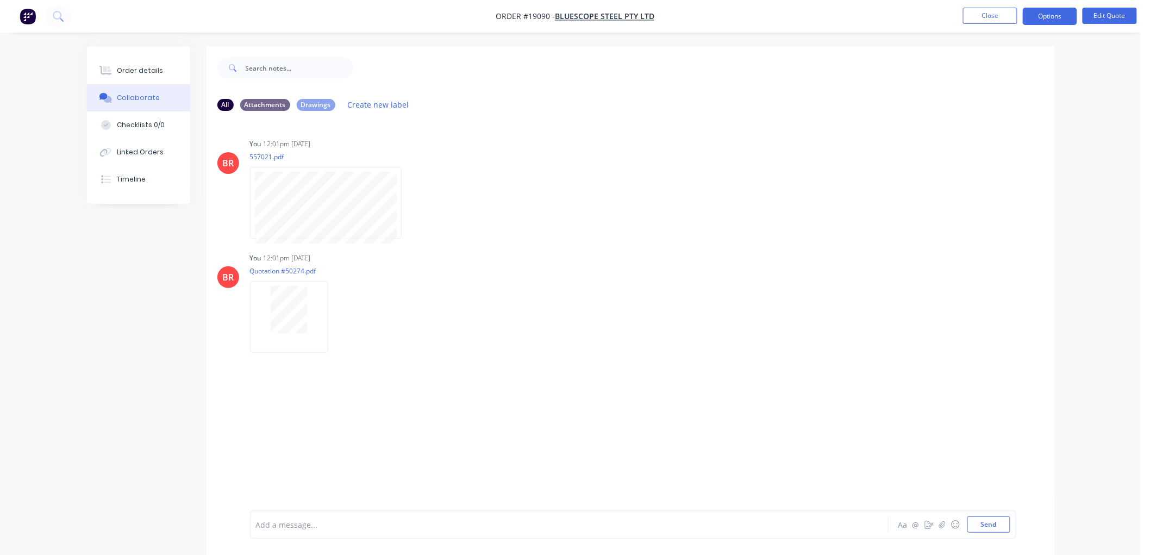
click at [333, 525] on div at bounding box center [538, 524] width 565 height 11
click at [147, 74] on div "Order details" at bounding box center [140, 71] width 46 height 10
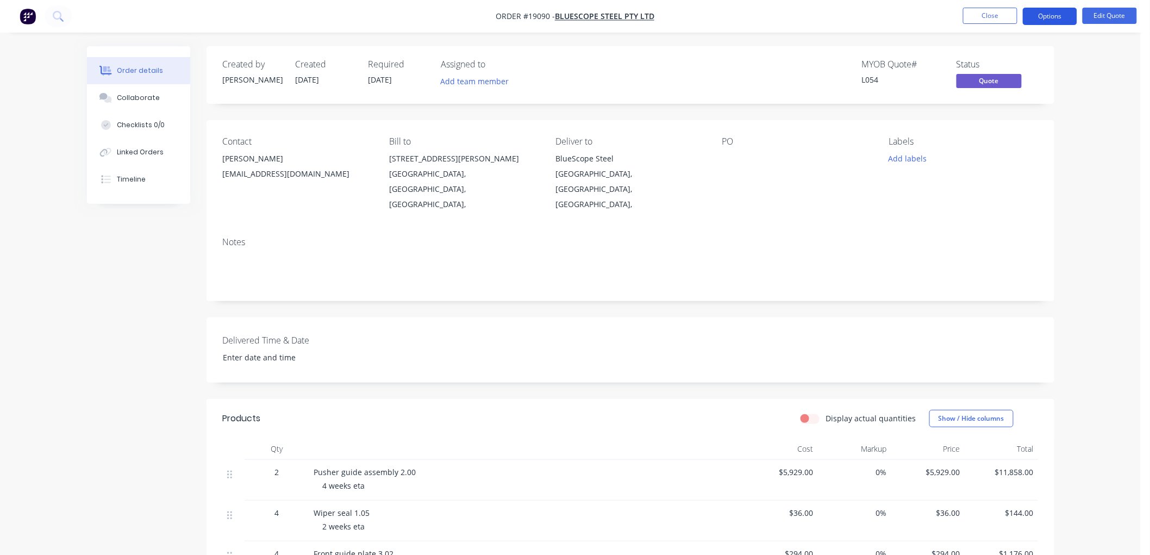
click at [1043, 14] on button "Options" at bounding box center [1050, 16] width 54 height 17
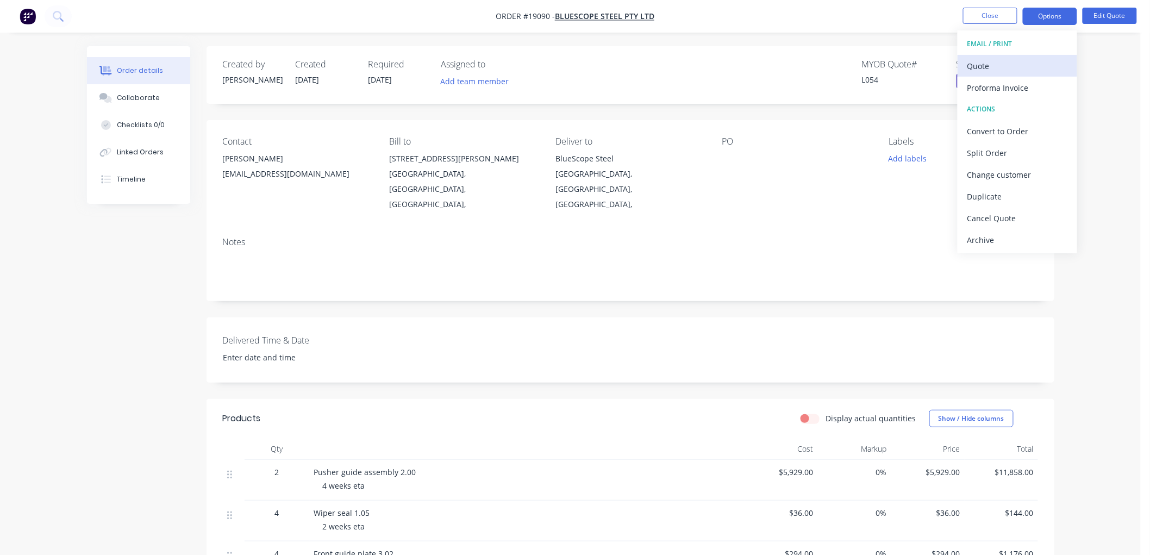
click at [997, 67] on div "Quote" at bounding box center [1017, 66] width 100 height 16
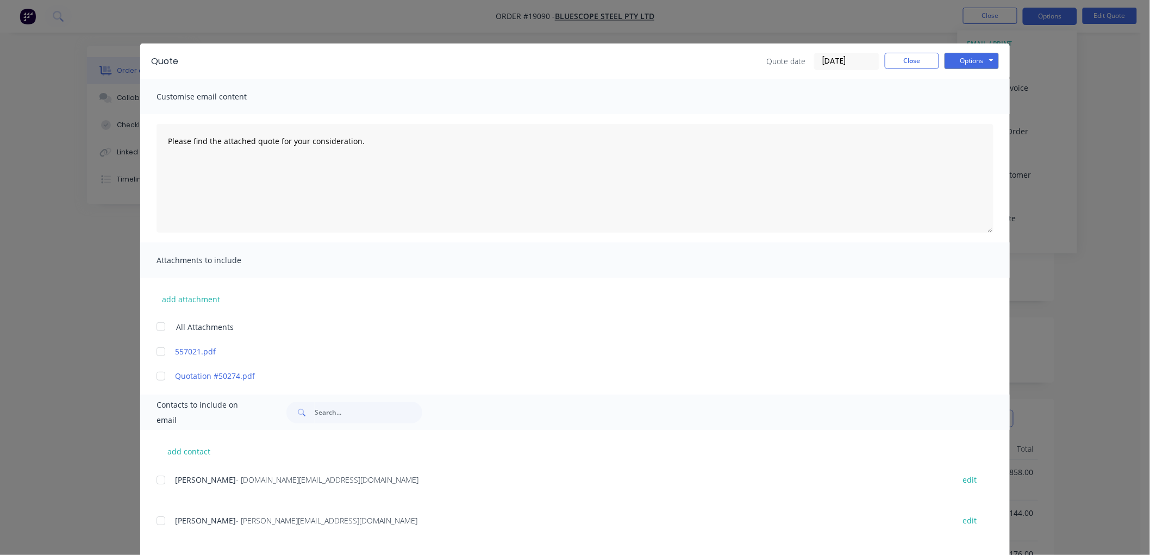
click at [154, 350] on div at bounding box center [161, 352] width 22 height 22
click at [960, 61] on button "Options" at bounding box center [971, 61] width 54 height 16
click at [964, 98] on button "Print" at bounding box center [979, 98] width 70 height 18
click at [892, 59] on button "Close" at bounding box center [912, 61] width 54 height 16
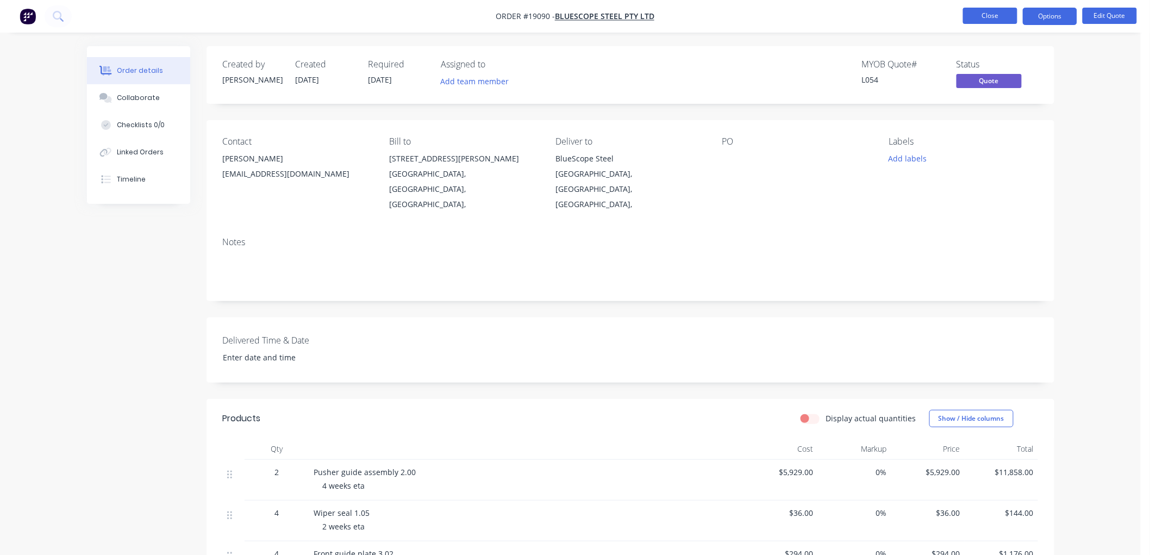
click at [995, 16] on button "Close" at bounding box center [990, 16] width 54 height 16
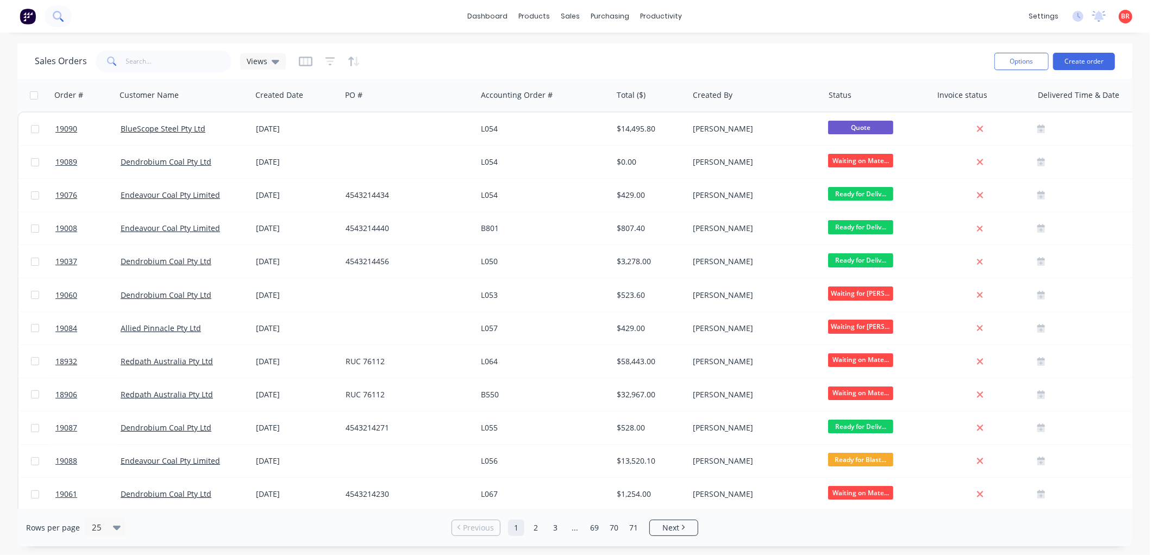
click at [58, 16] on icon at bounding box center [58, 16] width 10 height 10
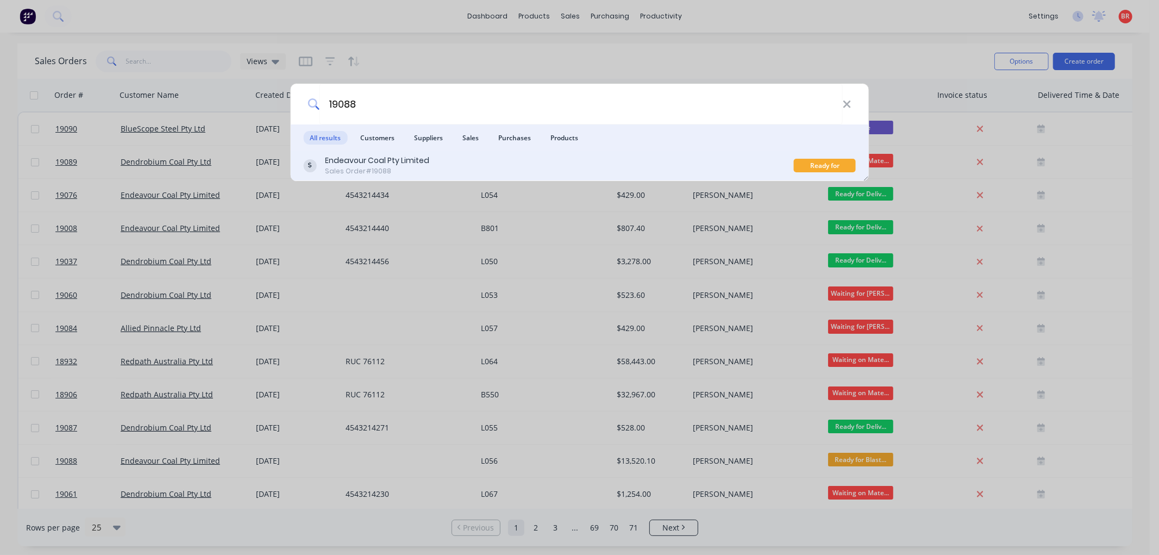
type input "19088"
click at [441, 165] on div "Endeavour Coal Pty Limited Sales Order #19088" at bounding box center [548, 165] width 491 height 21
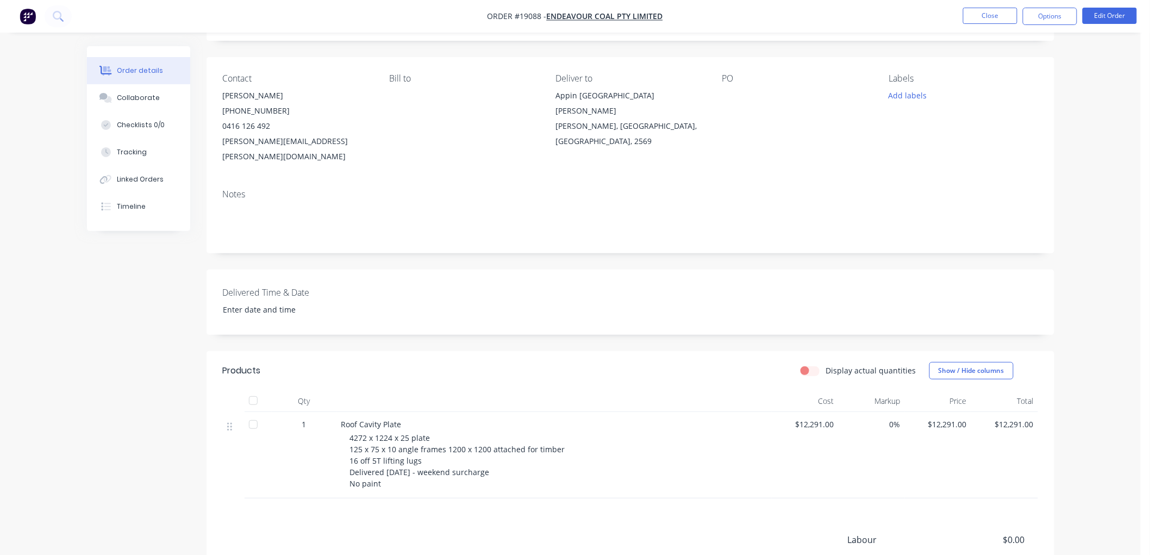
scroll to position [60, 0]
click at [1098, 15] on button "Edit Order" at bounding box center [1109, 16] width 54 height 16
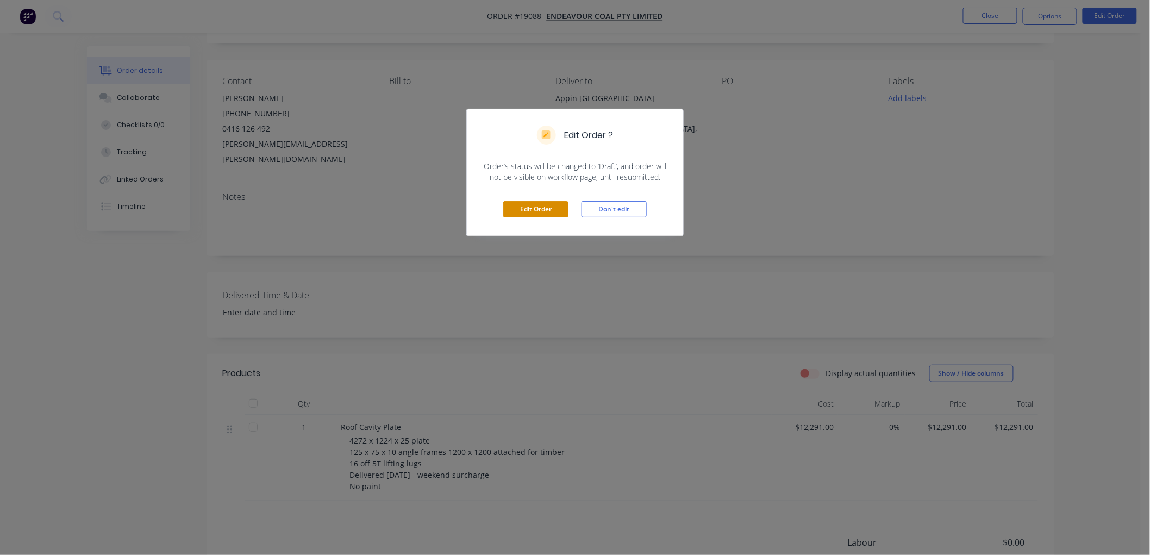
click at [517, 203] on button "Edit Order" at bounding box center [535, 209] width 65 height 16
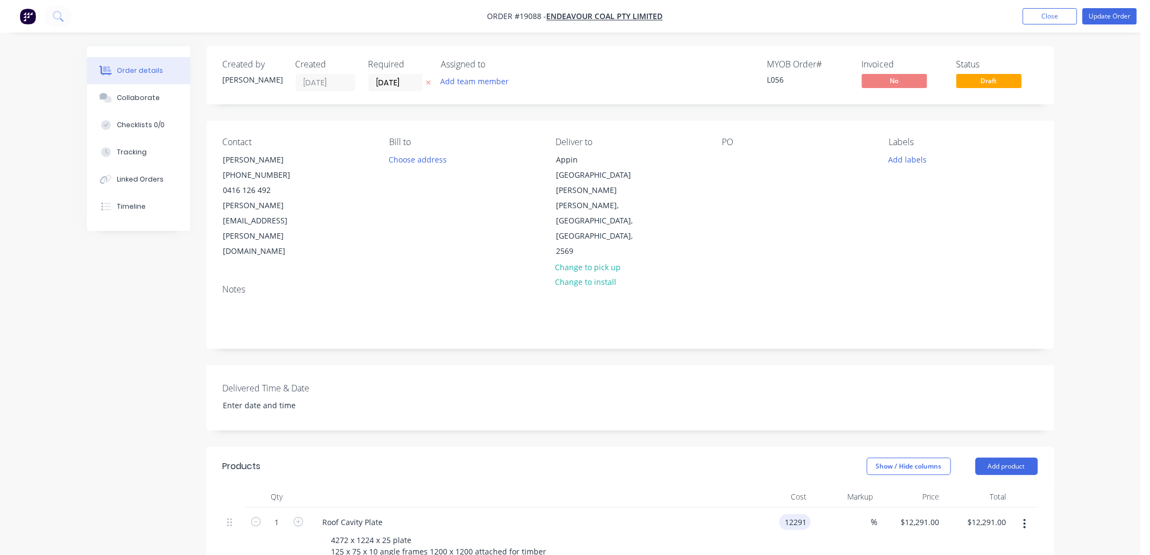
click at [784, 514] on input "12291" at bounding box center [797, 522] width 27 height 16
drag, startPoint x: 791, startPoint y: 476, endPoint x: 798, endPoint y: 478, distance: 7.4
click at [791, 514] on input "12291" at bounding box center [797, 522] width 27 height 16
click at [795, 514] on input "12291" at bounding box center [797, 522] width 27 height 16
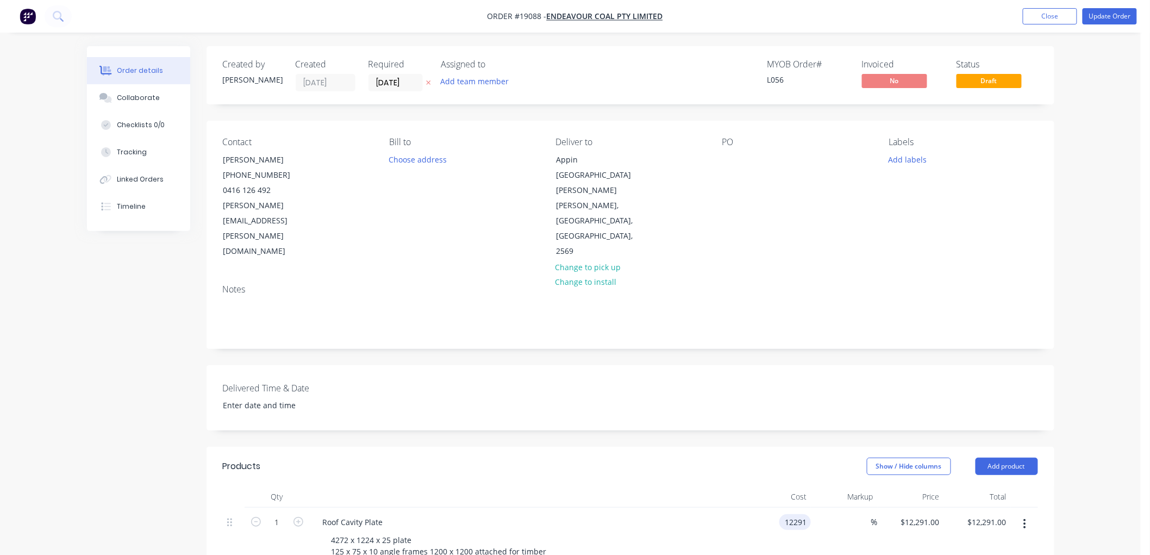
click at [806, 514] on input "12291" at bounding box center [797, 522] width 27 height 16
type input "$12,891.00"
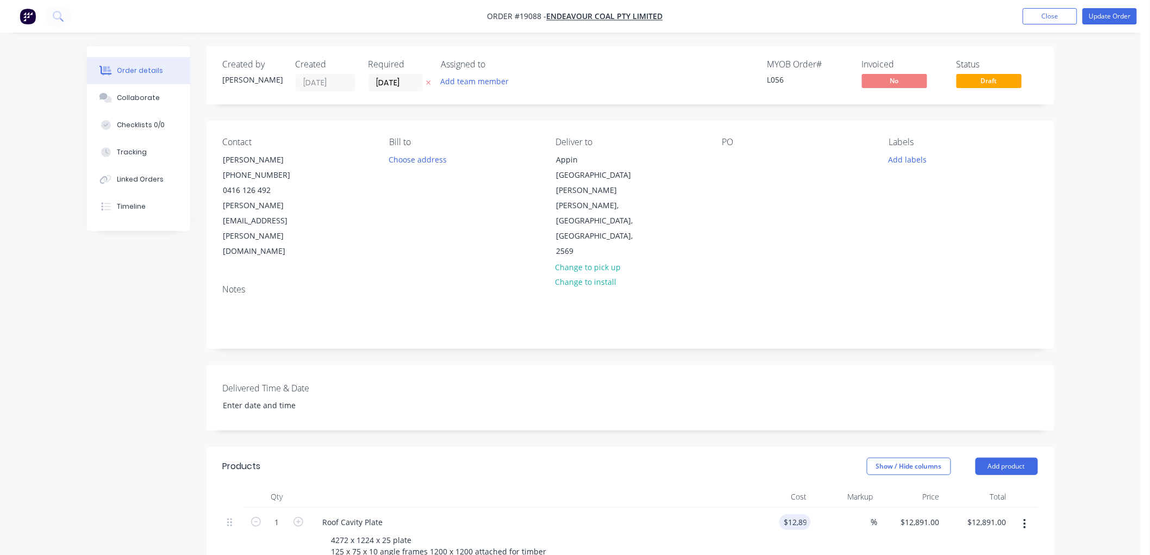
click at [1095, 267] on div "Order details Collaborate Checklists 0/0 Tracking Linked Orders Timeline Order …" at bounding box center [570, 457] width 1141 height 915
click at [1104, 20] on button "Update Order" at bounding box center [1109, 16] width 54 height 16
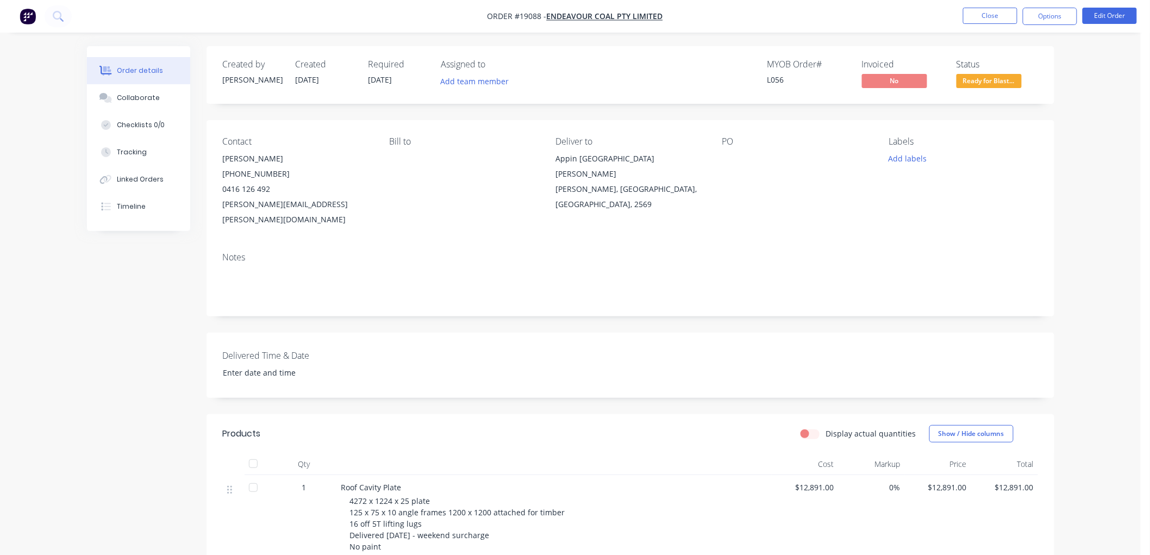
click at [970, 79] on span "Ready for Blast..." at bounding box center [988, 81] width 65 height 14
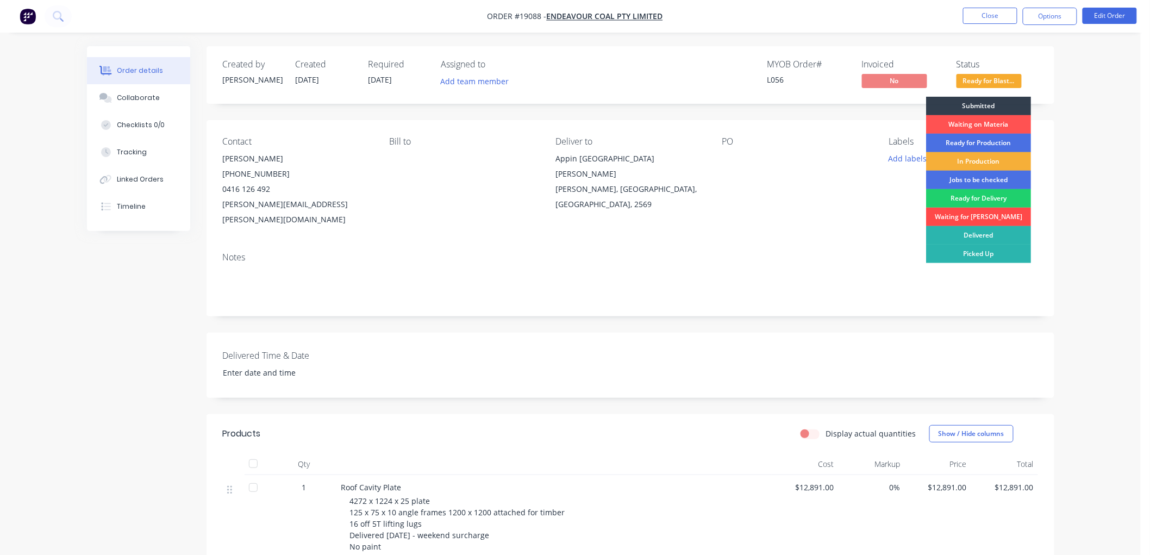
click at [979, 218] on div "Waiting for [PERSON_NAME]" at bounding box center [978, 217] width 105 height 18
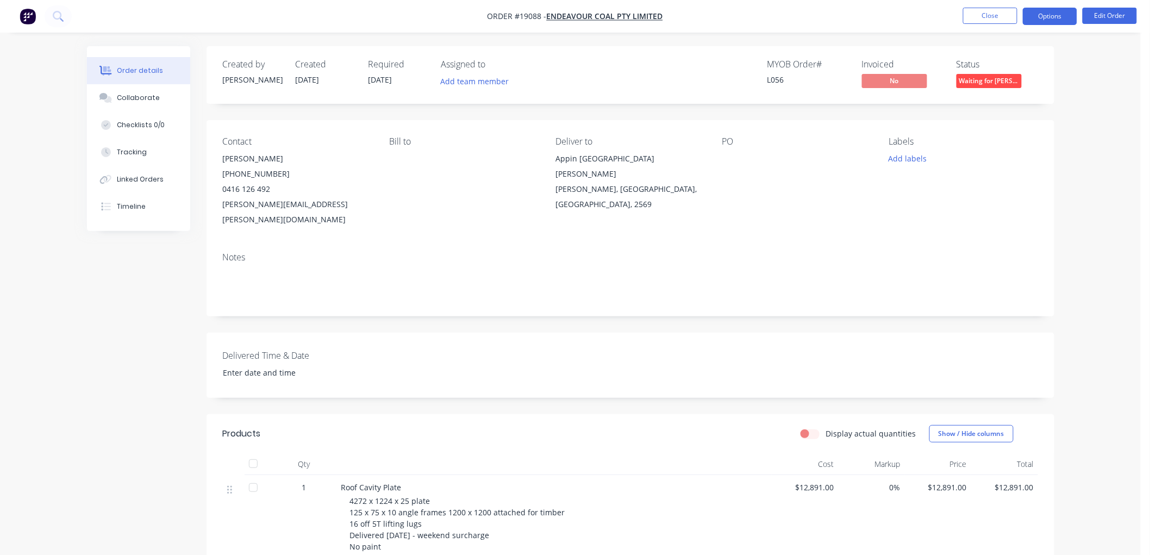
click at [1049, 21] on button "Options" at bounding box center [1050, 16] width 54 height 17
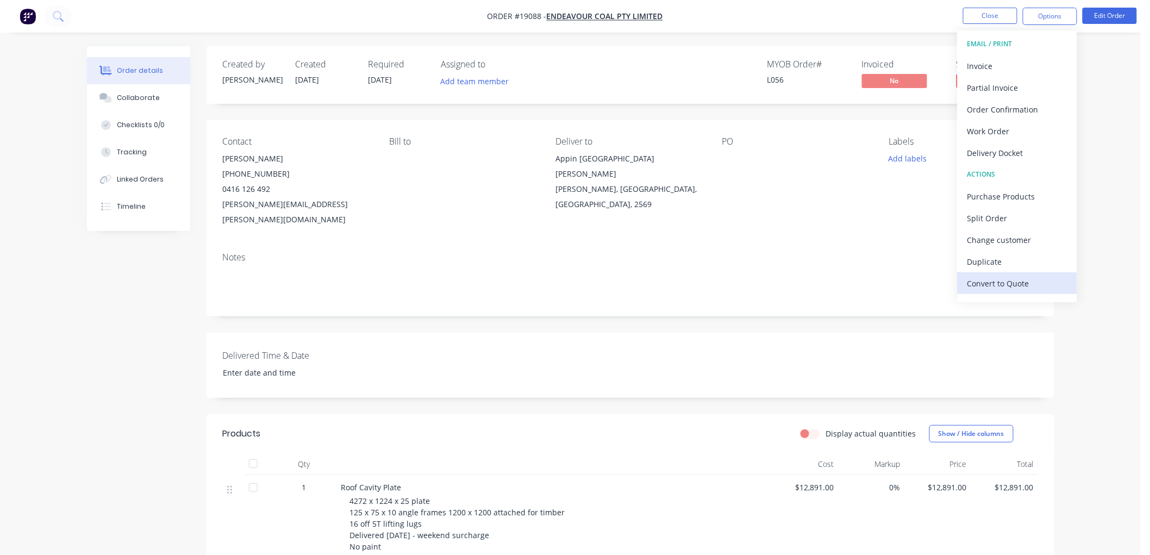
click at [997, 281] on div "Convert to Quote" at bounding box center [1017, 283] width 100 height 16
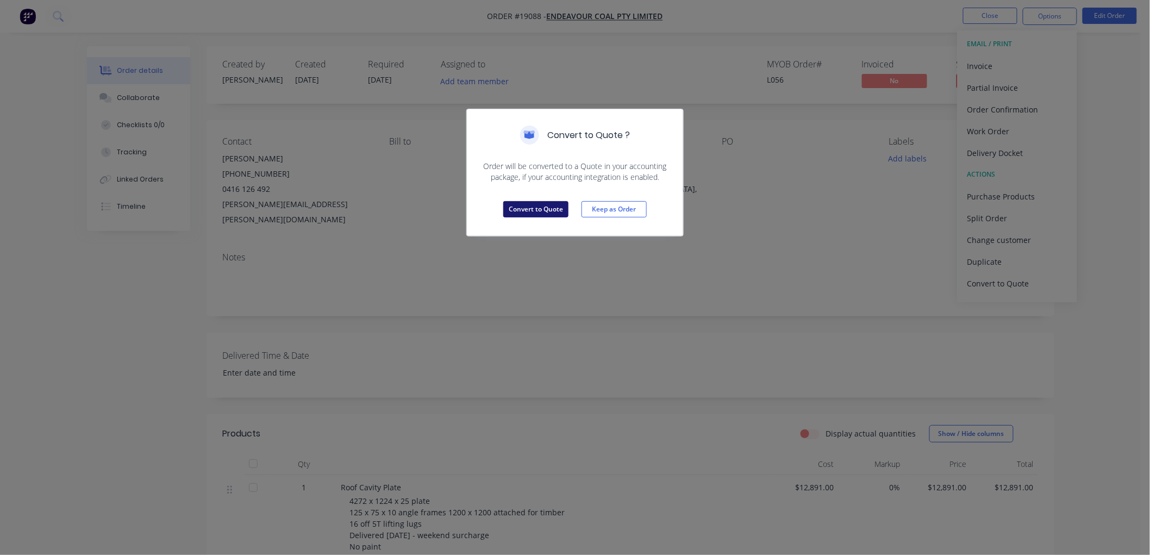
click at [534, 209] on button "Convert to Quote" at bounding box center [535, 209] width 65 height 16
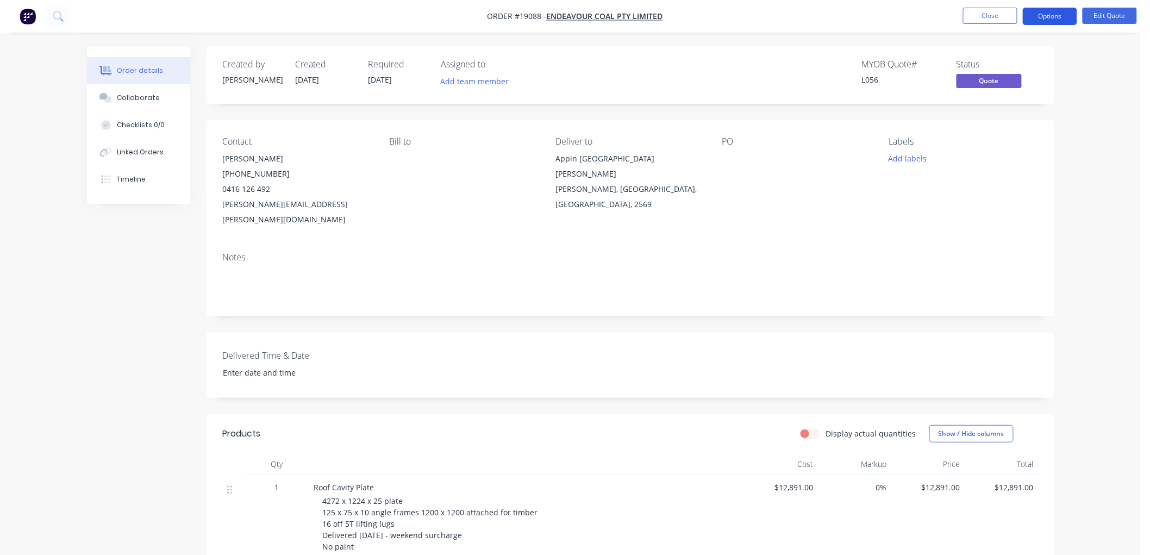
click at [1039, 18] on button "Options" at bounding box center [1050, 16] width 54 height 17
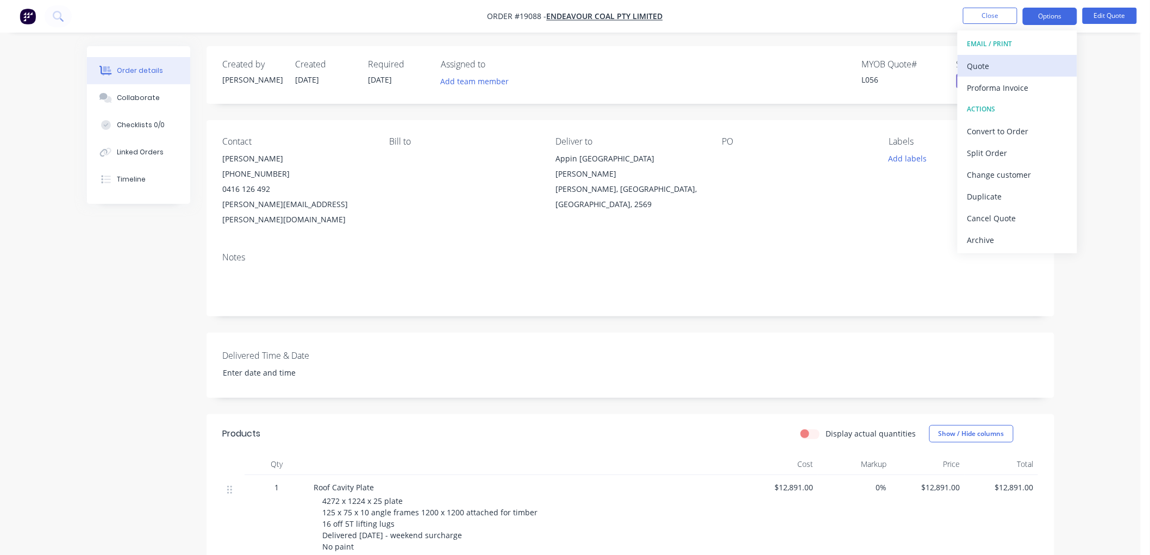
click at [993, 64] on div "Quote" at bounding box center [1017, 66] width 100 height 16
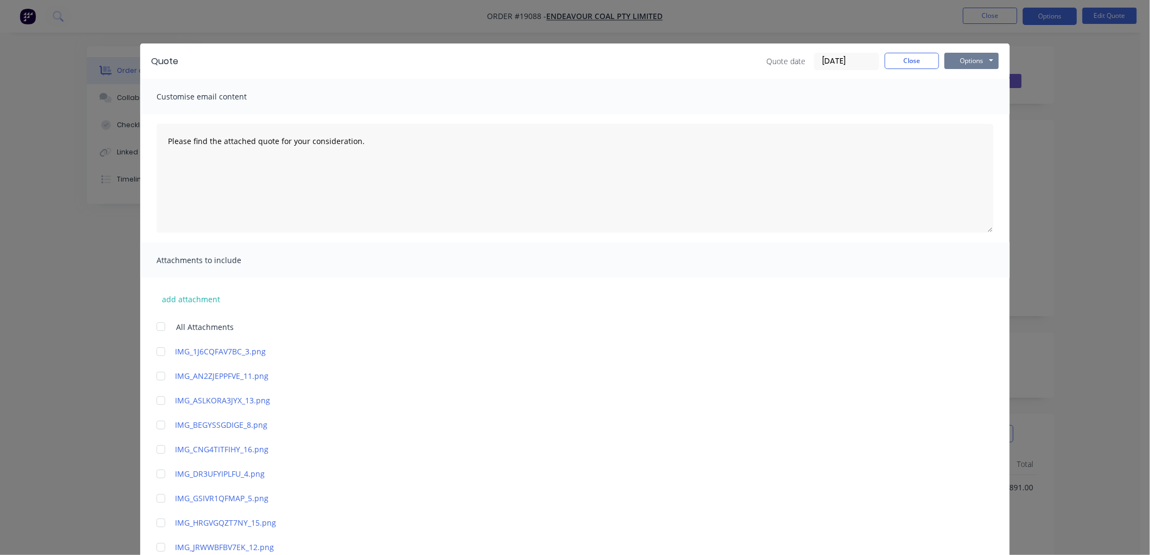
click at [975, 66] on button "Options" at bounding box center [971, 61] width 54 height 16
click at [976, 98] on button "Print" at bounding box center [979, 98] width 70 height 18
click at [889, 60] on button "Close" at bounding box center [912, 61] width 54 height 16
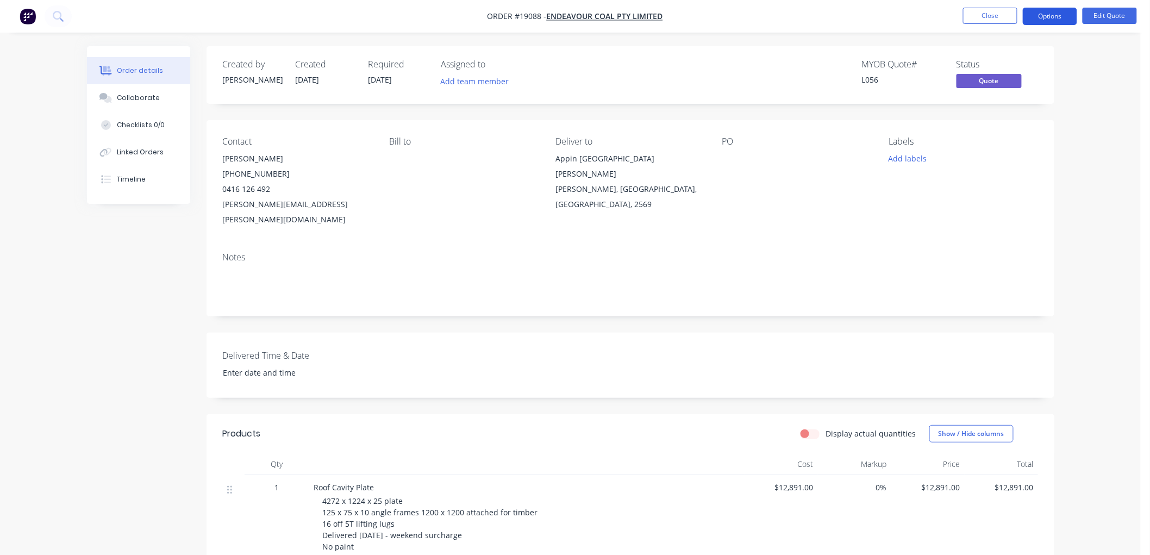
click at [1038, 17] on button "Options" at bounding box center [1050, 16] width 54 height 17
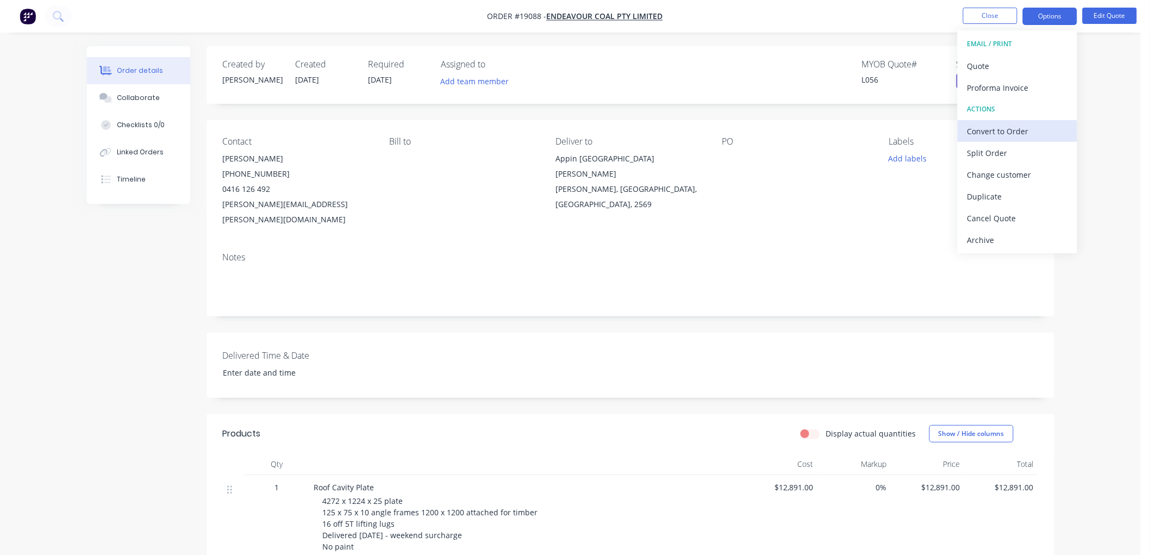
click at [992, 136] on div "Convert to Order" at bounding box center [1017, 131] width 100 height 16
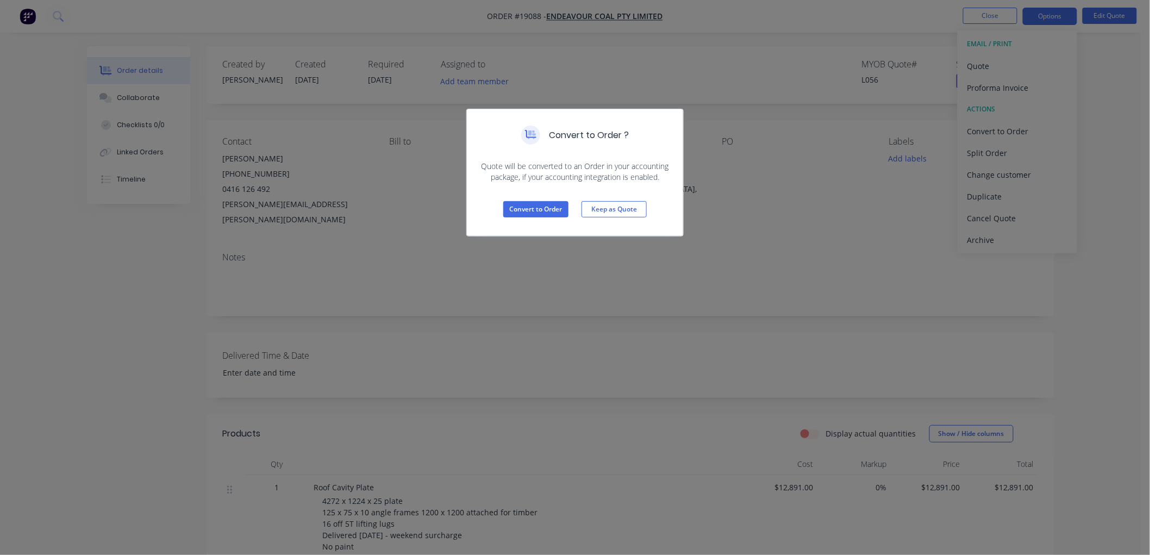
click at [569, 205] on div "Convert to Order Keep as Quote" at bounding box center [575, 209] width 216 height 53
click at [547, 207] on button "Convert to Order" at bounding box center [535, 209] width 65 height 16
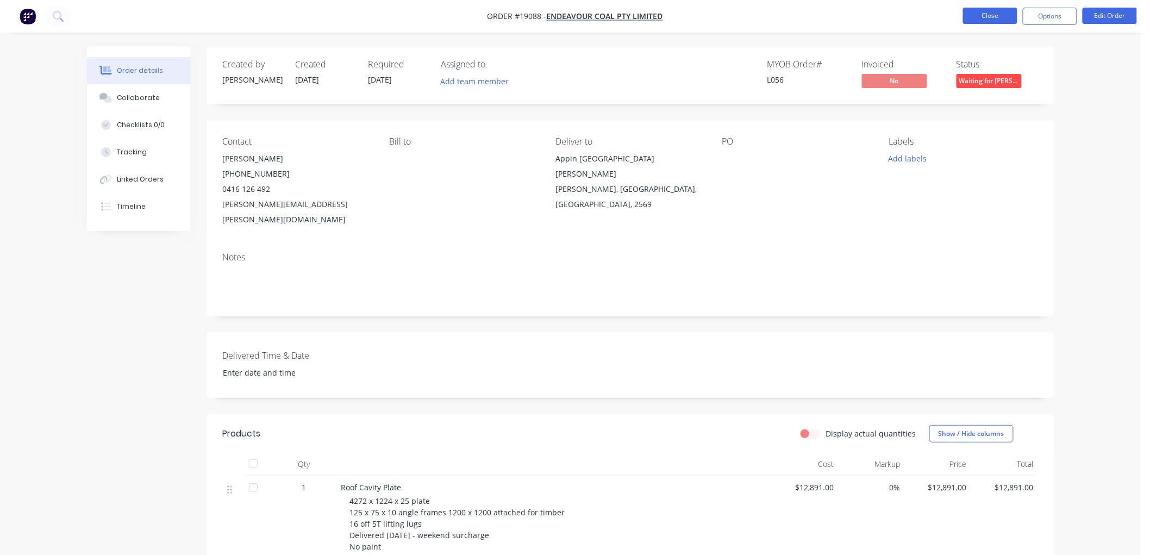
click at [980, 21] on button "Close" at bounding box center [990, 16] width 54 height 16
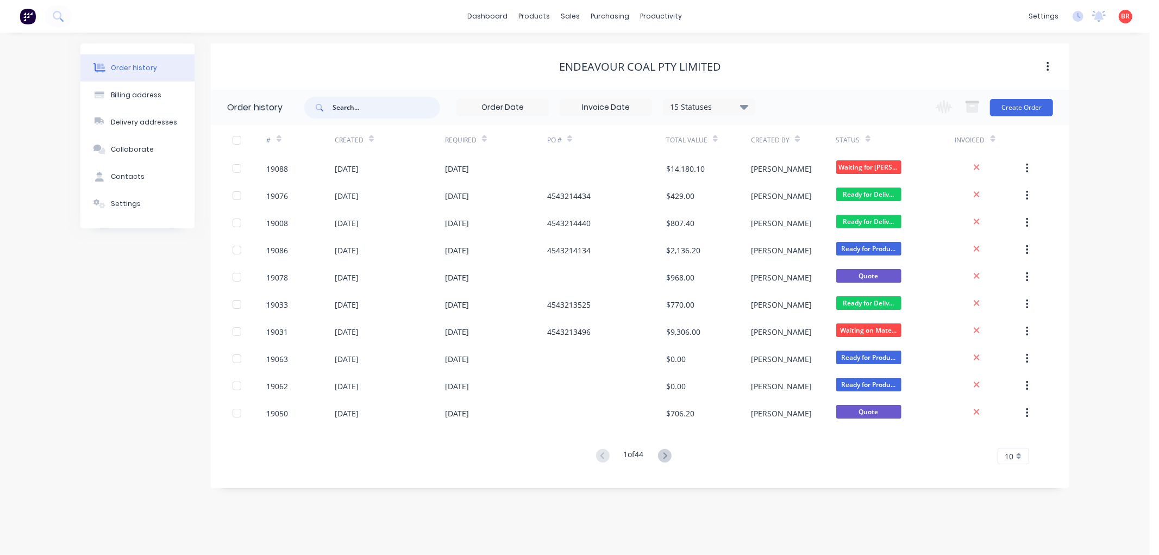
click at [385, 105] on input "text" at bounding box center [387, 108] width 108 height 22
type input "chain"
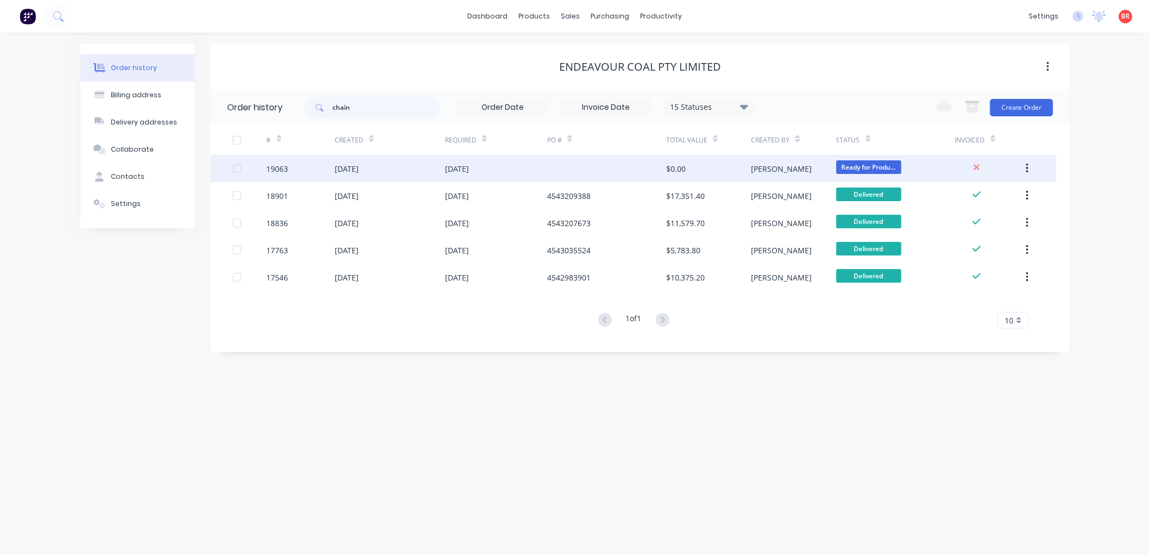
click at [519, 167] on div "[DATE]" at bounding box center [496, 168] width 102 height 27
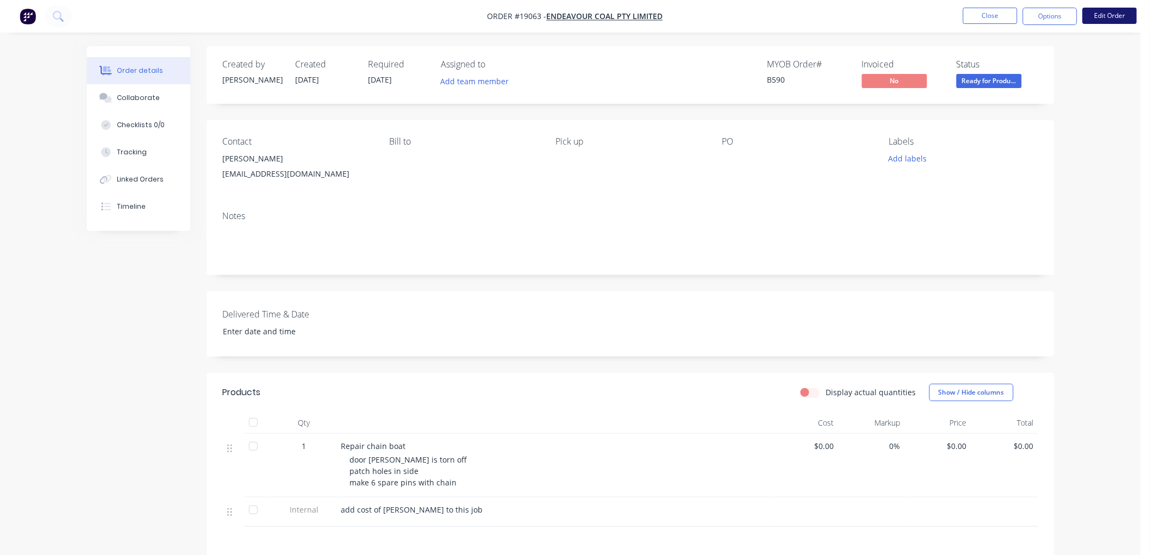
click at [1097, 16] on button "Edit Order" at bounding box center [1109, 16] width 54 height 16
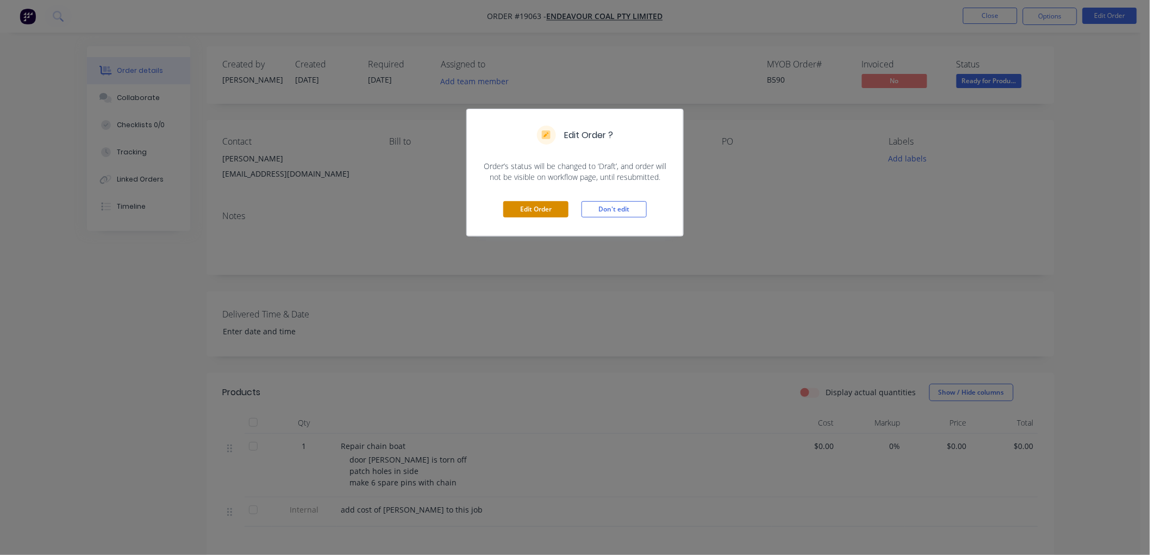
click at [556, 208] on button "Edit Order" at bounding box center [535, 209] width 65 height 16
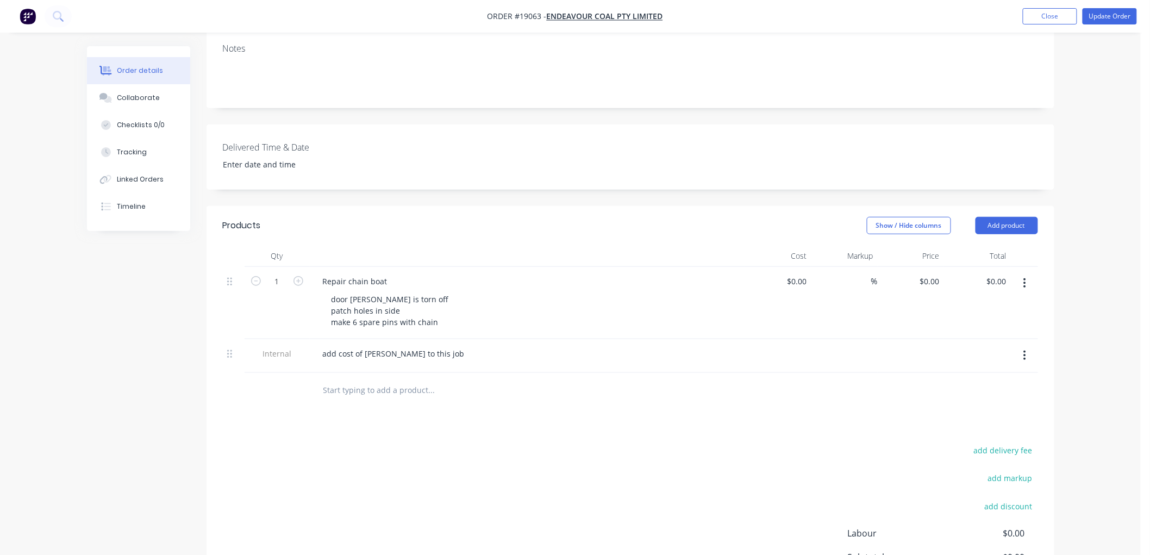
scroll to position [181, 0]
click at [1025, 349] on icon "button" at bounding box center [1025, 354] width 2 height 10
click at [964, 397] on div "Delete" at bounding box center [986, 405] width 84 height 16
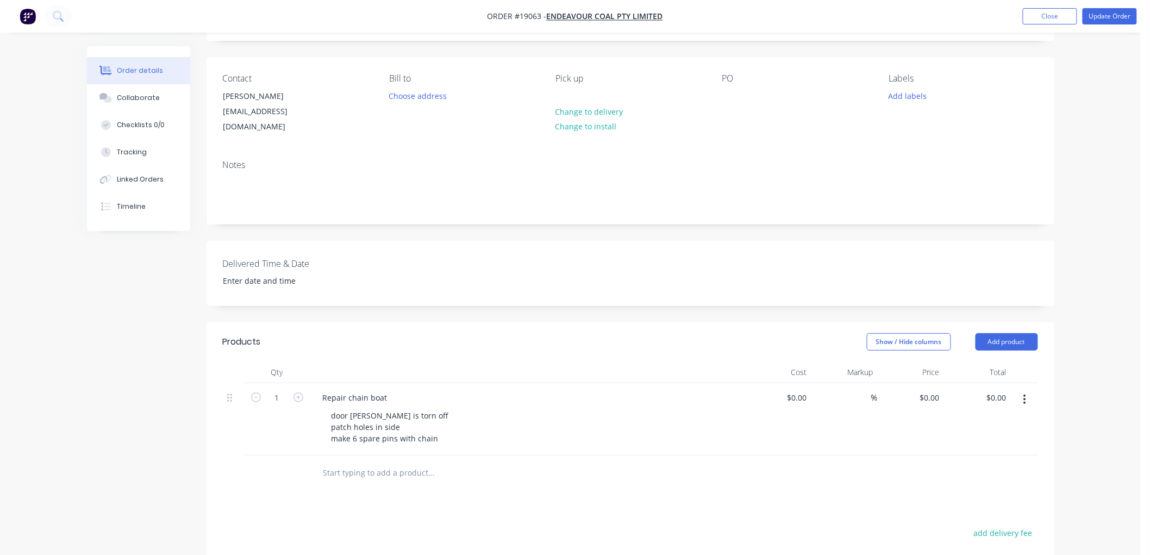
scroll to position [60, 0]
click at [795, 393] on div "0 $0.00" at bounding box center [795, 401] width 29 height 16
type input "$3,870.00"
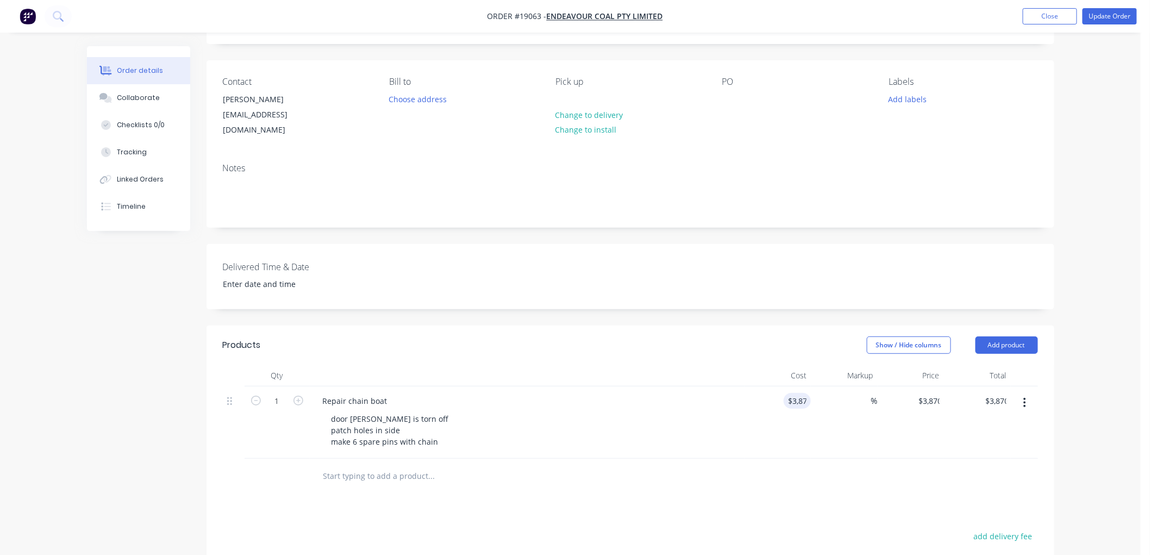
click at [1083, 295] on div "Order details Collaborate Checklists 0/0 Tracking Linked Orders Timeline Order …" at bounding box center [570, 355] width 1141 height 831
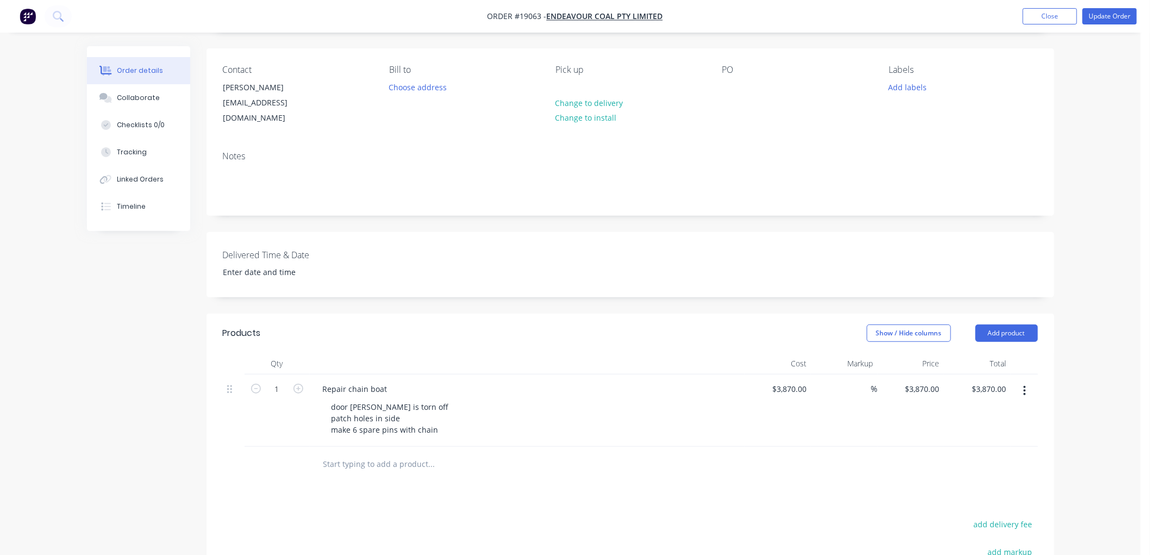
scroll to position [0, 0]
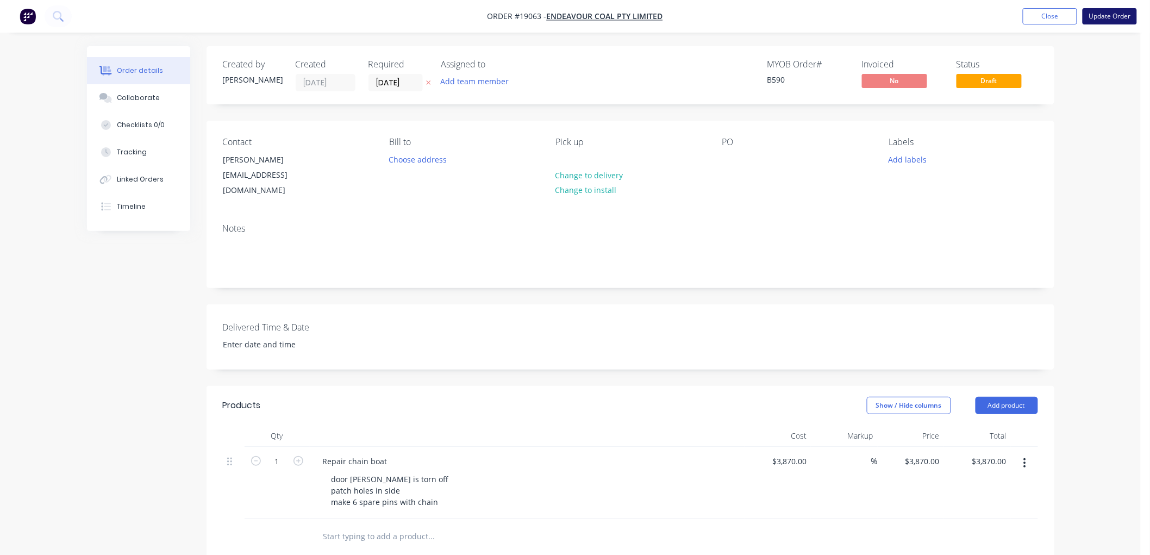
click at [1106, 19] on button "Update Order" at bounding box center [1109, 16] width 54 height 16
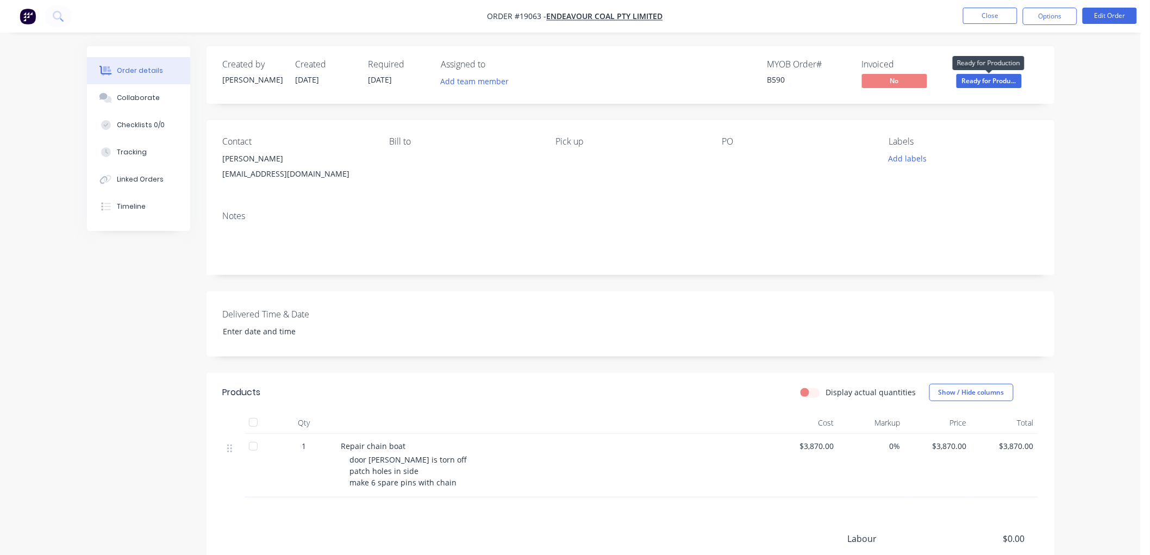
click at [998, 83] on span "Ready for Produ..." at bounding box center [988, 81] width 65 height 14
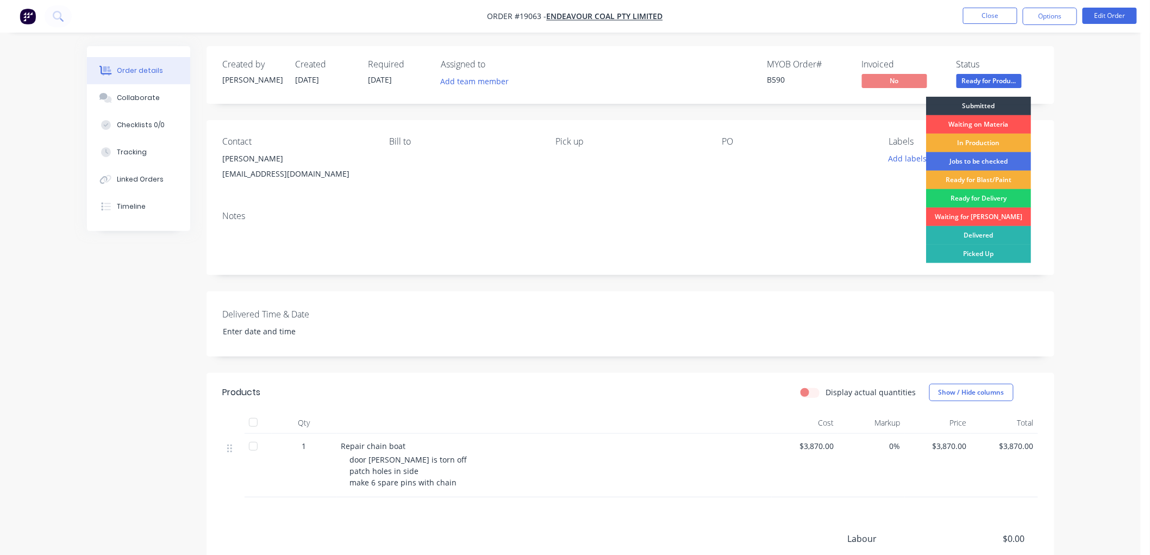
click at [1099, 89] on div "Order details Collaborate Checklists 0/0 Tracking Linked Orders Timeline Order …" at bounding box center [570, 345] width 1141 height 691
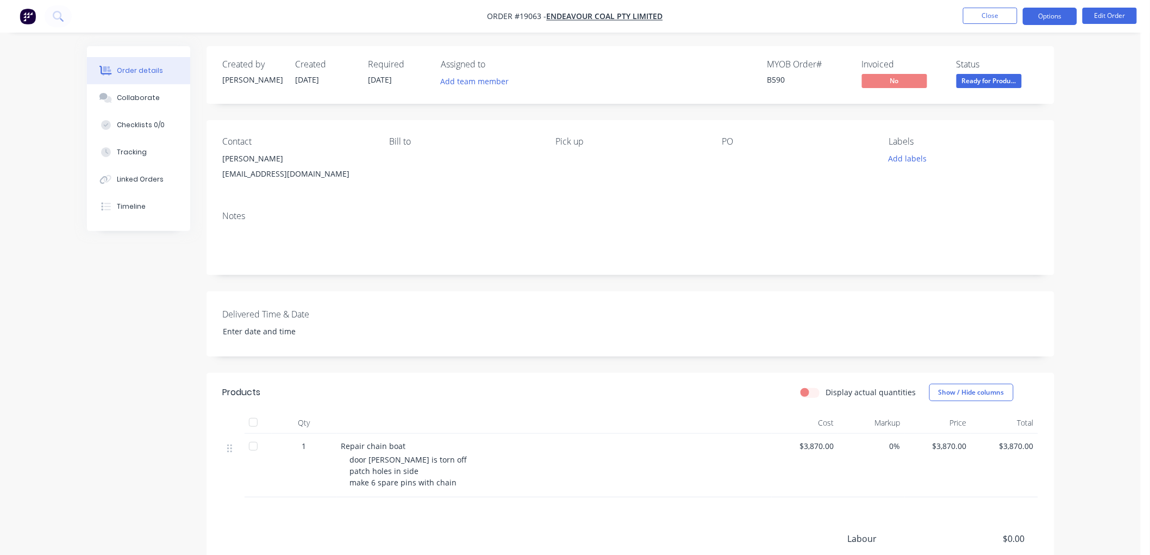
click at [1056, 12] on button "Options" at bounding box center [1050, 16] width 54 height 17
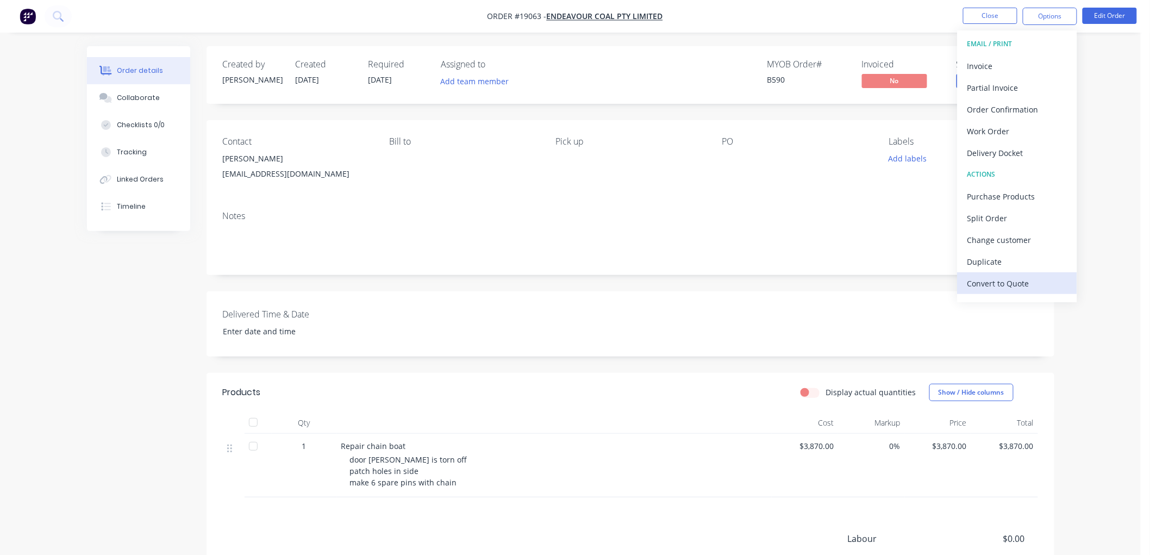
click at [995, 288] on div "Convert to Quote" at bounding box center [1017, 283] width 100 height 16
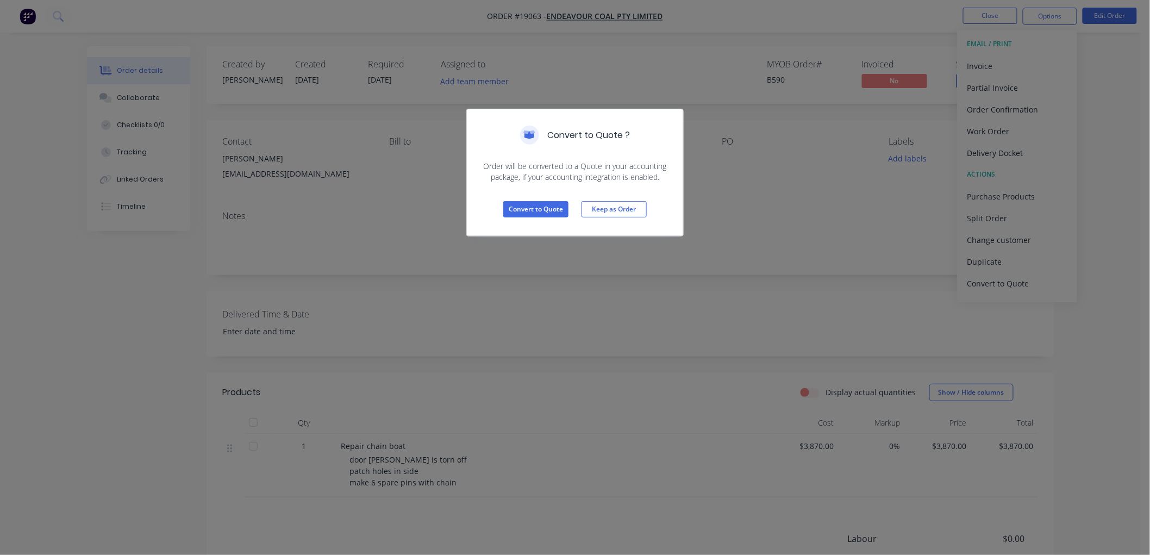
click at [525, 197] on div "Convert to Quote Keep as Order" at bounding box center [575, 209] width 216 height 53
click at [526, 205] on button "Convert to Quote" at bounding box center [535, 209] width 65 height 16
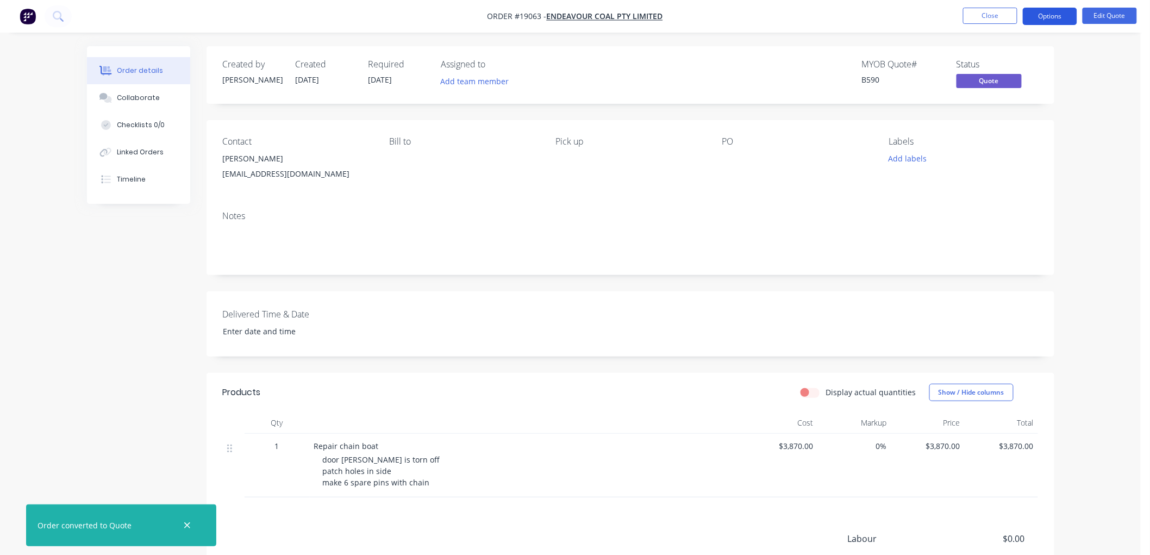
click at [1048, 18] on button "Options" at bounding box center [1050, 16] width 54 height 17
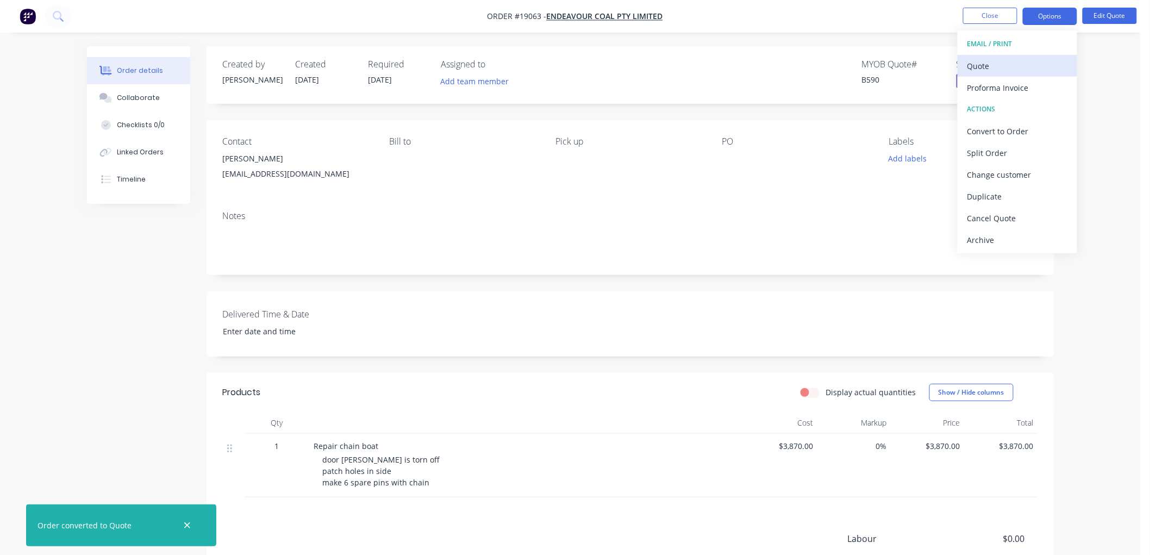
click at [991, 63] on div "Quote" at bounding box center [1017, 66] width 100 height 16
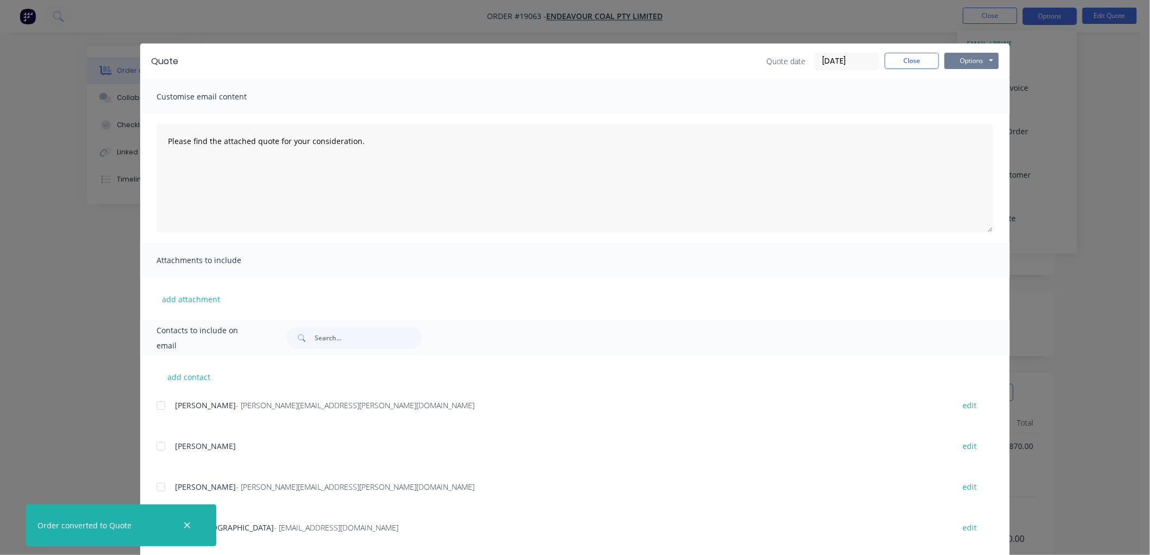
click at [972, 62] on button "Options" at bounding box center [971, 61] width 54 height 16
click at [972, 93] on button "Print" at bounding box center [979, 98] width 70 height 18
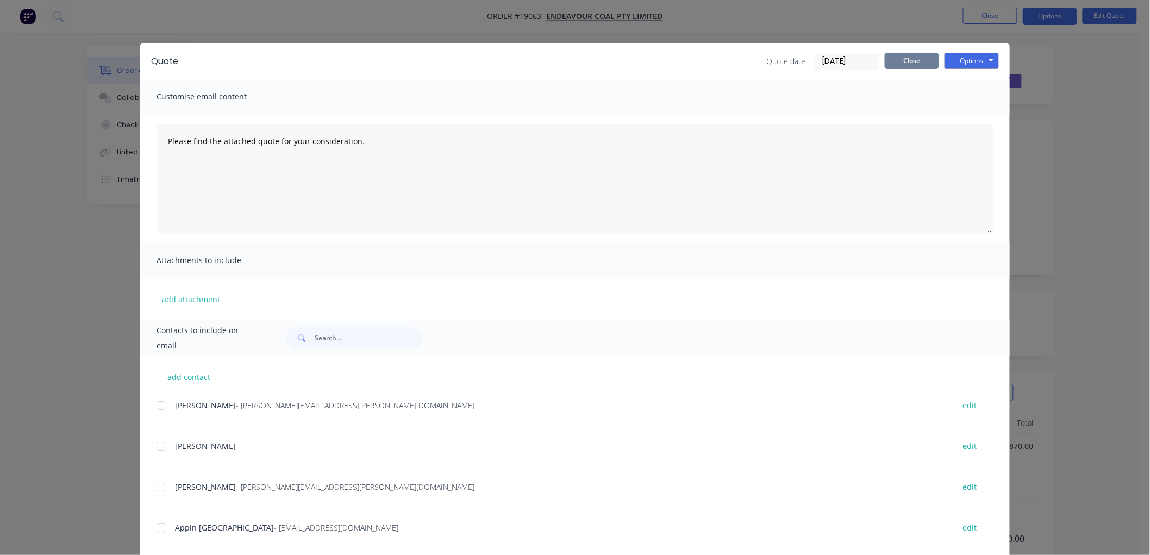
click at [904, 64] on button "Close" at bounding box center [912, 61] width 54 height 16
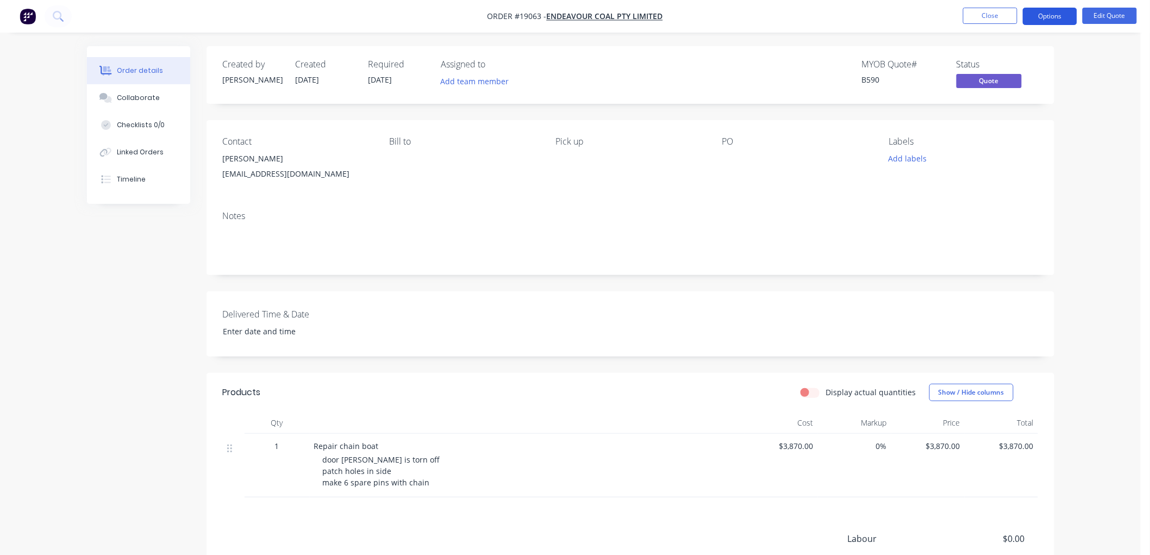
click at [1042, 17] on button "Options" at bounding box center [1050, 16] width 54 height 17
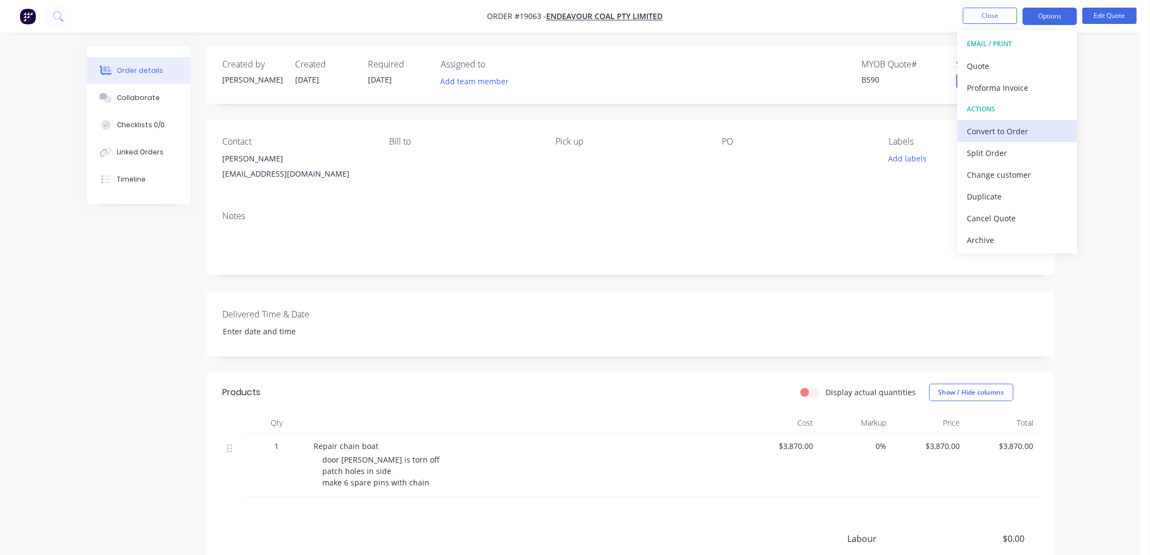
click at [999, 127] on div "Convert to Order" at bounding box center [1017, 131] width 100 height 16
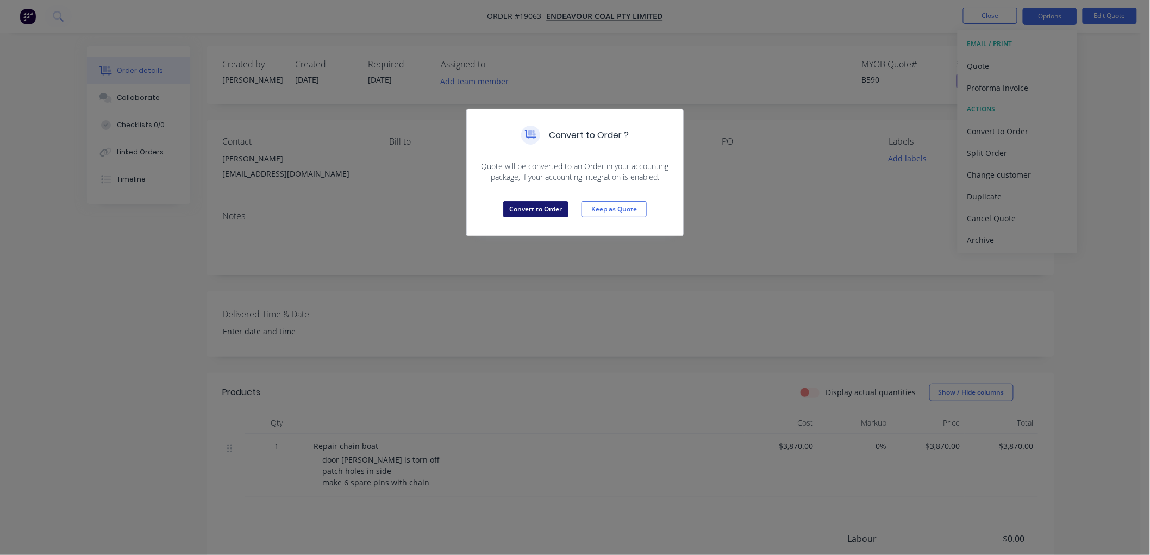
click at [529, 206] on button "Convert to Order" at bounding box center [535, 209] width 65 height 16
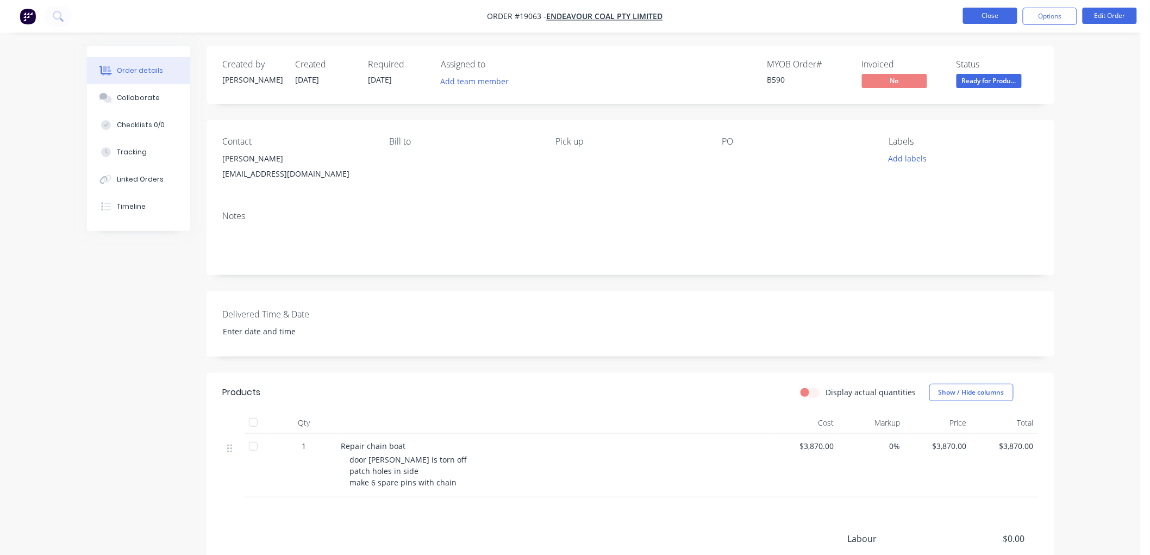
click at [971, 15] on button "Close" at bounding box center [990, 16] width 54 height 16
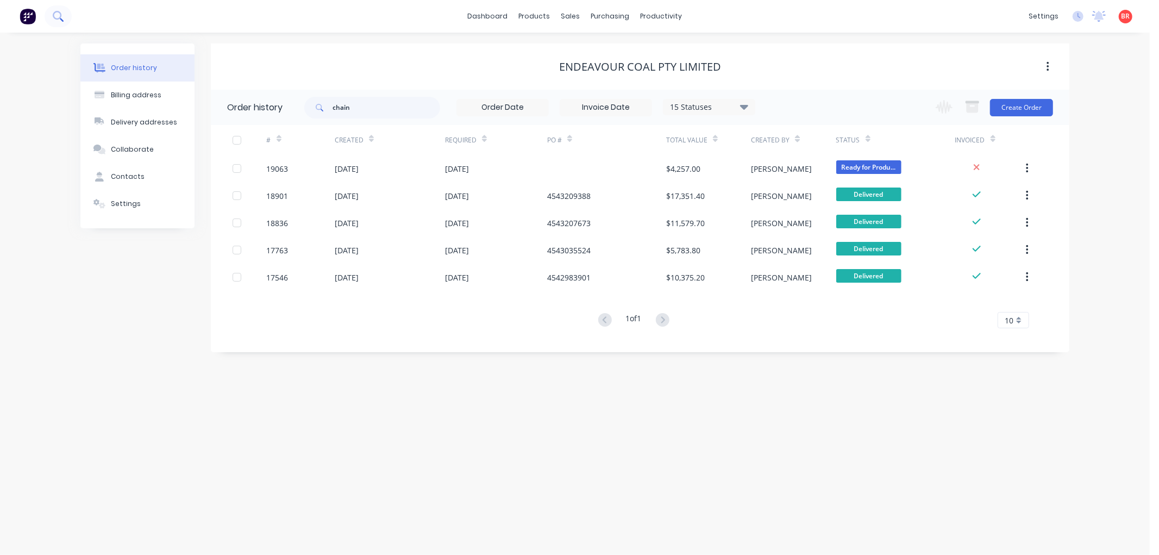
click at [60, 18] on icon at bounding box center [62, 20] width 4 height 4
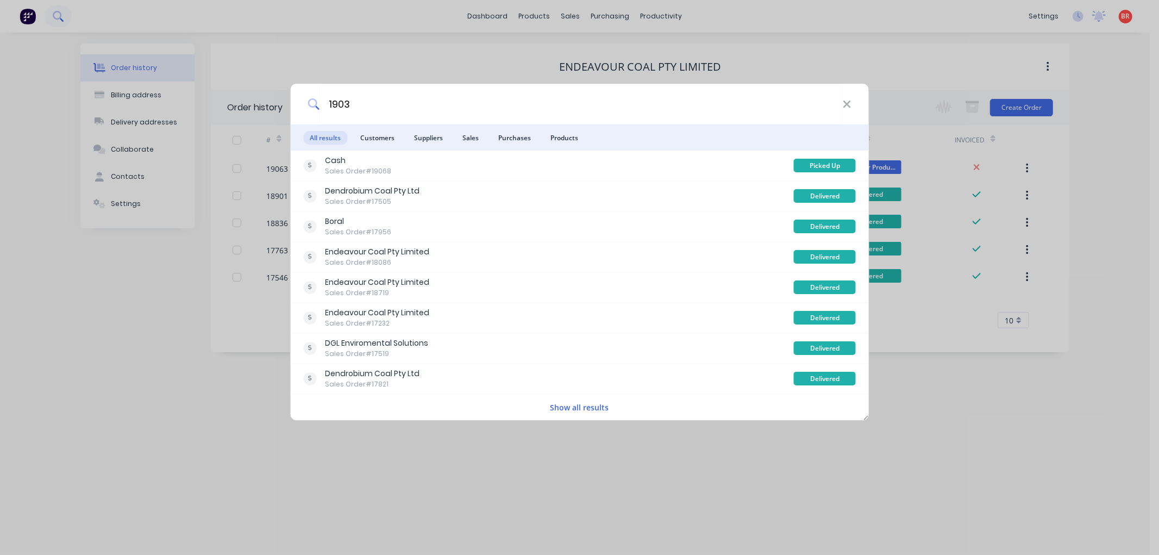
type input "19037"
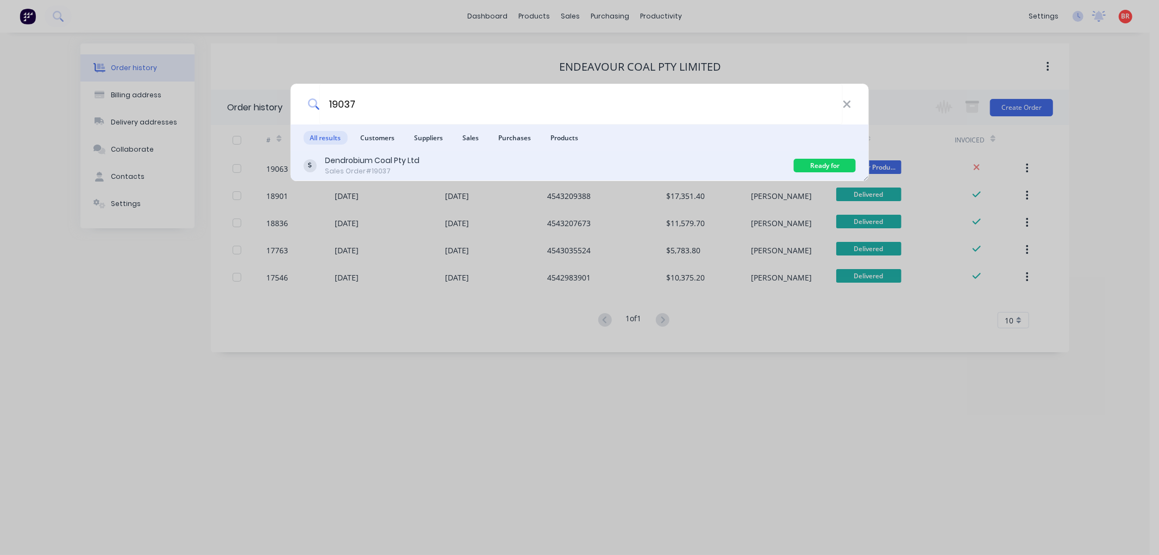
click at [427, 159] on div "Dendrobium Coal Pty Ltd Sales Order #19037" at bounding box center [548, 165] width 491 height 21
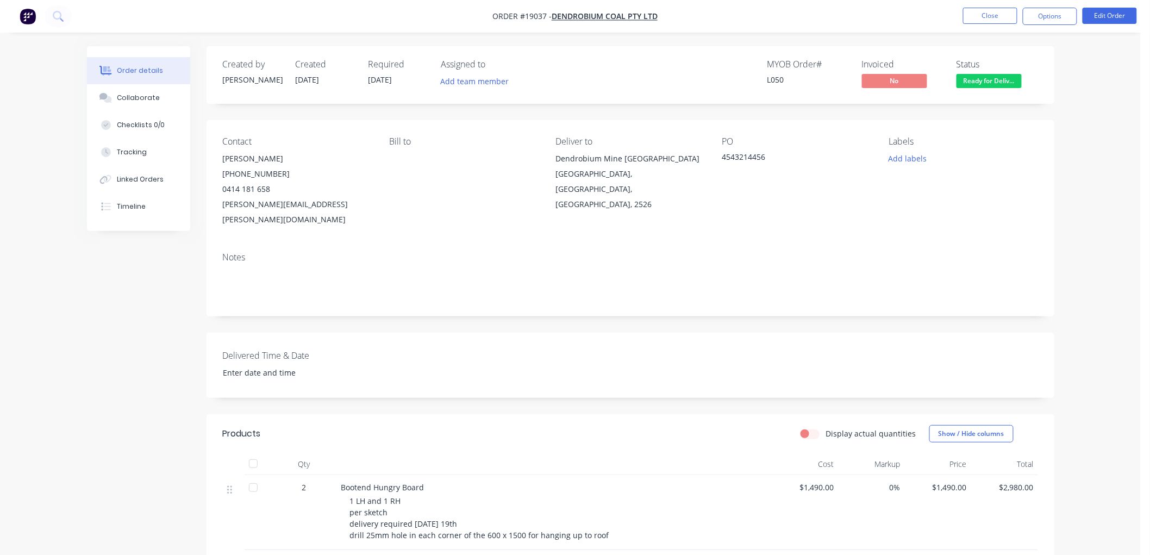
click at [987, 78] on span "Ready for Deliv..." at bounding box center [988, 81] width 65 height 14
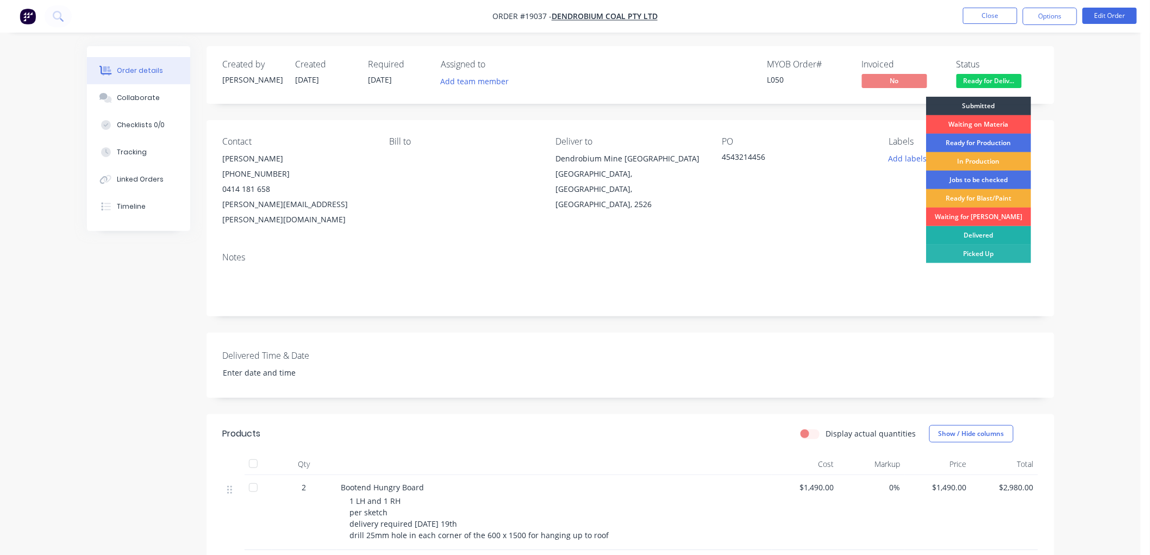
click at [978, 240] on div "Delivered" at bounding box center [978, 235] width 105 height 18
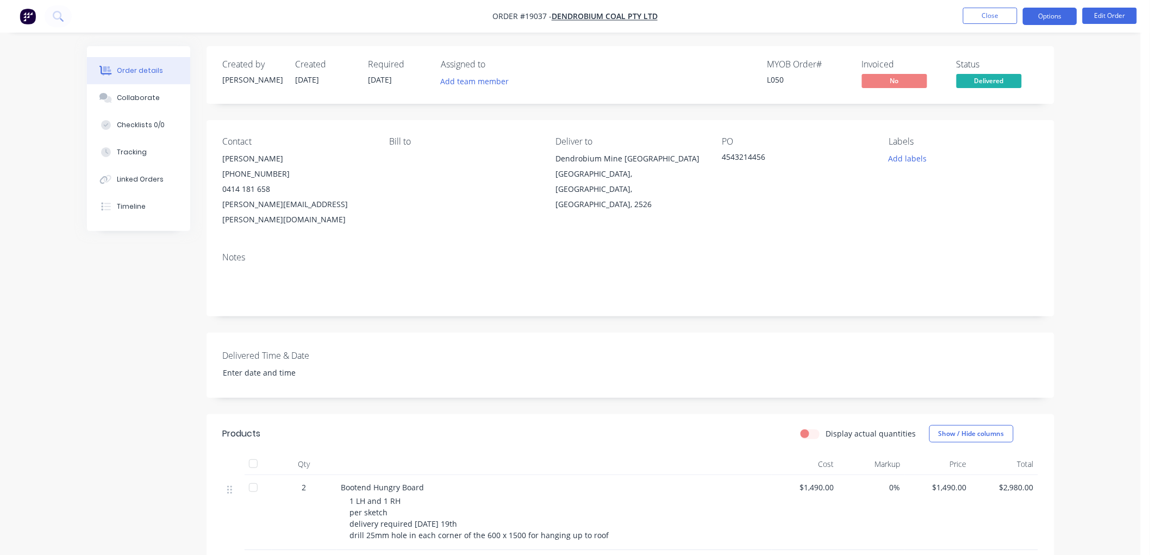
click at [1035, 18] on button "Options" at bounding box center [1050, 16] width 54 height 17
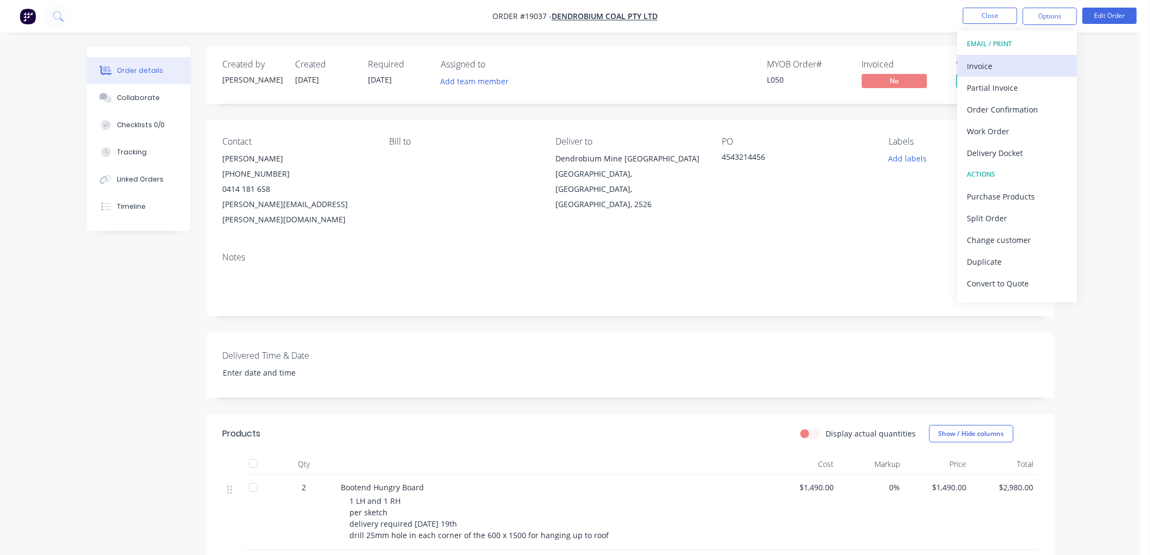
click at [998, 67] on div "Invoice" at bounding box center [1017, 66] width 100 height 16
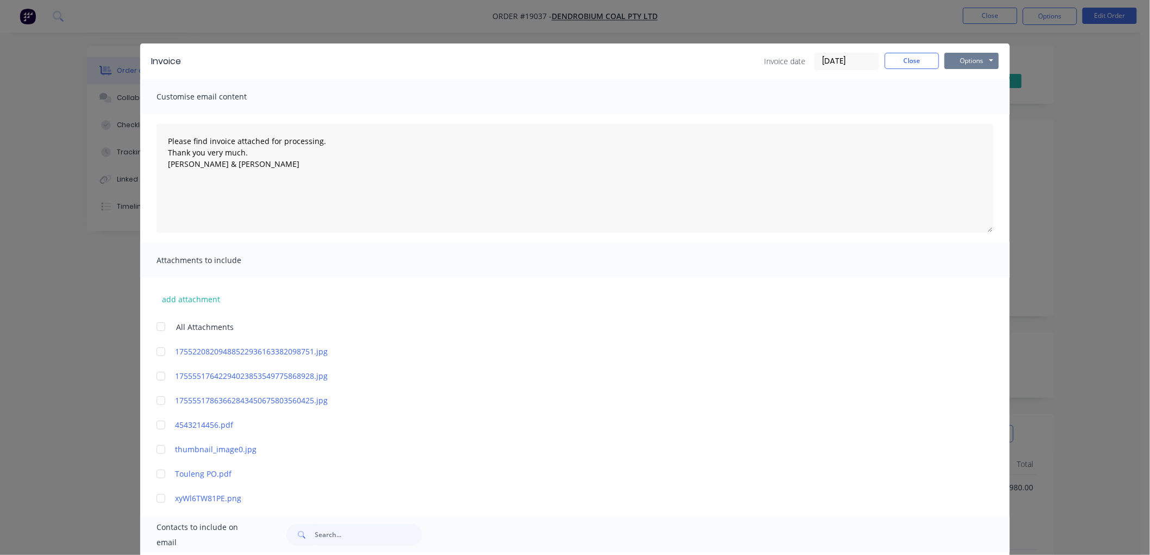
click at [960, 58] on button "Options" at bounding box center [971, 61] width 54 height 16
click at [966, 96] on button "Print" at bounding box center [979, 98] width 70 height 18
type textarea "Please find invoice attached for processing. Thank you very much. [PERSON_NAME]…"
click at [906, 61] on button "Close" at bounding box center [912, 61] width 54 height 16
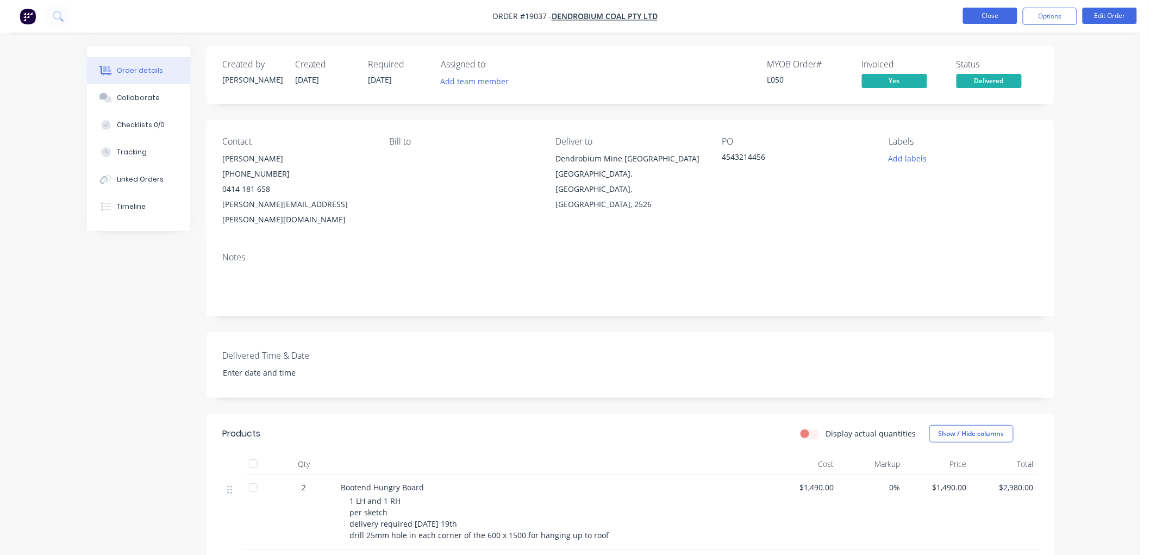
click at [986, 16] on button "Close" at bounding box center [990, 16] width 54 height 16
